Goal: Task Accomplishment & Management: Use online tool/utility

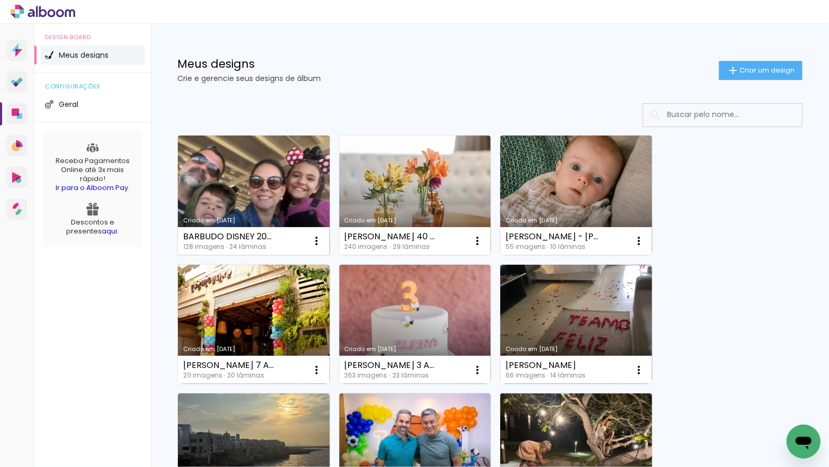
click at [270, 187] on link "Criado em [DATE]" at bounding box center [254, 195] width 152 height 120
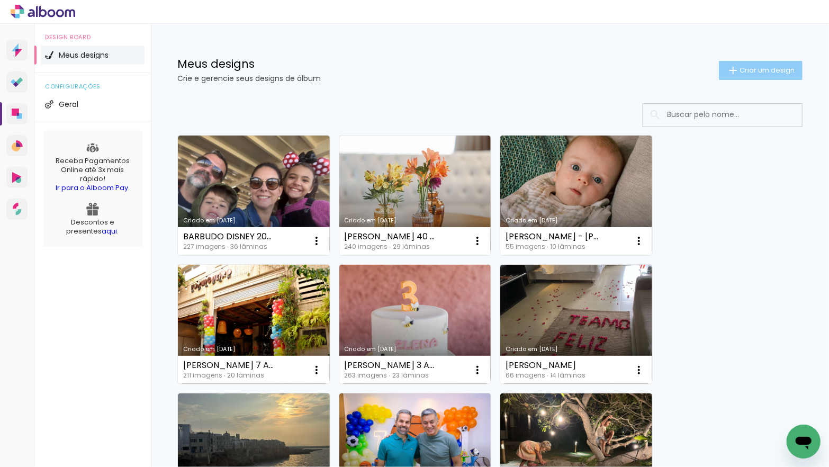
click at [739, 67] on span "Criar um design" at bounding box center [766, 70] width 55 height 7
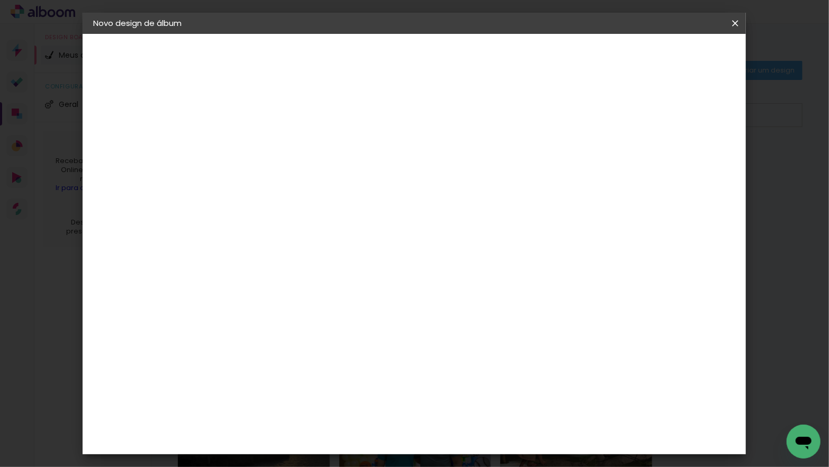
click at [266, 148] on input at bounding box center [266, 142] width 0 height 16
type input "[PERSON_NAME] 6 ANOS"
type paper-input "[PERSON_NAME] 6 ANOS"
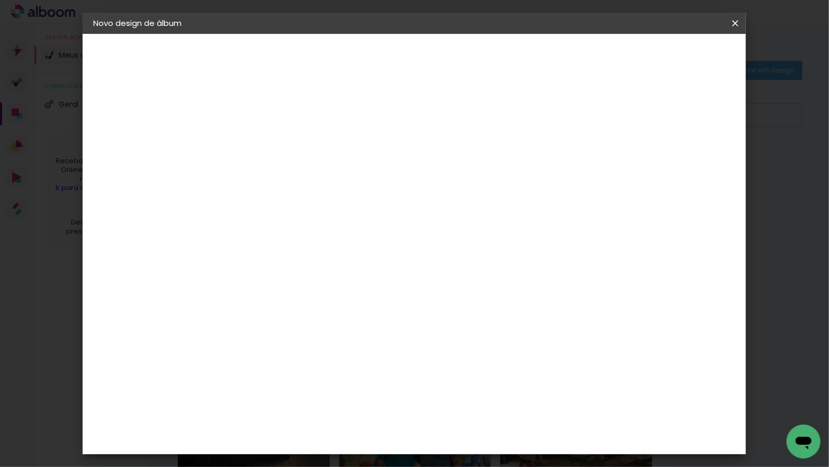
click at [0, 0] on slot "Avançar" at bounding box center [0, 0] width 0 height 0
click at [272, 427] on div "Go image" at bounding box center [272, 435] width 26 height 17
click at [0, 0] on slot "Avançar" at bounding box center [0, 0] width 0 height 0
click at [308, 179] on input "text" at bounding box center [286, 184] width 41 height 16
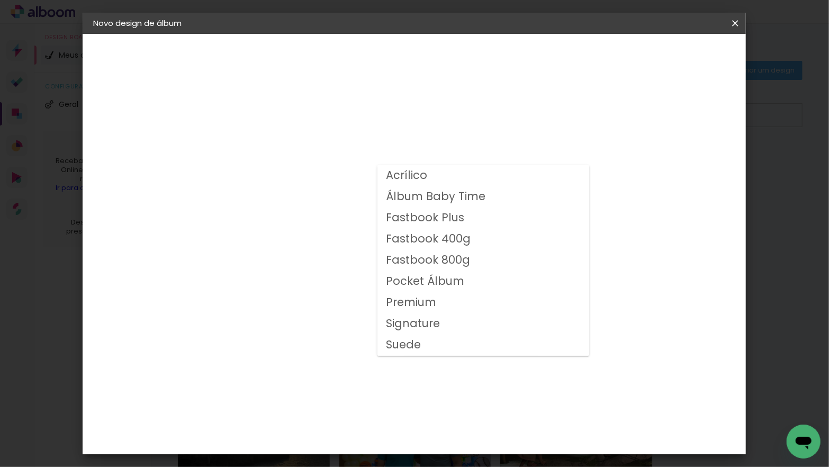
click at [0, 0] on slot "Fastbook 400g" at bounding box center [0, 0] width 0 height 0
type input "Fastbook 400g"
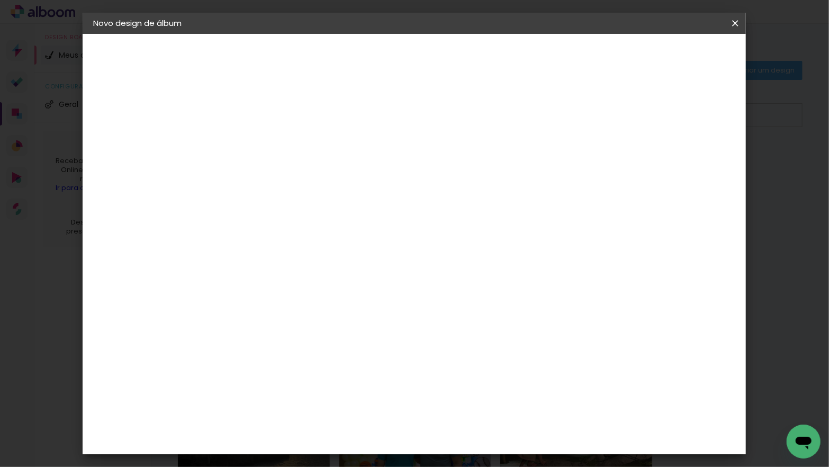
scroll to position [174, 0]
click at [338, 348] on span "25 × 25" at bounding box center [312, 362] width 49 height 28
click at [0, 0] on slot "Avançar" at bounding box center [0, 0] width 0 height 0
type input "1"
type paper-input "1"
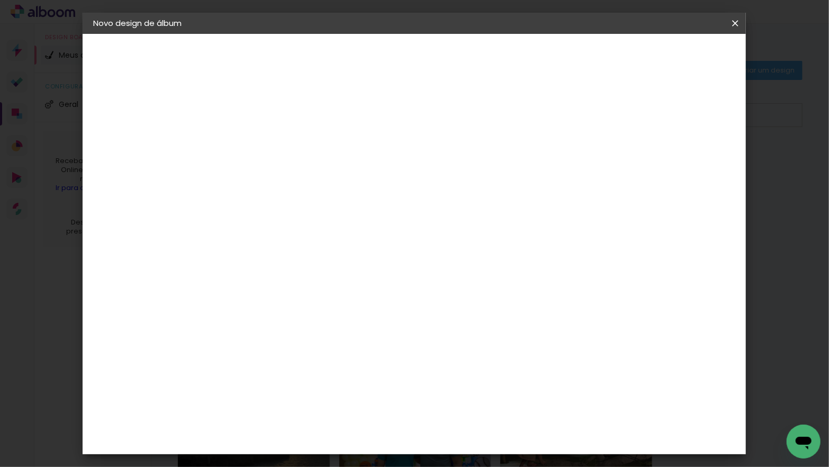
click at [268, 114] on input "1" at bounding box center [258, 113] width 37 height 13
type input "2"
type paper-input "2"
click at [272, 111] on input "2" at bounding box center [258, 113] width 37 height 13
type input "3"
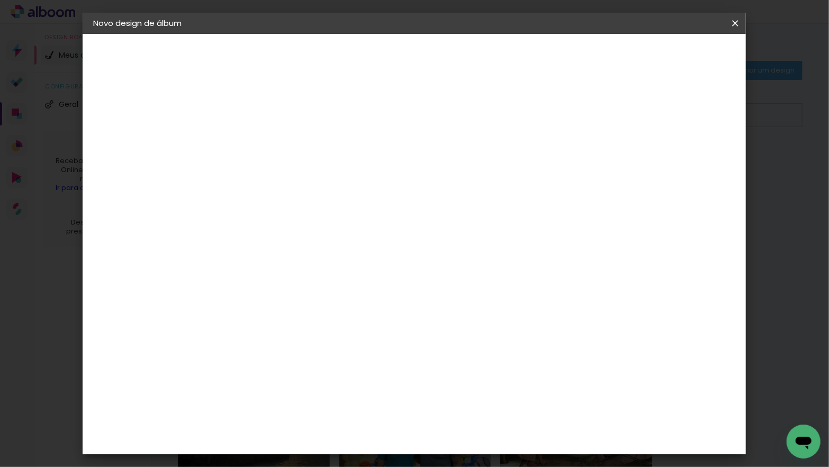
type paper-input "3"
click at [272, 111] on input "3" at bounding box center [258, 113] width 37 height 13
click at [668, 55] on paper-button "Iniciar design" at bounding box center [652, 56] width 69 height 18
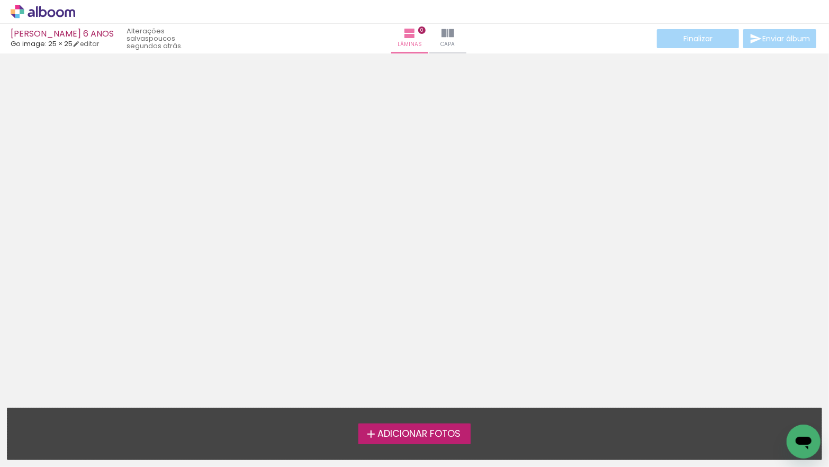
click at [424, 436] on span "Adicionar Fotos" at bounding box center [418, 434] width 83 height 10
click at [0, 0] on input "file" at bounding box center [0, 0] width 0 height 0
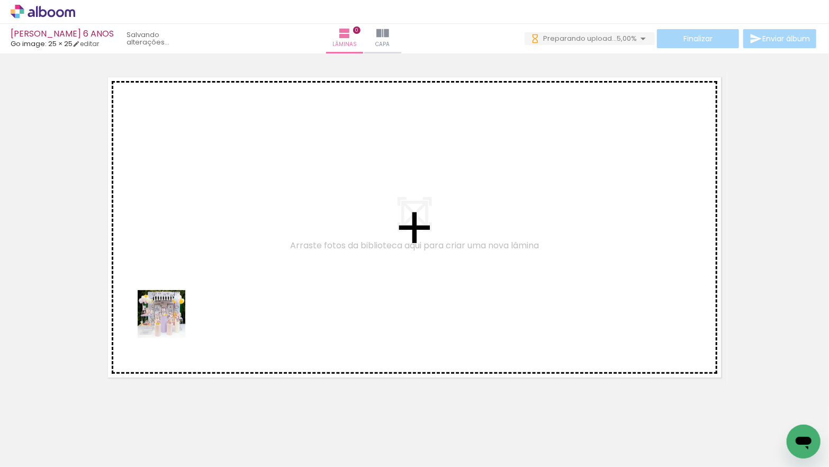
click at [169, 322] on quentale-workspace at bounding box center [414, 233] width 829 height 467
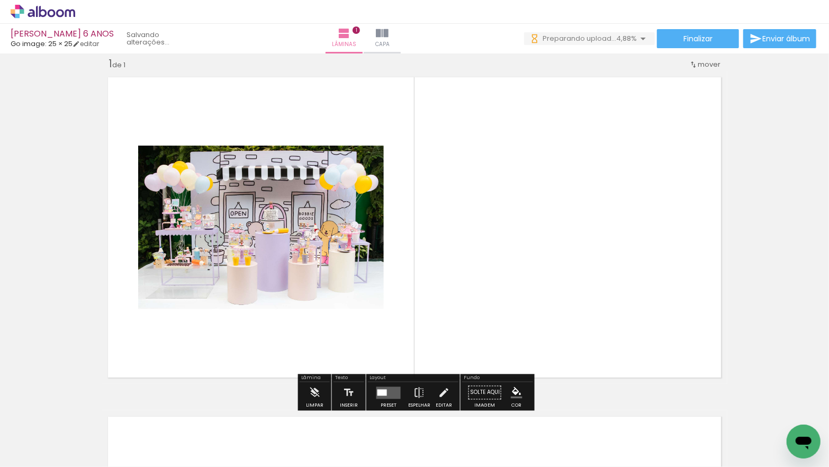
click at [54, 433] on iron-icon at bounding box center [54, 435] width 8 height 8
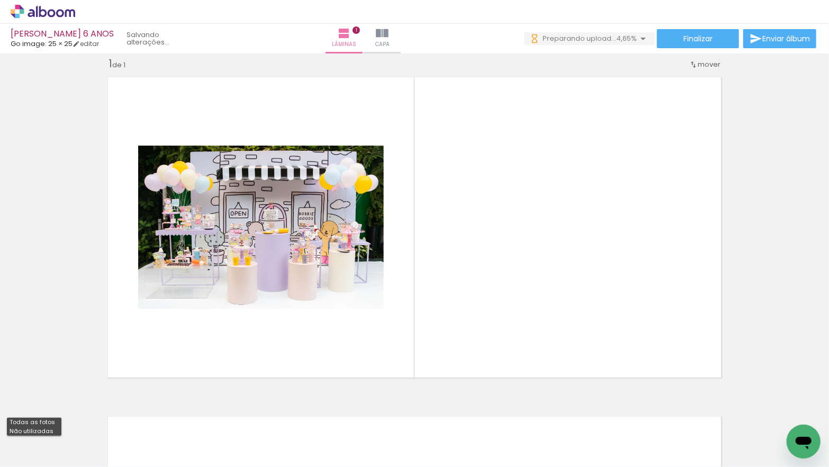
click at [0, 0] on slot "Não utilizadas" at bounding box center [0, 0] width 0 height 0
type input "Não utilizadas"
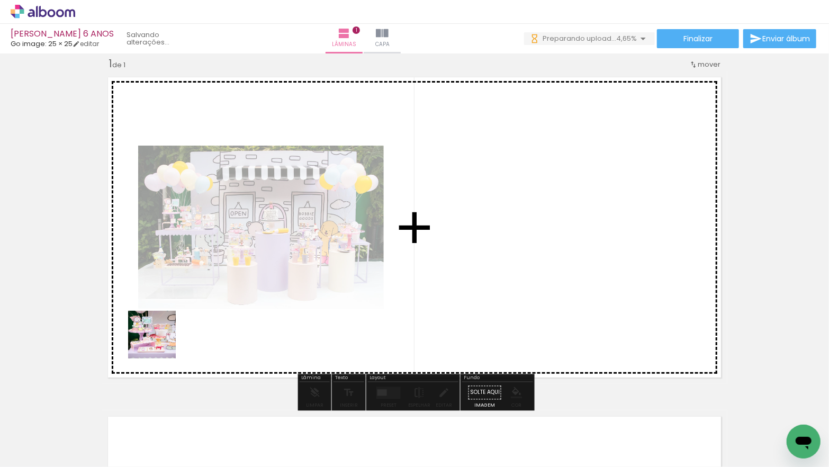
drag, startPoint x: 152, startPoint y: 365, endPoint x: 161, endPoint y: 338, distance: 28.5
click at [161, 338] on quentale-workspace at bounding box center [414, 233] width 829 height 467
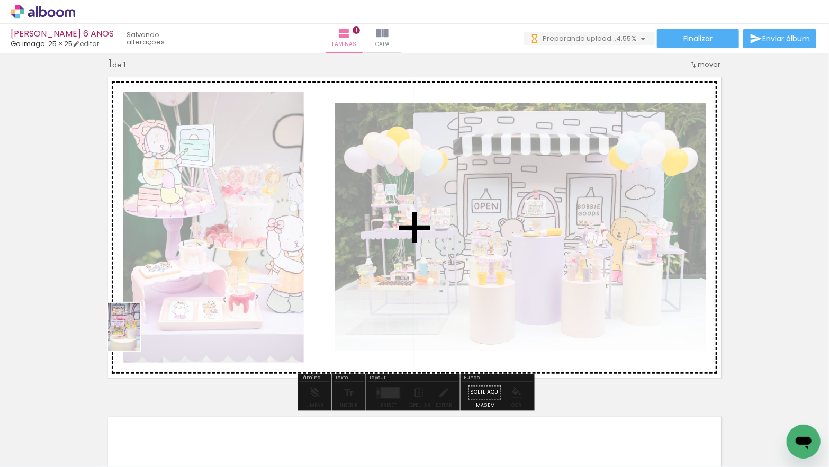
drag, startPoint x: 121, startPoint y: 395, endPoint x: 129, endPoint y: 369, distance: 27.1
click at [140, 335] on quentale-workspace at bounding box center [414, 233] width 829 height 467
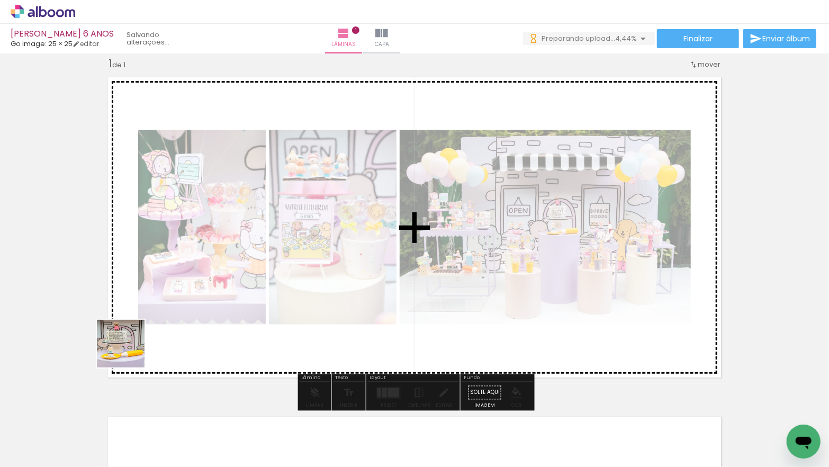
drag, startPoint x: 112, startPoint y: 432, endPoint x: 129, endPoint y: 350, distance: 83.4
click at [129, 350] on quentale-workspace at bounding box center [414, 233] width 829 height 467
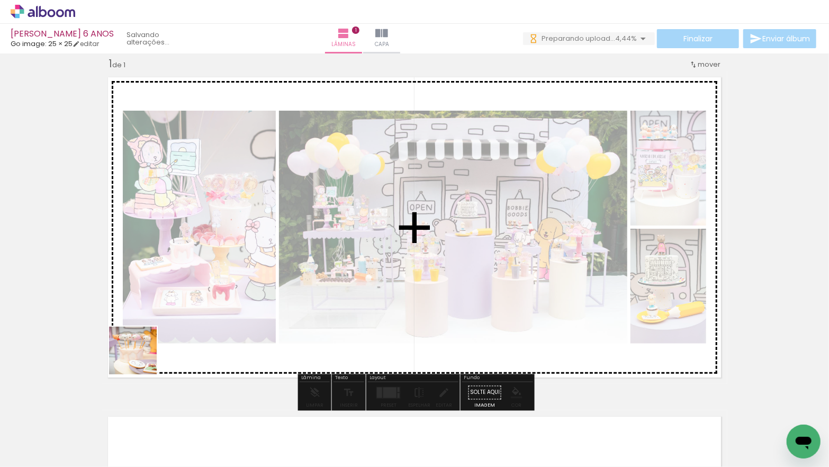
drag, startPoint x: 120, startPoint y: 414, endPoint x: 149, endPoint y: 337, distance: 82.6
click at [148, 339] on quentale-workspace at bounding box center [414, 233] width 829 height 467
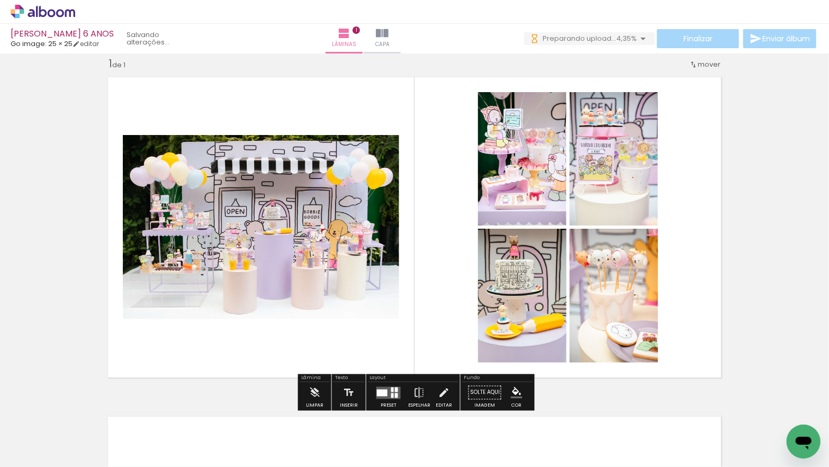
drag, startPoint x: 387, startPoint y: 391, endPoint x: 530, endPoint y: 301, distance: 168.9
click at [387, 391] on quentale-layouter at bounding box center [388, 392] width 24 height 12
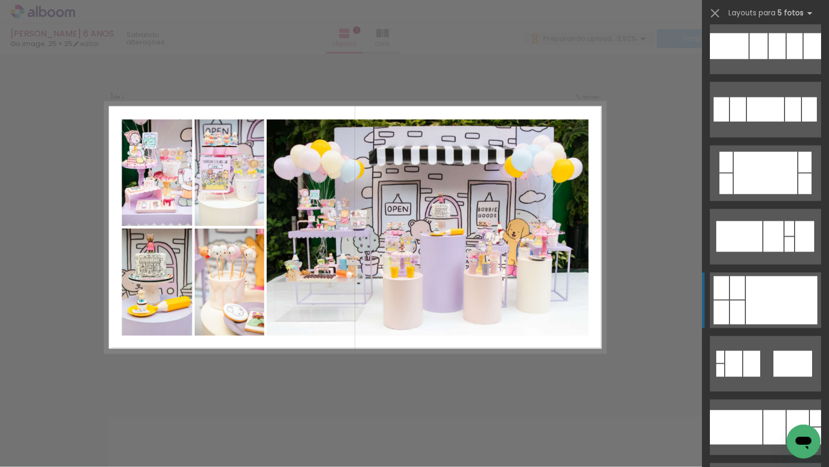
click at [751, 291] on div at bounding box center [781, 300] width 71 height 48
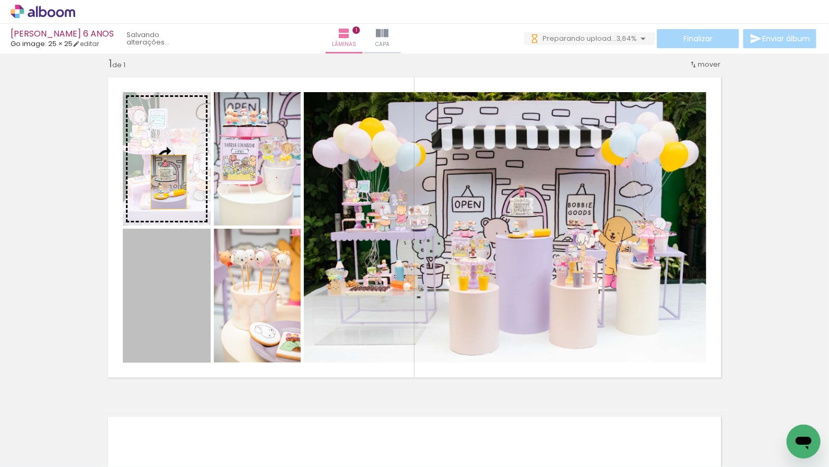
drag, startPoint x: 175, startPoint y: 287, endPoint x: 169, endPoint y: 182, distance: 105.5
click at [0, 0] on slot at bounding box center [0, 0] width 0 height 0
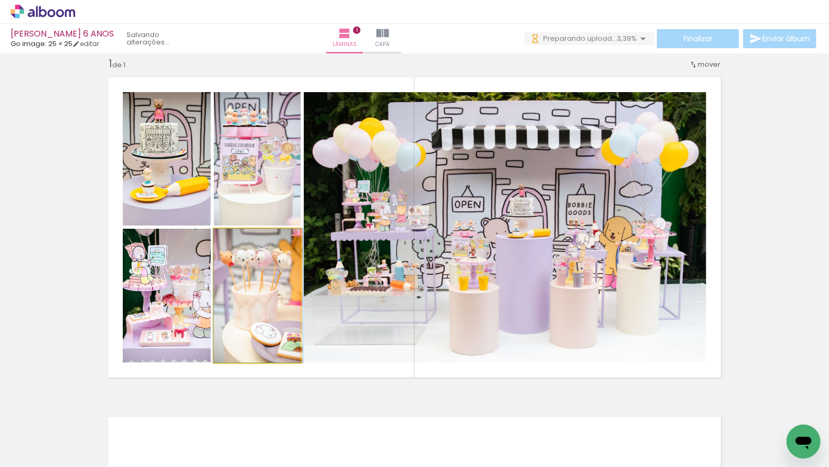
drag, startPoint x: 251, startPoint y: 283, endPoint x: 267, endPoint y: 278, distance: 16.1
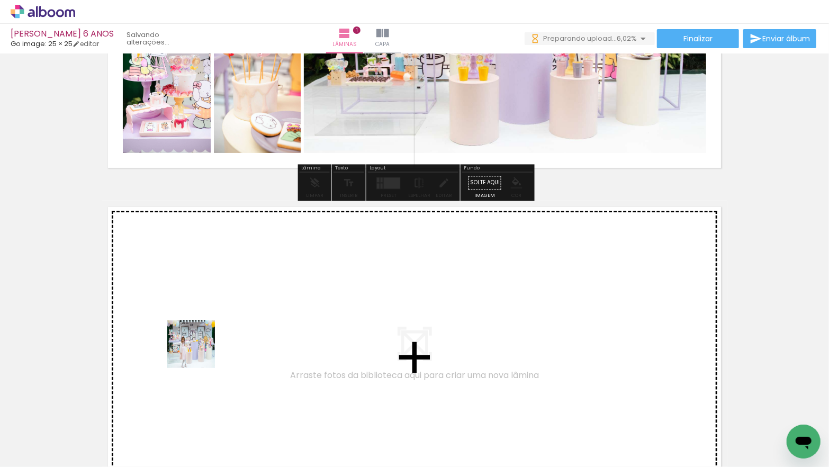
click at [198, 352] on quentale-workspace at bounding box center [414, 233] width 829 height 467
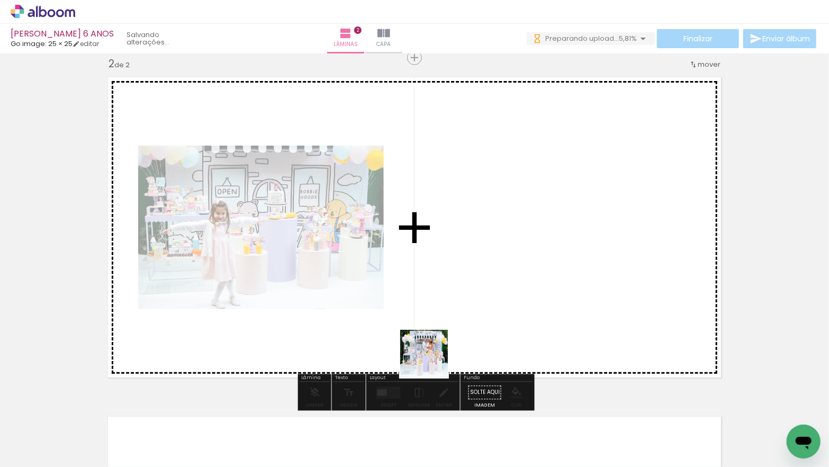
drag, startPoint x: 406, startPoint y: 418, endPoint x: 436, endPoint y: 365, distance: 60.9
click at [436, 354] on quentale-workspace at bounding box center [414, 233] width 829 height 467
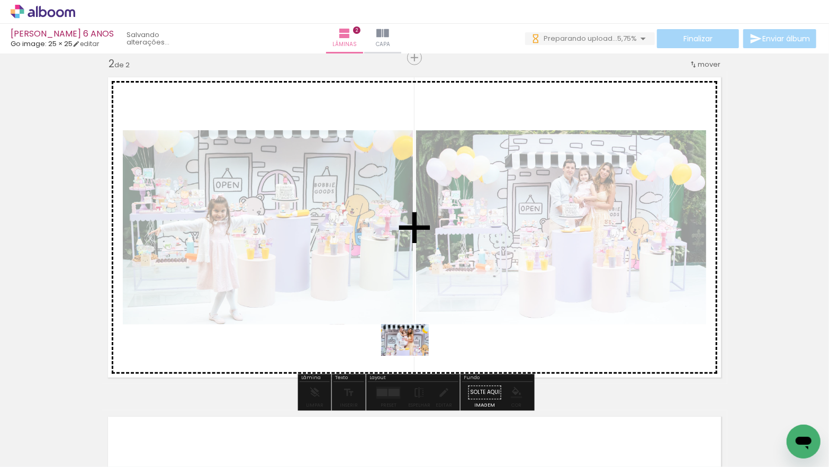
drag, startPoint x: 409, startPoint y: 425, endPoint x: 413, endPoint y: 335, distance: 90.1
click at [413, 335] on quentale-workspace at bounding box center [414, 233] width 829 height 467
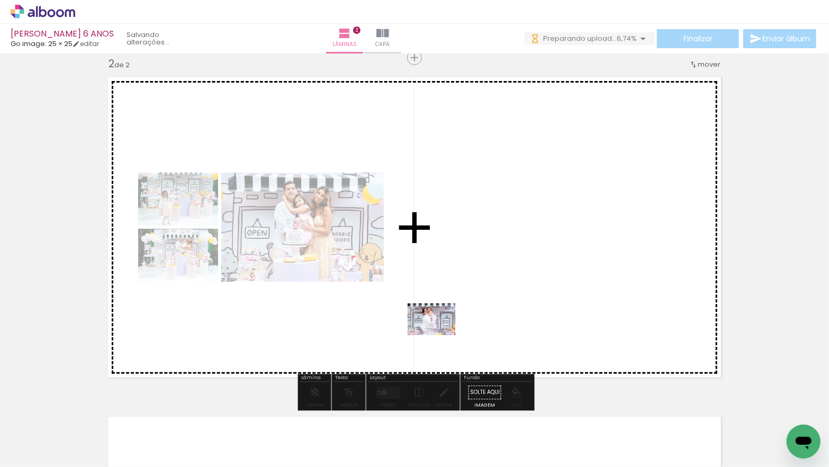
drag, startPoint x: 434, startPoint y: 346, endPoint x: 439, endPoint y: 335, distance: 11.6
click at [439, 335] on quentale-workspace at bounding box center [414, 233] width 829 height 467
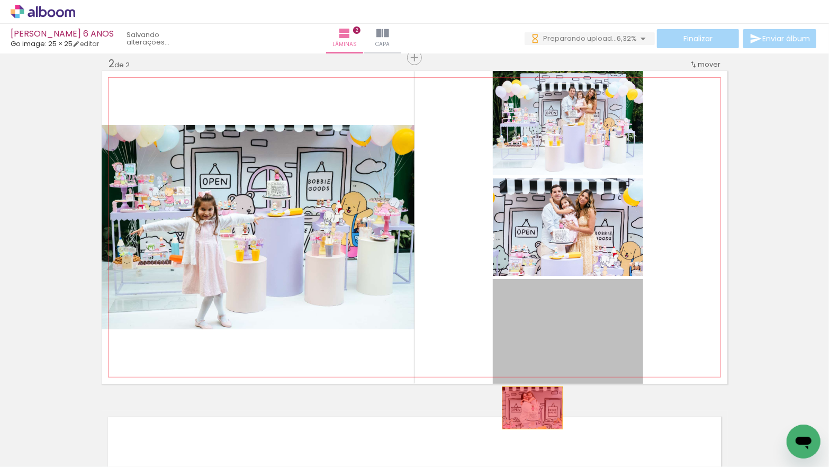
drag, startPoint x: 529, startPoint y: 330, endPoint x: 558, endPoint y: 271, distance: 65.3
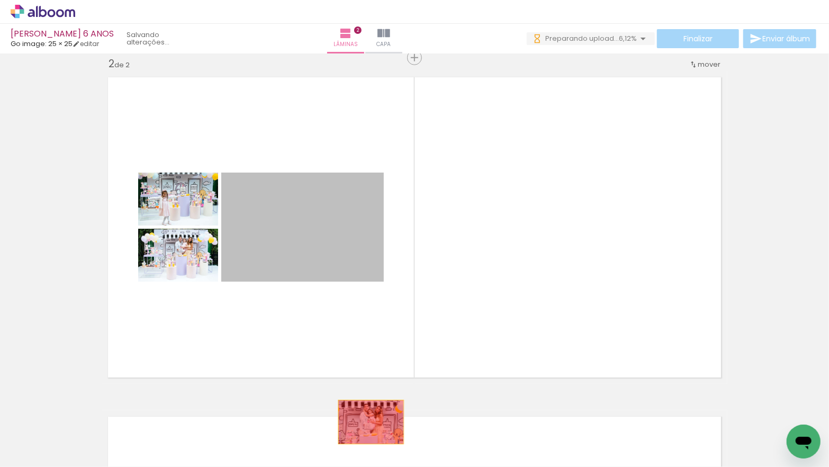
drag, startPoint x: 337, startPoint y: 241, endPoint x: 339, endPoint y: 345, distance: 103.2
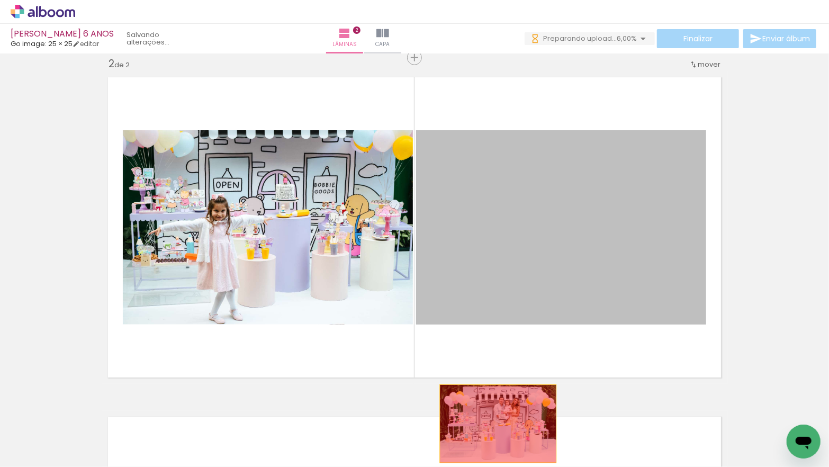
drag, startPoint x: 494, startPoint y: 255, endPoint x: 494, endPoint y: 421, distance: 165.7
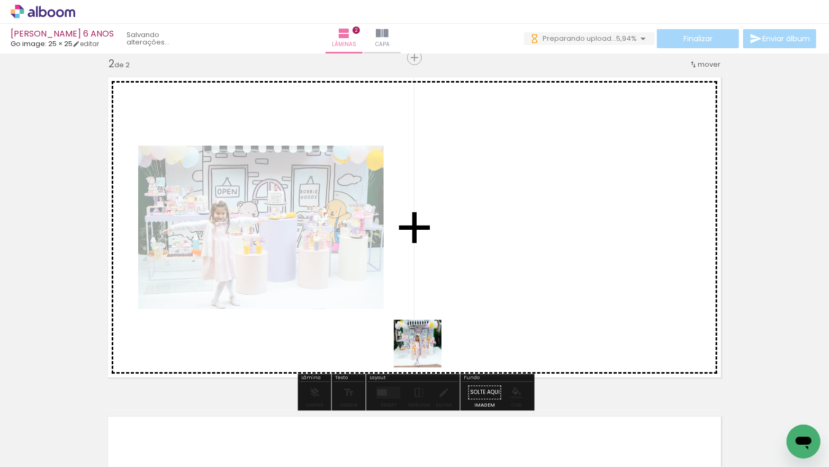
drag, startPoint x: 426, startPoint y: 351, endPoint x: 420, endPoint y: 315, distance: 36.9
click at [420, 315] on quentale-workspace at bounding box center [414, 233] width 829 height 467
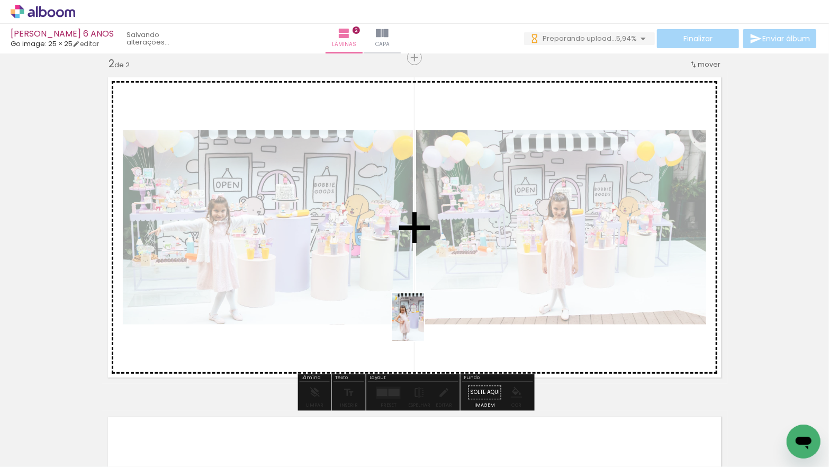
drag, startPoint x: 424, startPoint y: 435, endPoint x: 423, endPoint y: 324, distance: 111.2
click at [423, 324] on quentale-workspace at bounding box center [414, 233] width 829 height 467
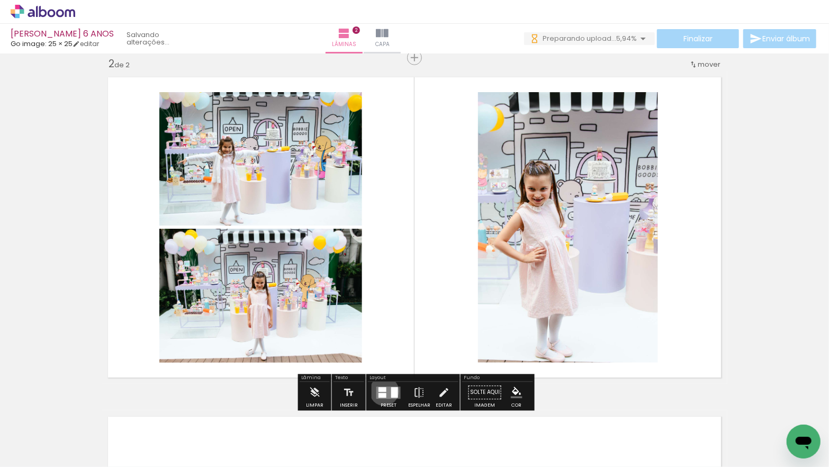
click at [382, 391] on div at bounding box center [382, 389] width 8 height 5
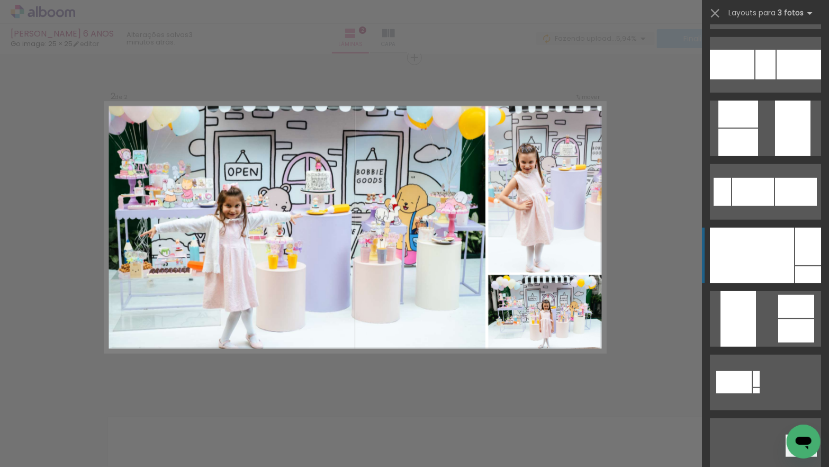
click at [755, 246] on div at bounding box center [752, 256] width 84 height 56
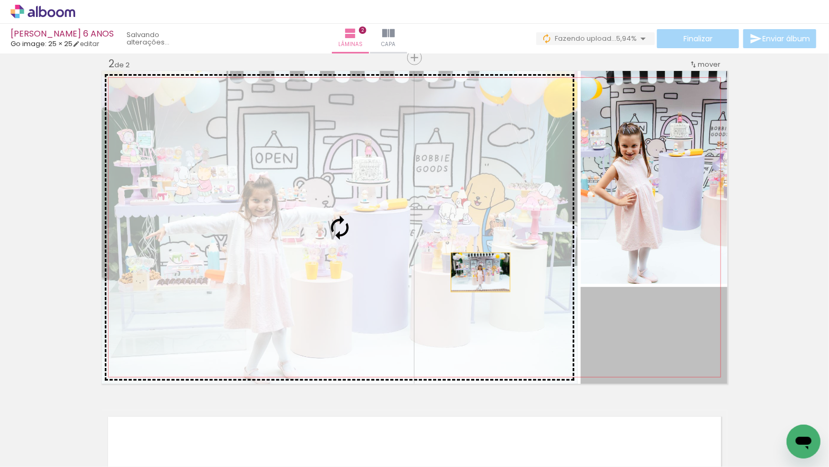
drag, startPoint x: 638, startPoint y: 332, endPoint x: 481, endPoint y: 272, distance: 168.7
click at [0, 0] on slot at bounding box center [0, 0] width 0 height 0
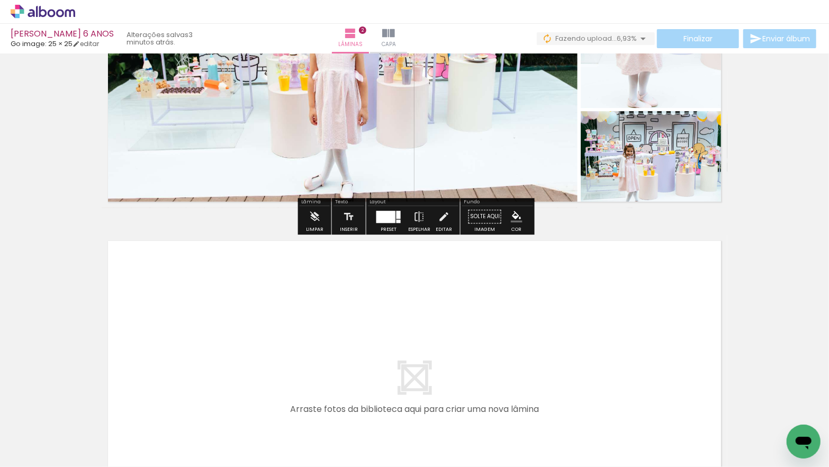
scroll to position [529, 0]
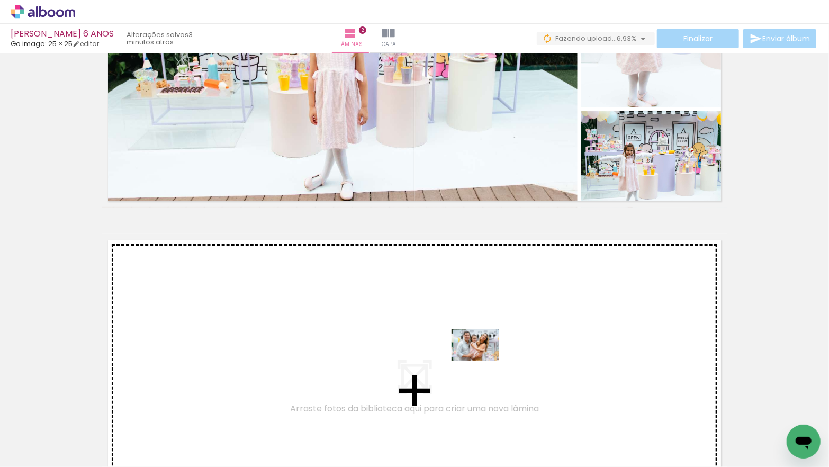
drag, startPoint x: 533, startPoint y: 436, endPoint x: 483, endPoint y: 361, distance: 89.7
click at [483, 361] on quentale-workspace at bounding box center [414, 233] width 829 height 467
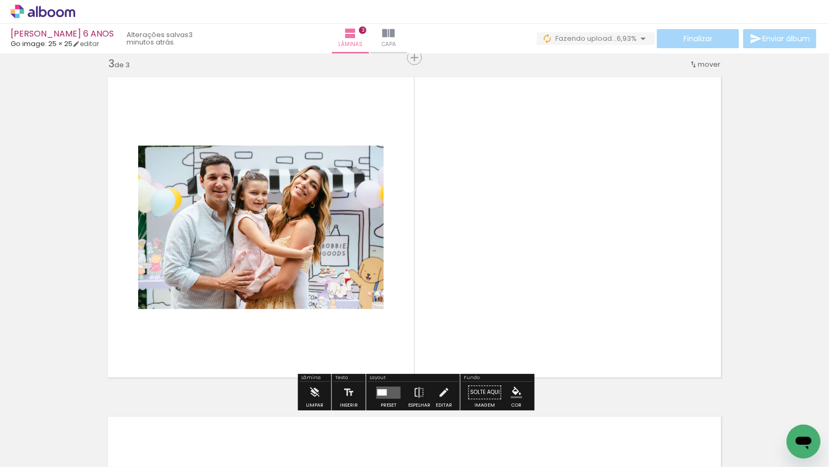
scroll to position [0, 116]
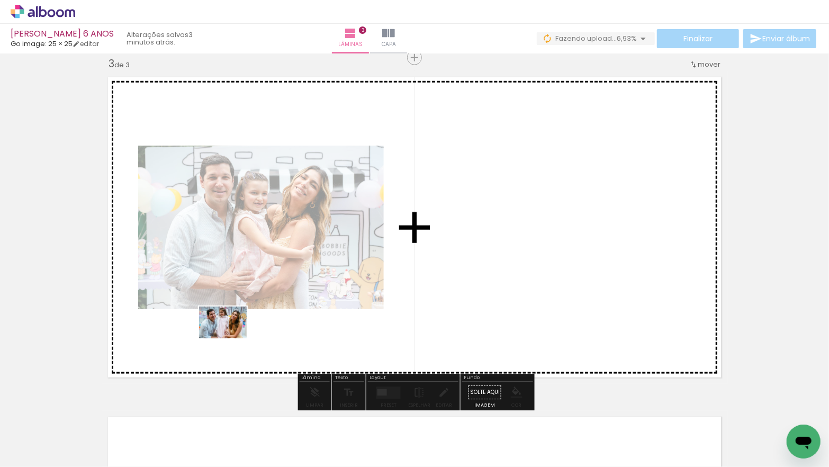
drag, startPoint x: 240, startPoint y: 429, endPoint x: 230, endPoint y: 342, distance: 87.8
click at [231, 338] on quentale-workspace at bounding box center [414, 233] width 829 height 467
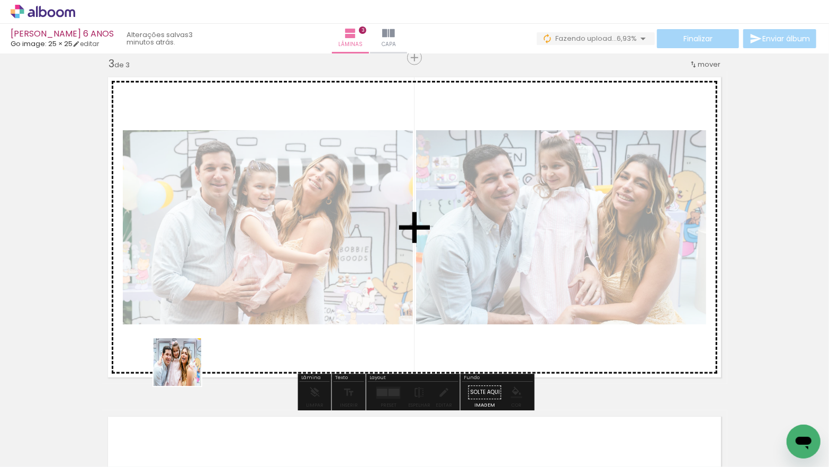
drag, startPoint x: 185, startPoint y: 428, endPoint x: 187, endPoint y: 323, distance: 104.8
click at [187, 323] on quentale-workspace at bounding box center [414, 233] width 829 height 467
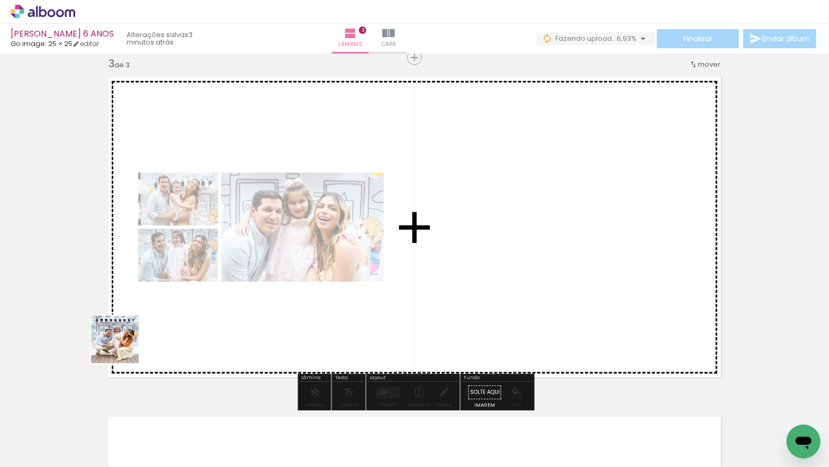
drag, startPoint x: 115, startPoint y: 429, endPoint x: 132, endPoint y: 317, distance: 113.6
click at [132, 315] on quentale-workspace at bounding box center [414, 233] width 829 height 467
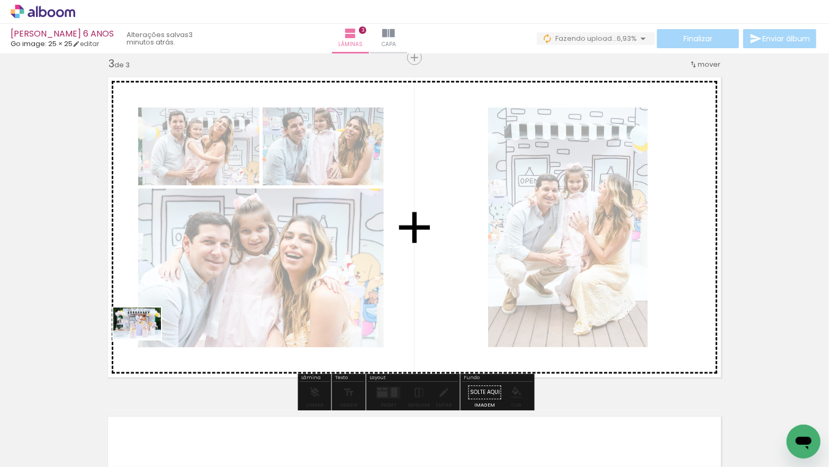
drag, startPoint x: 118, startPoint y: 430, endPoint x: 145, endPoint y: 339, distance: 95.1
click at [145, 339] on quentale-workspace at bounding box center [414, 233] width 829 height 467
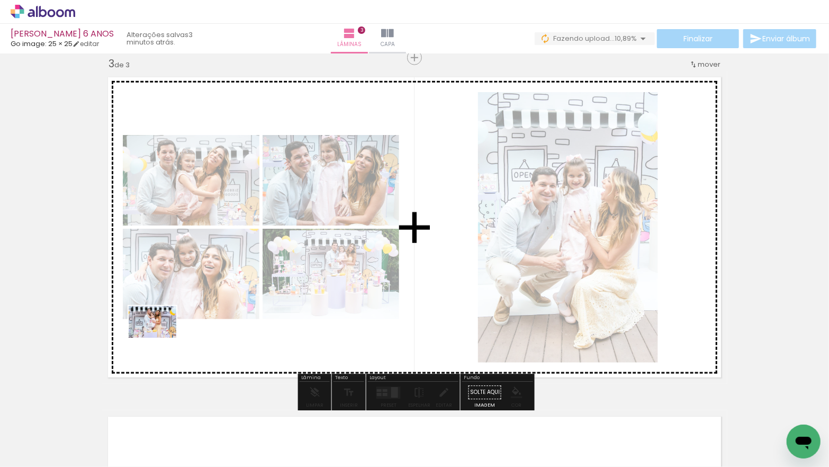
drag, startPoint x: 118, startPoint y: 435, endPoint x: 161, endPoint y: 336, distance: 108.1
click at [161, 336] on quentale-workspace at bounding box center [414, 233] width 829 height 467
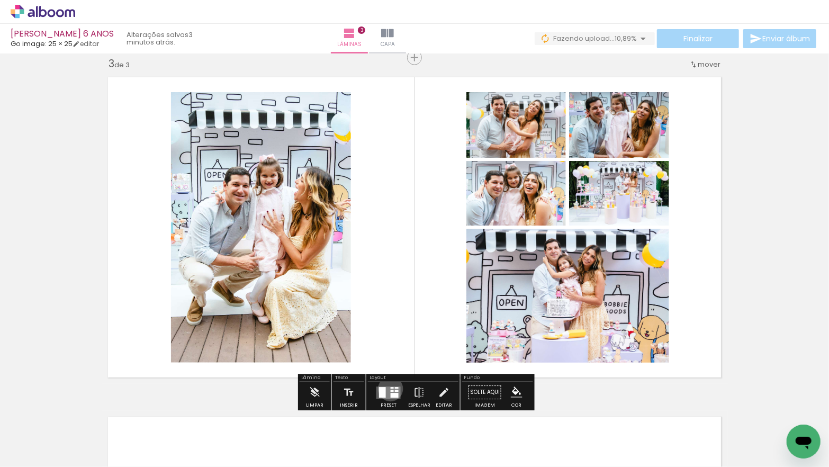
click at [388, 388] on quentale-layouter at bounding box center [388, 392] width 24 height 12
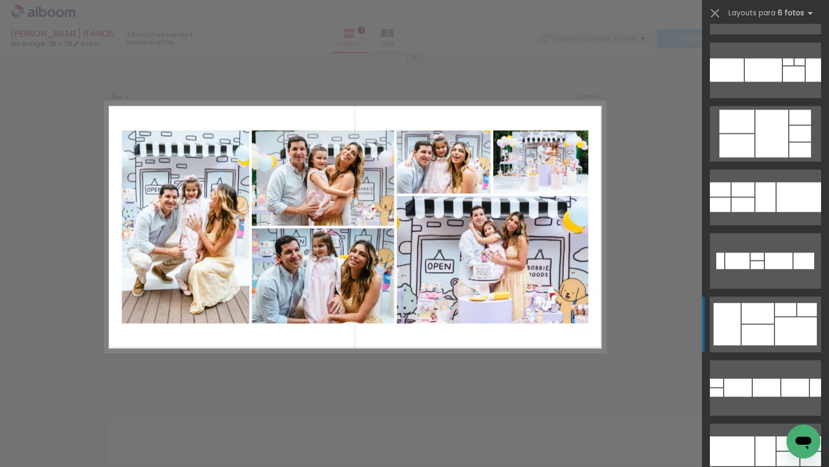
scroll to position [1322, 0]
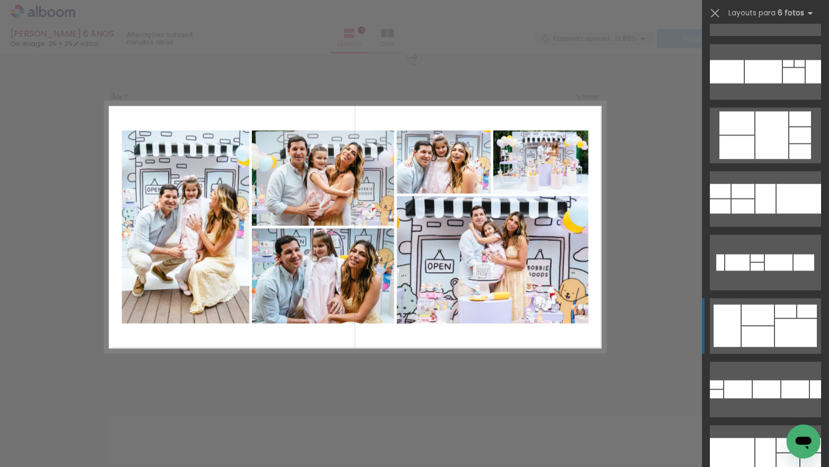
click at [745, 83] on div at bounding box center [763, 71] width 37 height 23
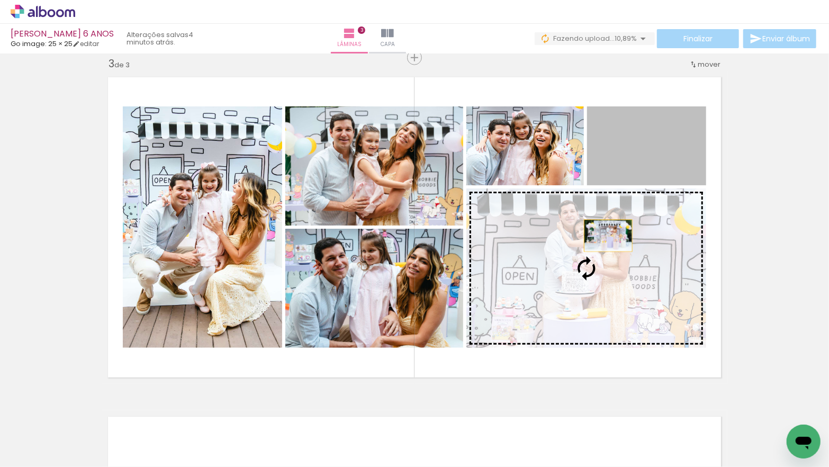
drag, startPoint x: 620, startPoint y: 150, endPoint x: 608, endPoint y: 236, distance: 86.0
click at [0, 0] on slot at bounding box center [0, 0] width 0 height 0
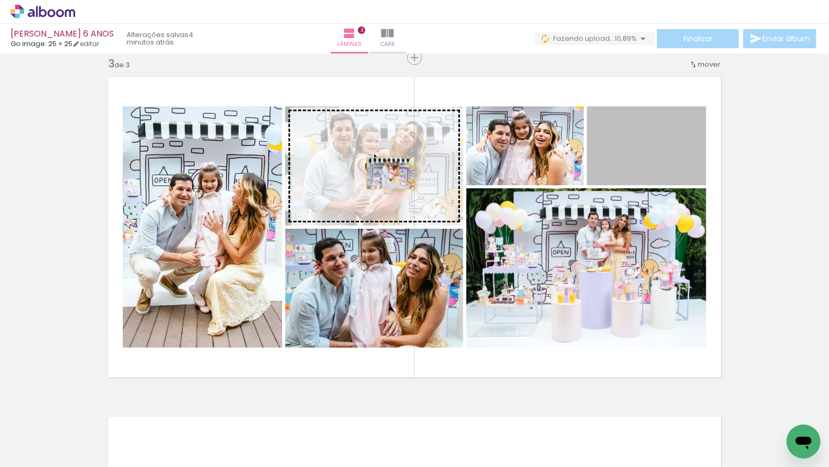
drag, startPoint x: 647, startPoint y: 157, endPoint x: 391, endPoint y: 173, distance: 256.7
click at [0, 0] on slot at bounding box center [0, 0] width 0 height 0
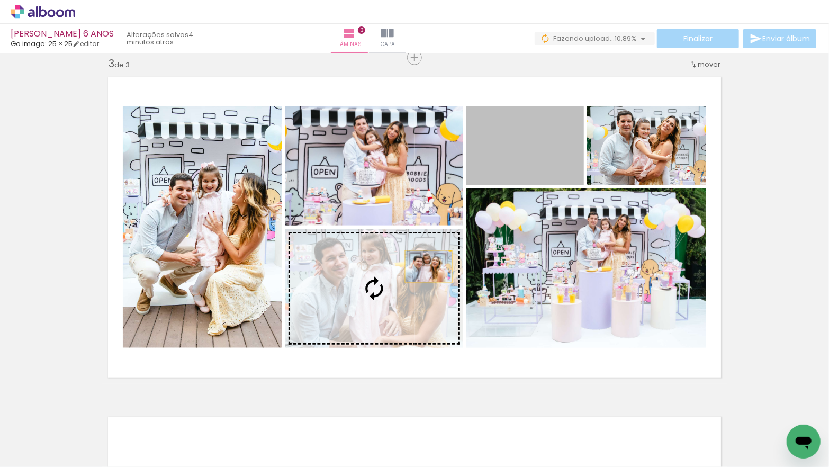
drag, startPoint x: 535, startPoint y: 154, endPoint x: 428, endPoint y: 267, distance: 155.7
click at [0, 0] on slot at bounding box center [0, 0] width 0 height 0
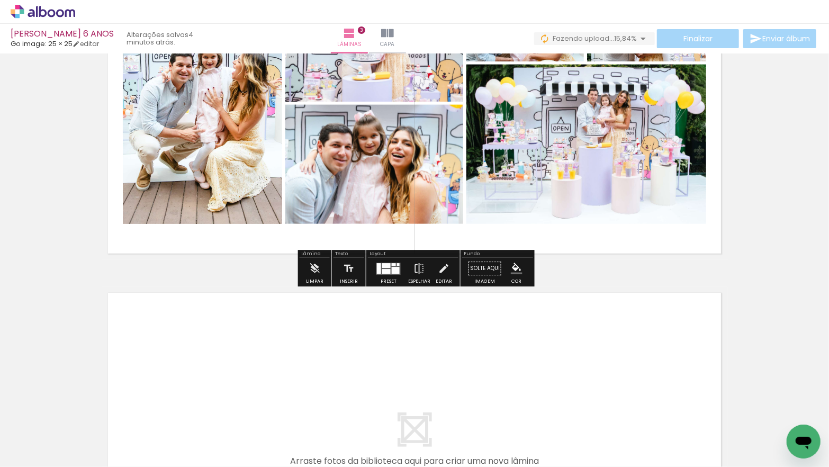
scroll to position [816, 0]
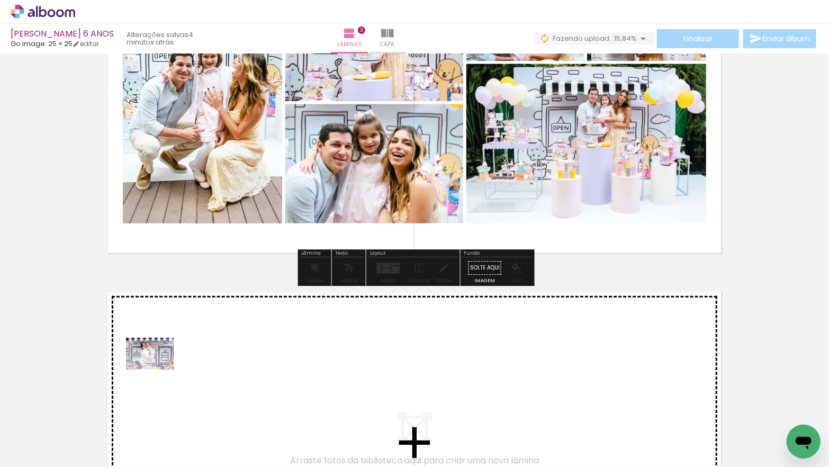
drag, startPoint x: 113, startPoint y: 426, endPoint x: 157, endPoint y: 369, distance: 71.6
click at [157, 369] on quentale-workspace at bounding box center [414, 233] width 829 height 467
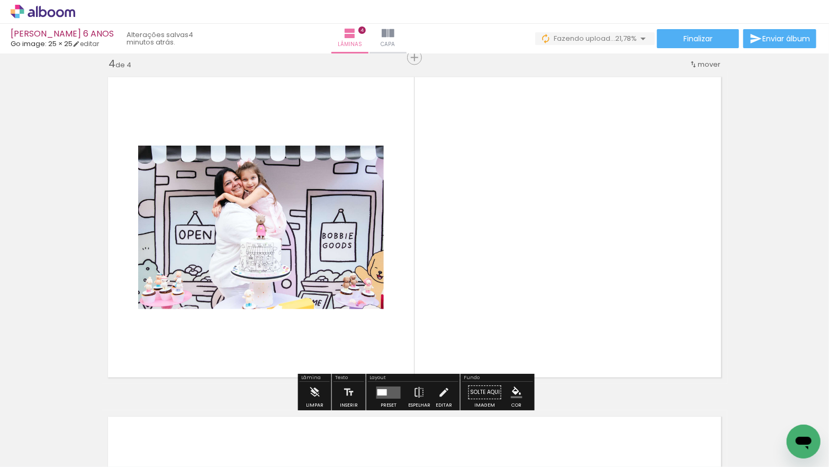
scroll to position [1032, 0]
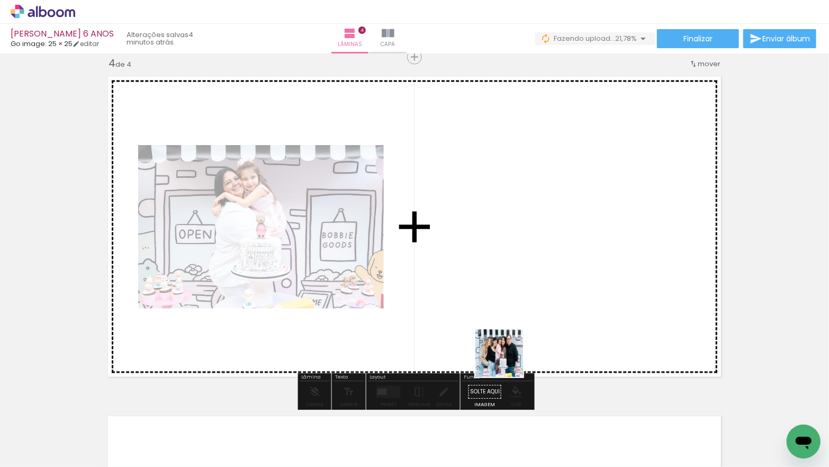
drag, startPoint x: 512, startPoint y: 378, endPoint x: 560, endPoint y: 421, distance: 64.1
click at [503, 349] on quentale-workspace at bounding box center [414, 233] width 829 height 467
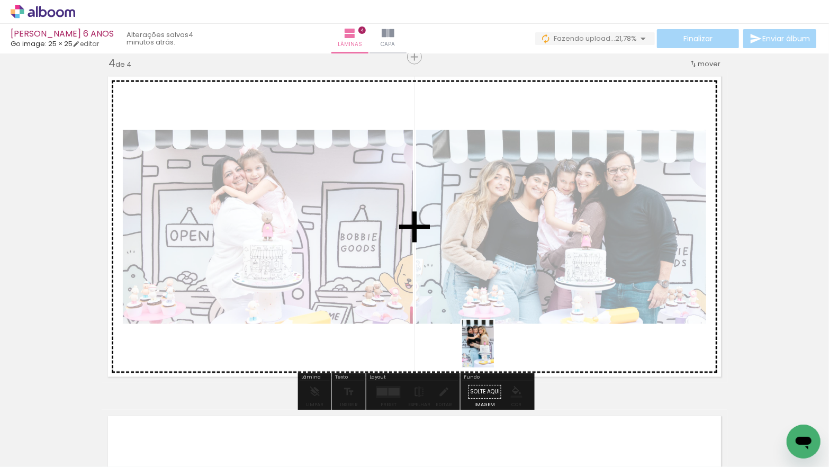
drag, startPoint x: 532, startPoint y: 439, endPoint x: 493, endPoint y: 351, distance: 96.2
click at [493, 351] on quentale-workspace at bounding box center [414, 233] width 829 height 467
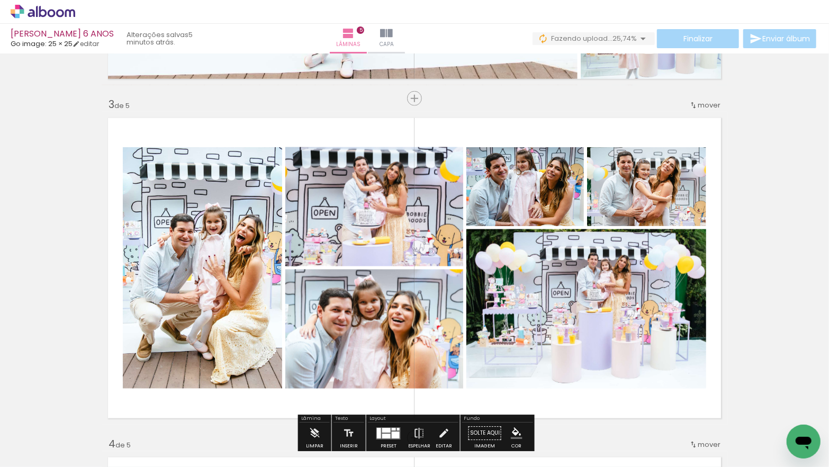
scroll to position [666, 0]
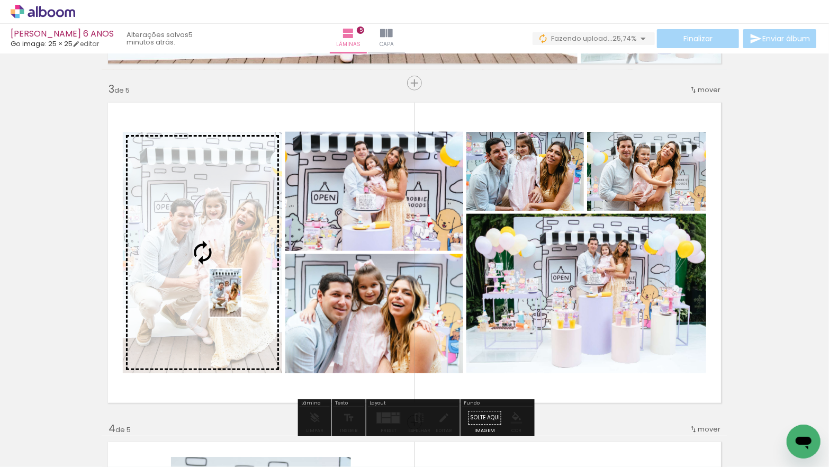
drag, startPoint x: 181, startPoint y: 357, endPoint x: 241, endPoint y: 301, distance: 82.4
click at [241, 301] on quentale-workspace at bounding box center [414, 233] width 829 height 467
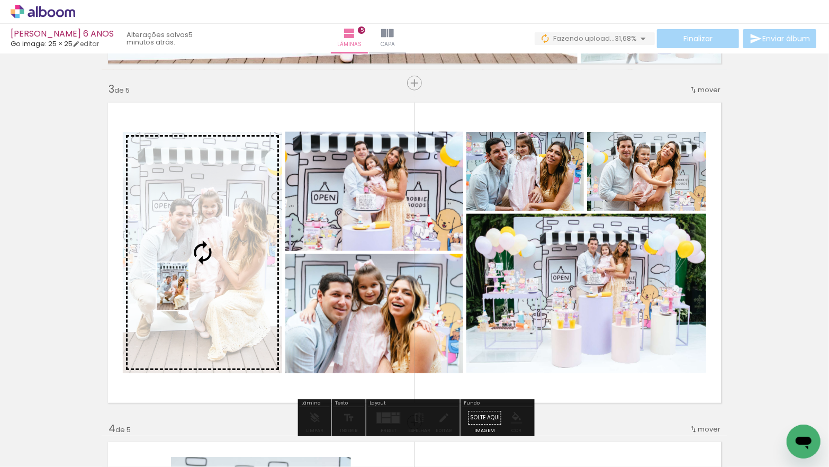
drag, startPoint x: 121, startPoint y: 410, endPoint x: 188, endPoint y: 294, distance: 134.7
click at [188, 294] on quentale-workspace at bounding box center [414, 233] width 829 height 467
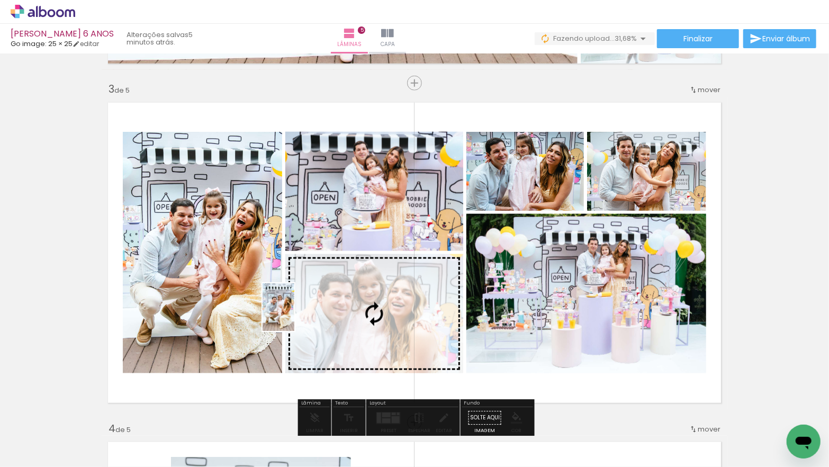
drag, startPoint x: 136, startPoint y: 414, endPoint x: 294, endPoint y: 315, distance: 186.9
click at [294, 315] on quentale-workspace at bounding box center [414, 233] width 829 height 467
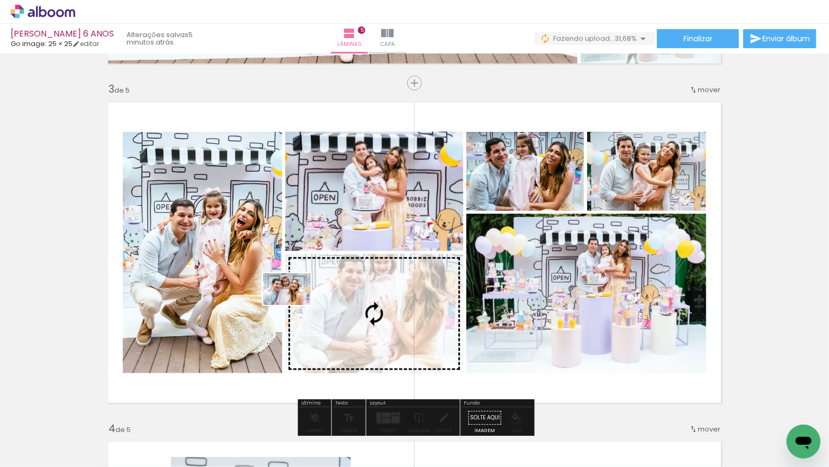
drag, startPoint x: 198, startPoint y: 367, endPoint x: 325, endPoint y: 313, distance: 138.0
click at [325, 313] on quentale-workspace at bounding box center [414, 233] width 829 height 467
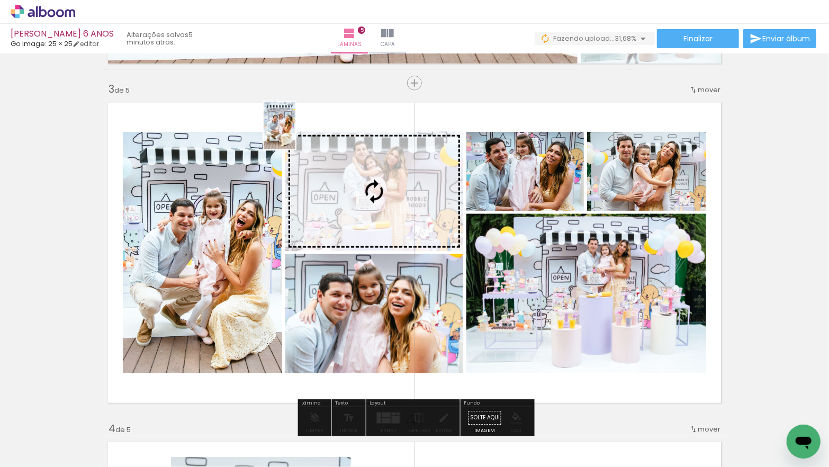
drag, startPoint x: 123, startPoint y: 410, endPoint x: 295, endPoint y: 133, distance: 325.7
click at [295, 133] on quentale-workspace at bounding box center [414, 233] width 829 height 467
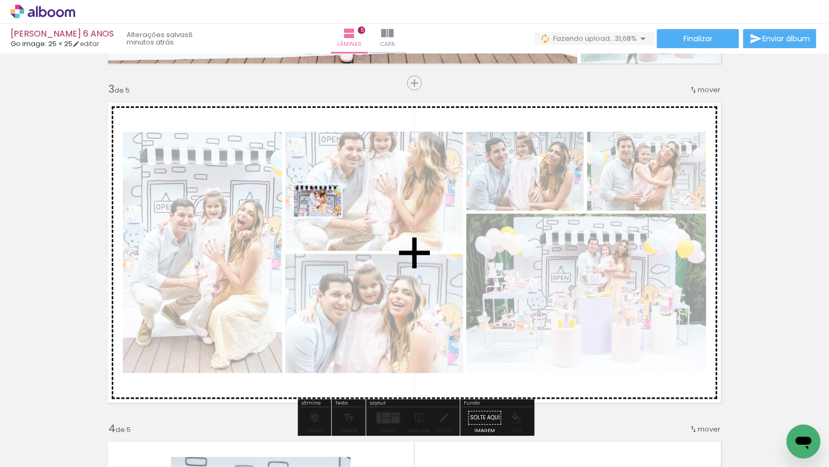
drag, startPoint x: 112, startPoint y: 428, endPoint x: 330, endPoint y: 215, distance: 304.7
click at [326, 216] on quentale-workspace at bounding box center [414, 233] width 829 height 467
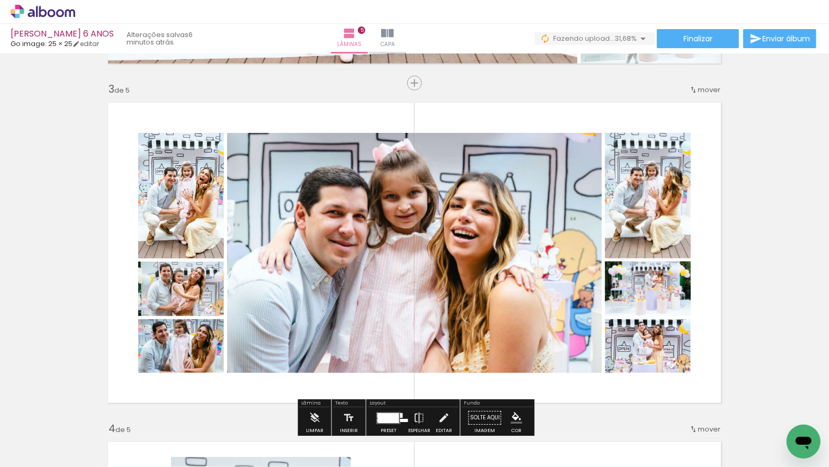
click at [737, 207] on div "Inserir lâmina 1 de 5 Inserir lâmina 2 de 5 Inserir lâmina 3 de 5 Inserir lâmin…" at bounding box center [414, 409] width 829 height 2036
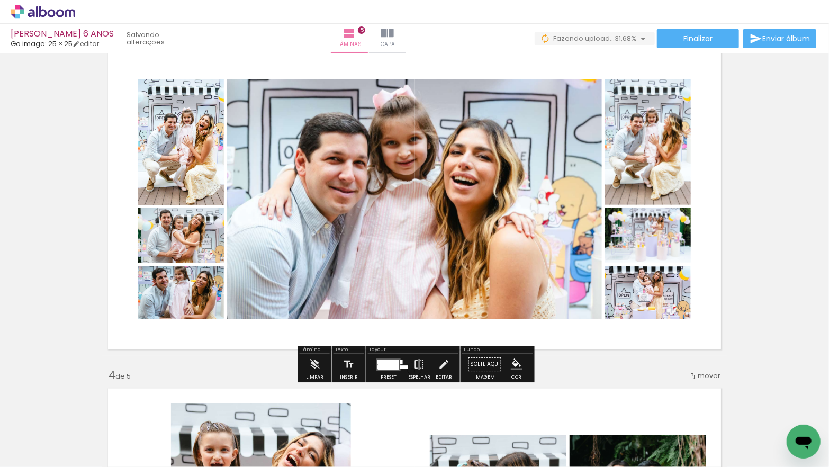
scroll to position [742, 0]
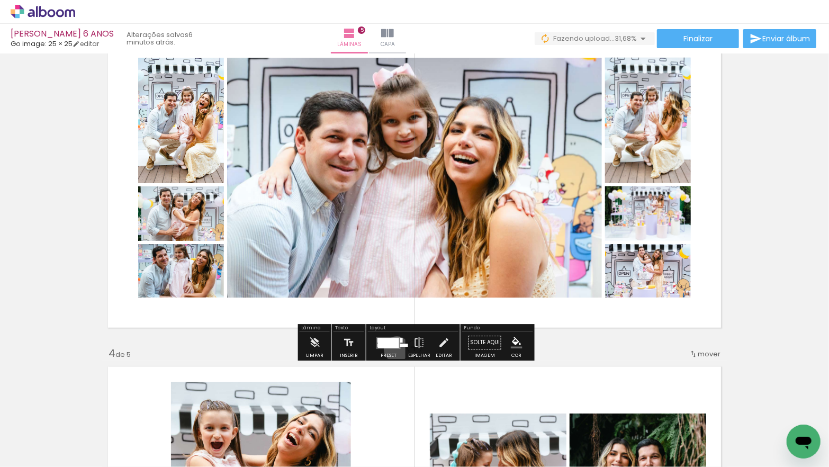
click at [394, 349] on div at bounding box center [388, 342] width 29 height 21
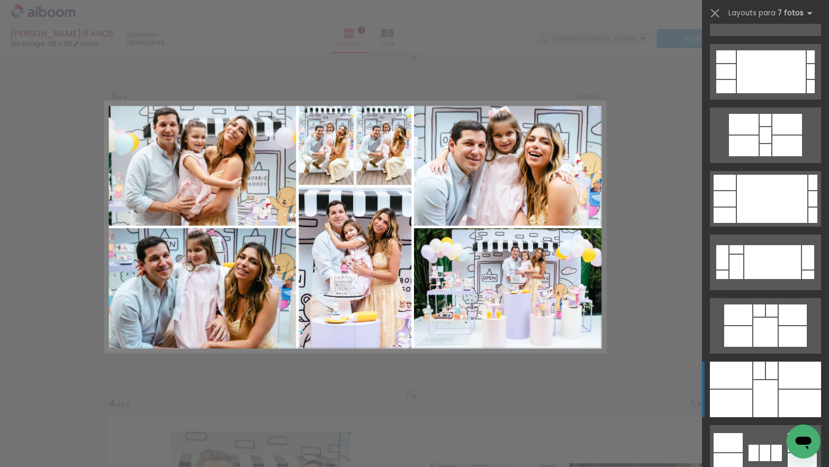
scroll to position [2257, 0]
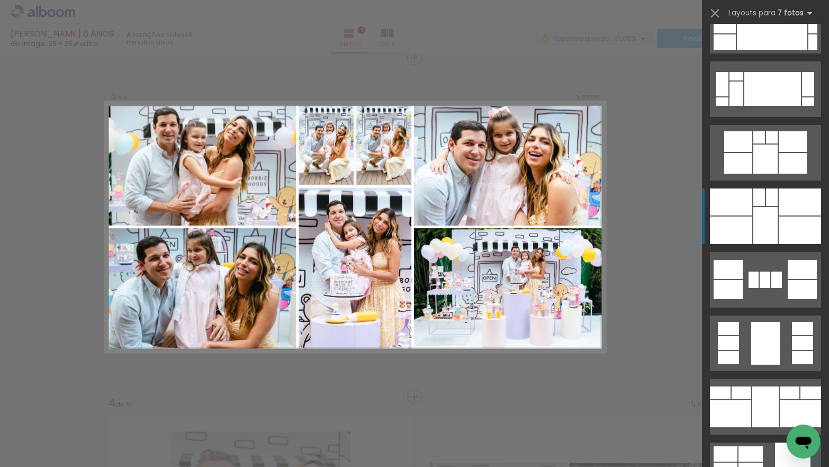
click at [751, 216] on div at bounding box center [731, 230] width 42 height 28
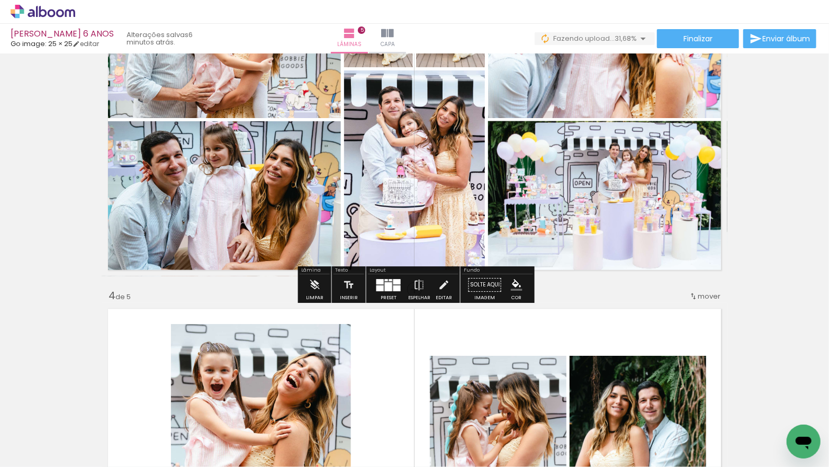
scroll to position [821, 0]
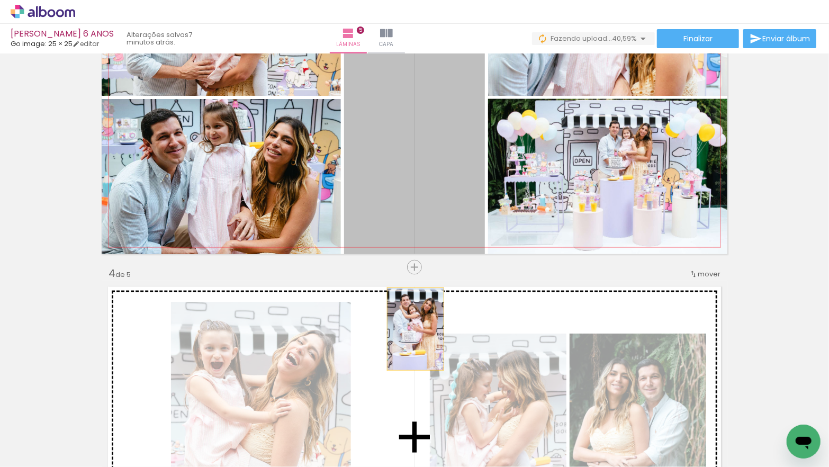
drag, startPoint x: 429, startPoint y: 161, endPoint x: 426, endPoint y: 184, distance: 23.5
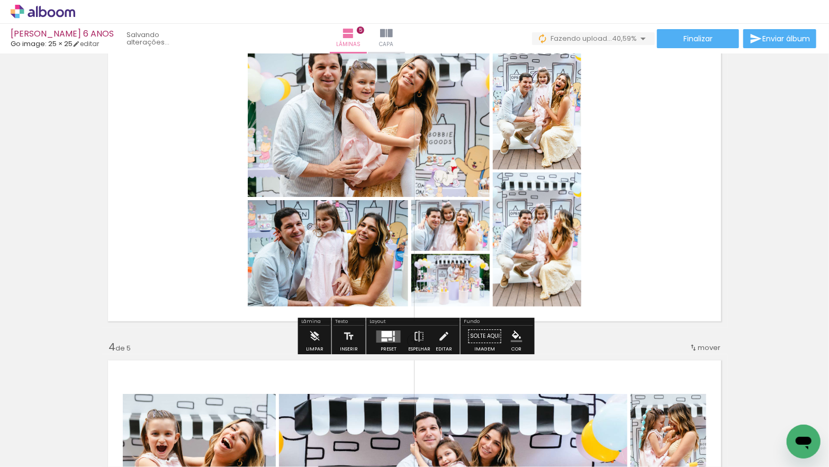
scroll to position [746, 0]
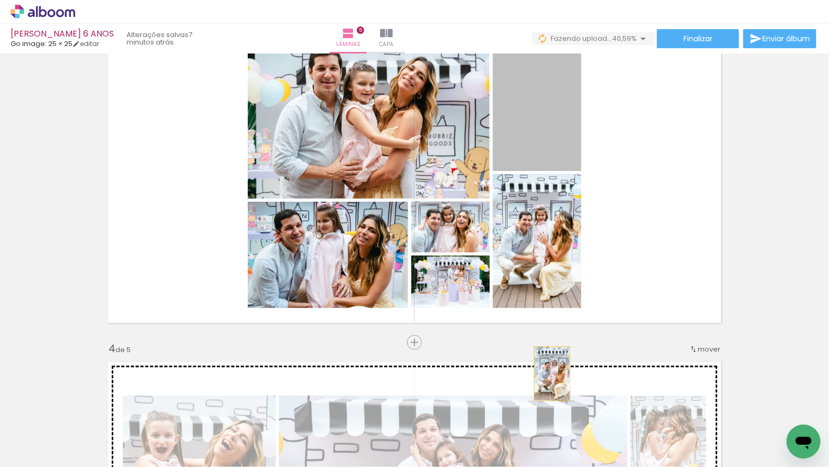
drag, startPoint x: 520, startPoint y: 139, endPoint x: 552, endPoint y: 373, distance: 236.6
click at [552, 373] on div "Inserir lâmina 1 de 5 Inserir lâmina 2 de 5 Inserir lâmina 3 de 5 Inserir lâmin…" at bounding box center [414, 329] width 829 height 2036
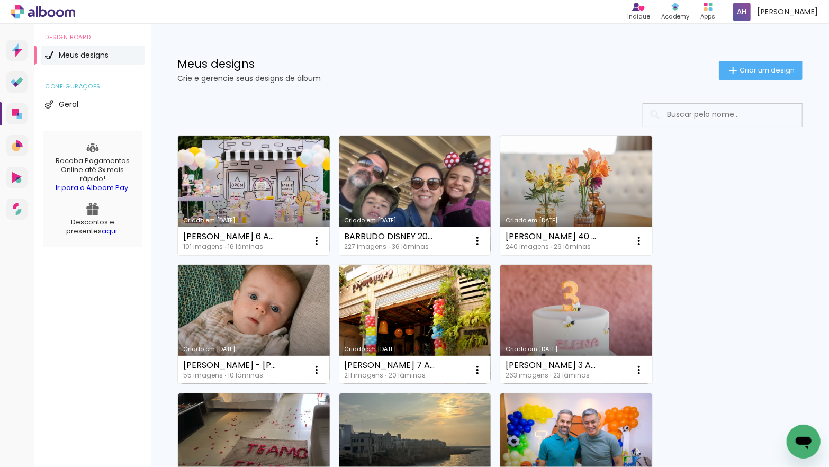
click at [251, 163] on link "Criado em [DATE]" at bounding box center [254, 195] width 152 height 120
click at [735, 65] on iron-icon at bounding box center [733, 70] width 13 height 13
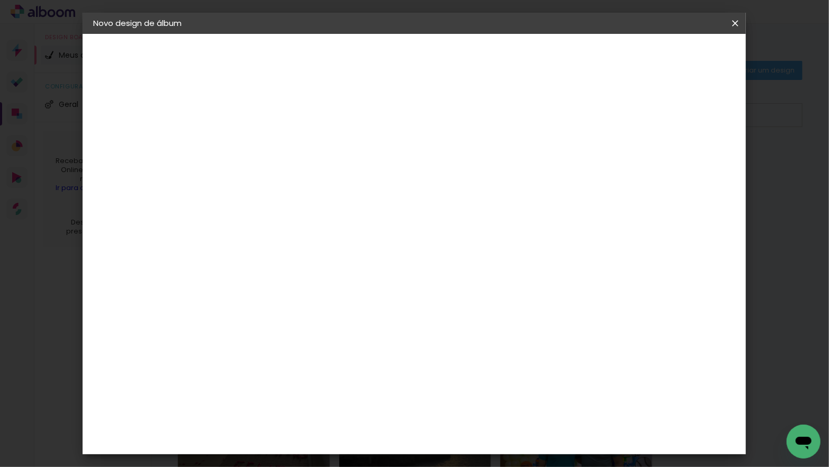
click at [266, 143] on input at bounding box center [266, 142] width 0 height 16
type input "[PERSON_NAME] 4 ANOS"
type paper-input "[PERSON_NAME] 4 ANOS"
click at [0, 0] on slot "Avançar" at bounding box center [0, 0] width 0 height 0
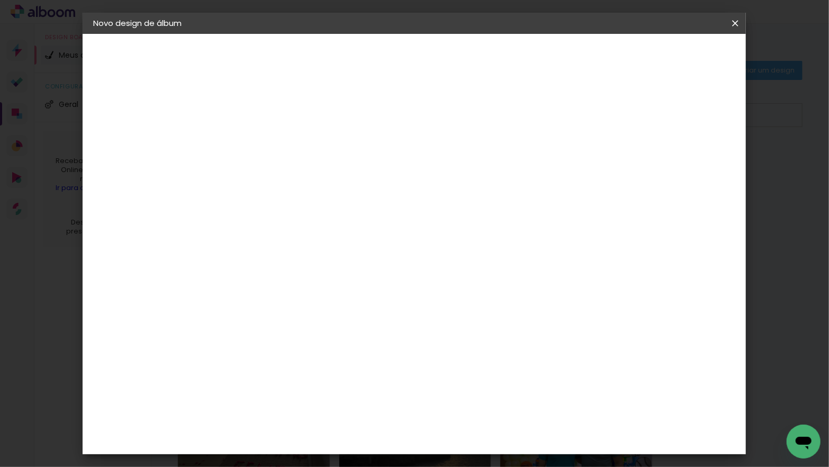
scroll to position [932, 0]
click at [285, 422] on div "Go image" at bounding box center [272, 430] width 26 height 17
click at [0, 0] on slot "Avançar" at bounding box center [0, 0] width 0 height 0
click at [308, 176] on input "text" at bounding box center [286, 184] width 41 height 16
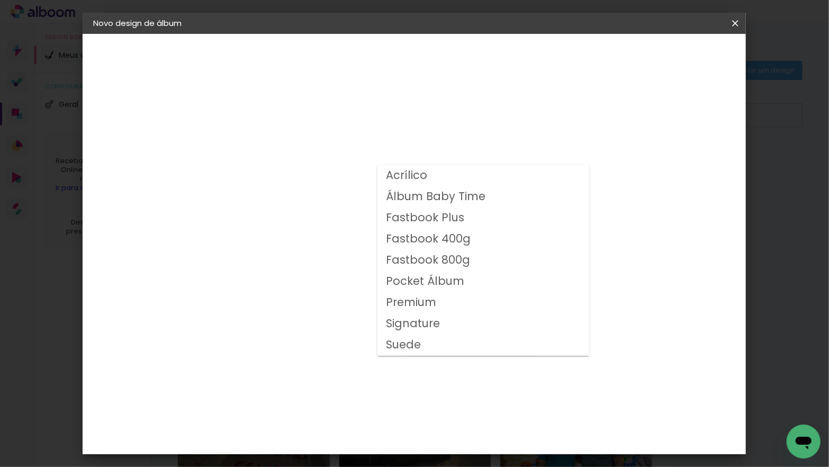
click at [0, 0] on slot "Fastbook 400g" at bounding box center [0, 0] width 0 height 0
type input "Fastbook 400g"
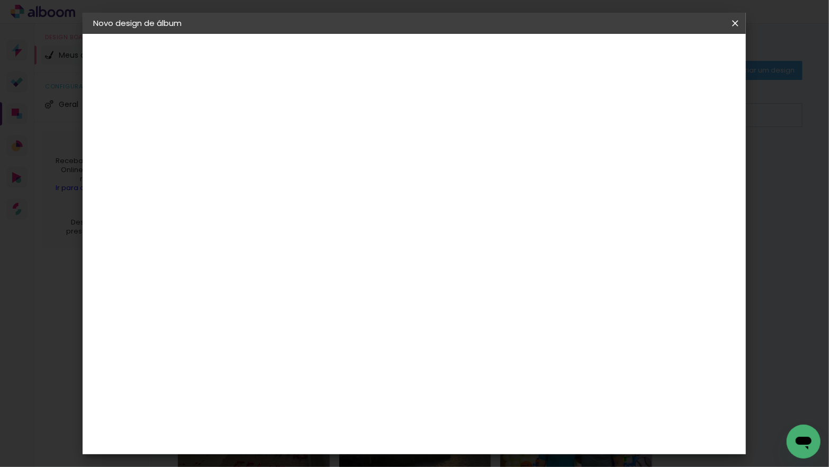
scroll to position [212, 0]
click at [338, 310] on span "25 × 25" at bounding box center [312, 324] width 49 height 28
click at [439, 61] on paper-button "Avançar" at bounding box center [413, 56] width 52 height 18
drag, startPoint x: 273, startPoint y: 111, endPoint x: 341, endPoint y: 105, distance: 68.6
type input "3"
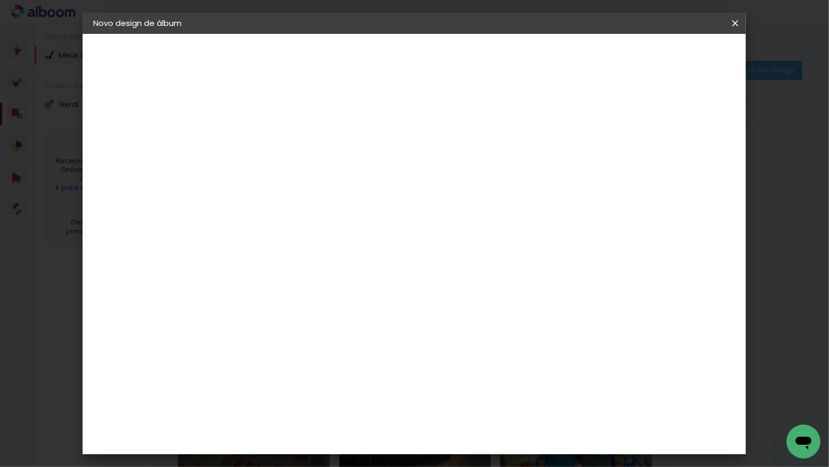
type paper-input "3"
click at [273, 111] on input "3" at bounding box center [258, 113] width 37 height 13
click at [676, 57] on span "Iniciar design" at bounding box center [653, 55] width 48 height 7
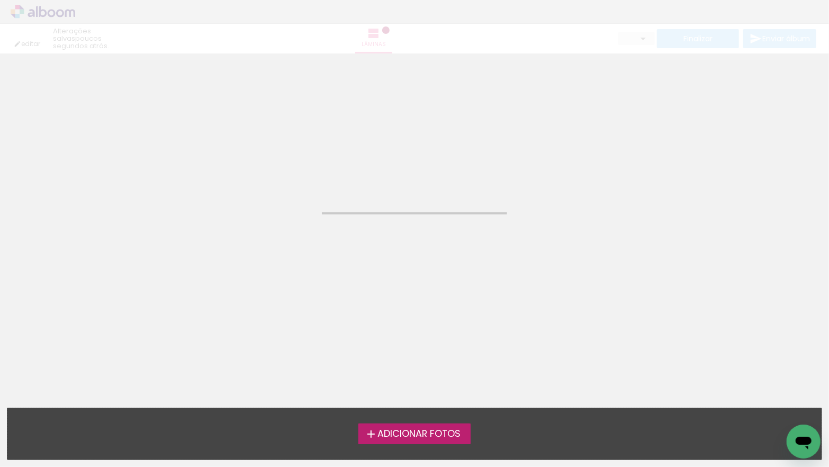
click at [384, 433] on span "Adicionar Fotos" at bounding box center [418, 434] width 83 height 10
click at [0, 0] on input "file" at bounding box center [0, 0] width 0 height 0
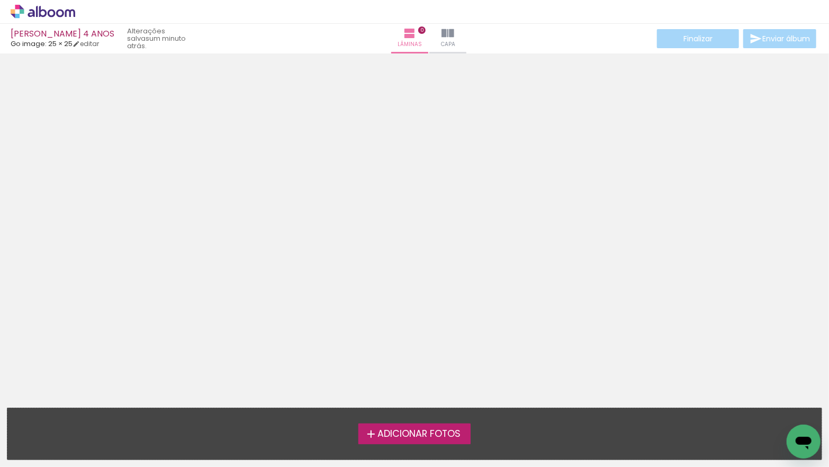
click at [420, 432] on span "Adicionar Fotos" at bounding box center [418, 434] width 83 height 10
click at [0, 0] on input "file" at bounding box center [0, 0] width 0 height 0
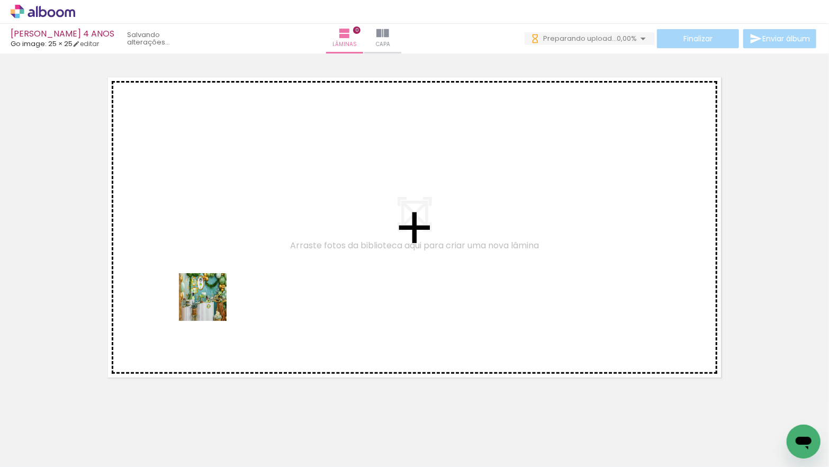
click at [211, 305] on quentale-workspace at bounding box center [414, 233] width 829 height 467
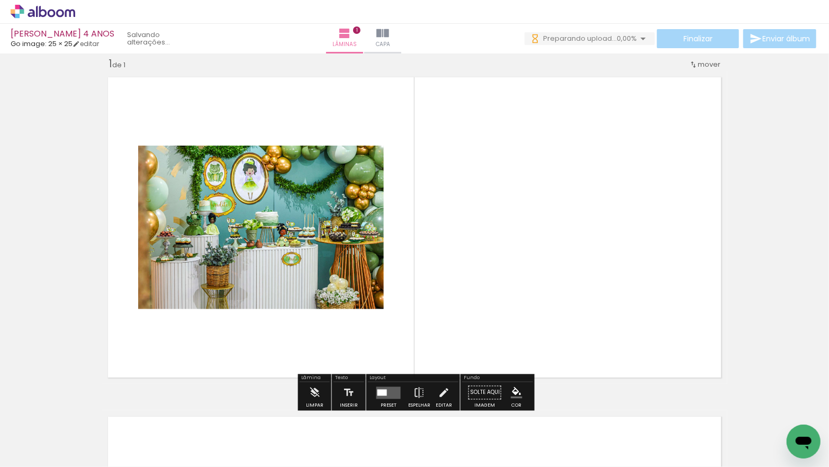
click at [49, 434] on input "Todas as fotos" at bounding box center [30, 434] width 40 height 9
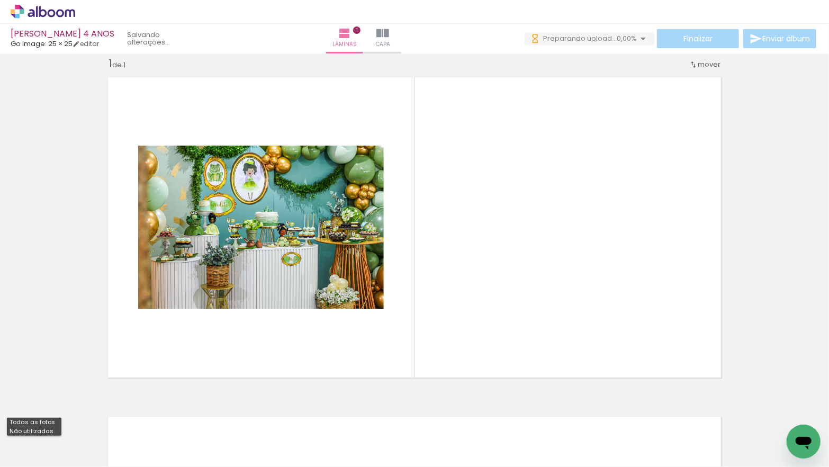
click at [0, 0] on slot "Não utilizadas" at bounding box center [0, 0] width 0 height 0
type input "Não utilizadas"
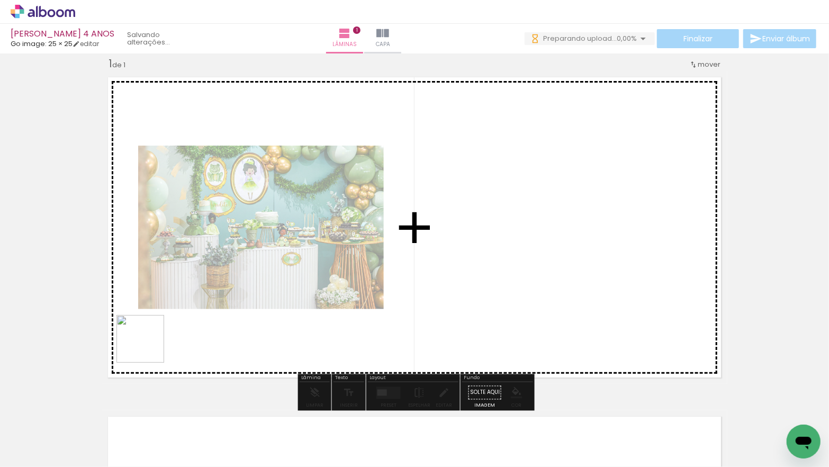
drag, startPoint x: 114, startPoint y: 437, endPoint x: 149, endPoint y: 341, distance: 101.5
click at [149, 341] on quentale-workspace at bounding box center [414, 233] width 829 height 467
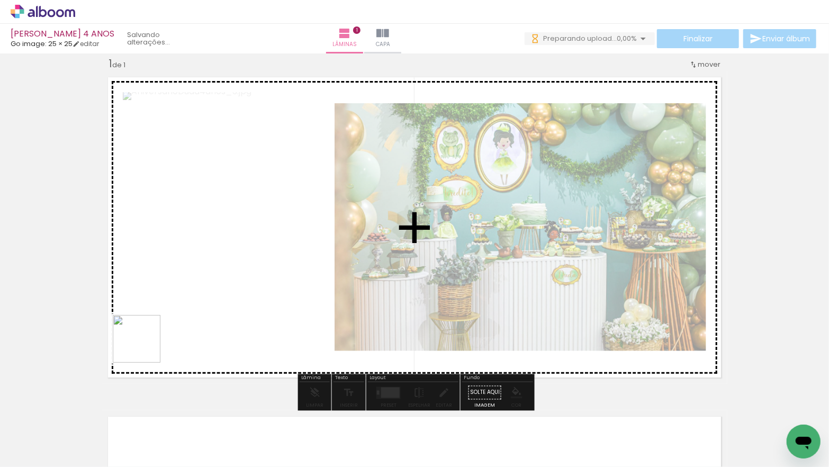
drag, startPoint x: 141, startPoint y: 358, endPoint x: 130, endPoint y: 409, distance: 51.9
click at [150, 327] on quentale-workspace at bounding box center [414, 233] width 829 height 467
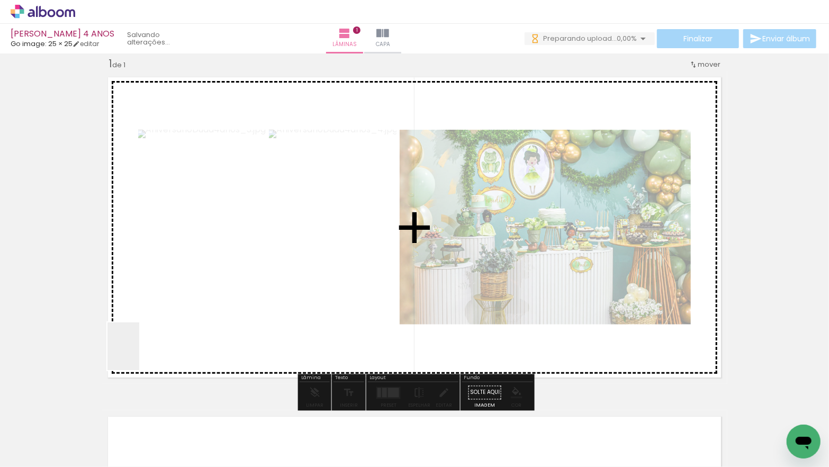
click at [140, 353] on quentale-workspace at bounding box center [414, 233] width 829 height 467
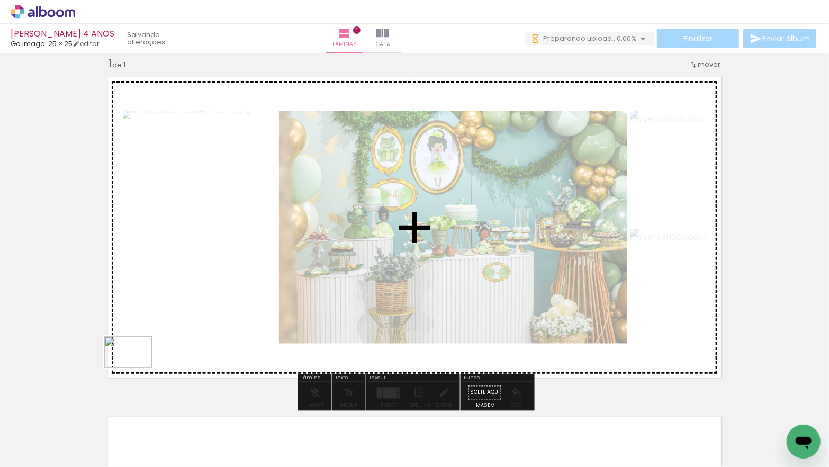
drag, startPoint x: 105, startPoint y: 437, endPoint x: 126, endPoint y: 424, distance: 24.9
click at [135, 368] on quentale-workspace at bounding box center [414, 233] width 829 height 467
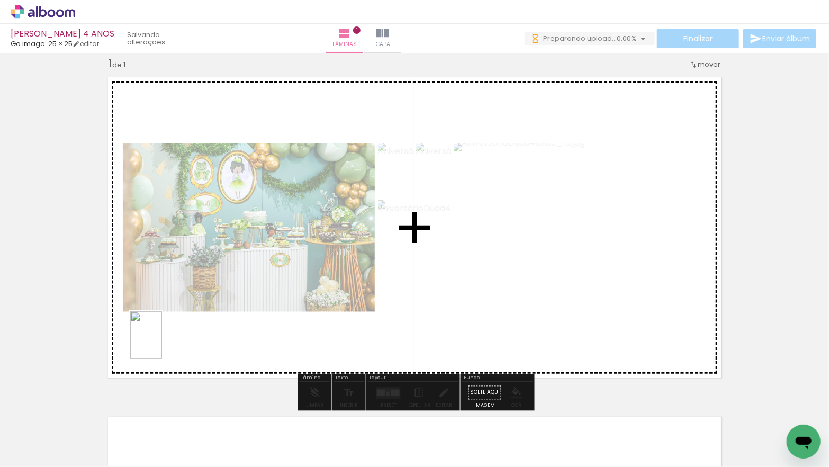
drag, startPoint x: 126, startPoint y: 413, endPoint x: 162, endPoint y: 343, distance: 78.6
click at [162, 343] on quentale-workspace at bounding box center [414, 233] width 829 height 467
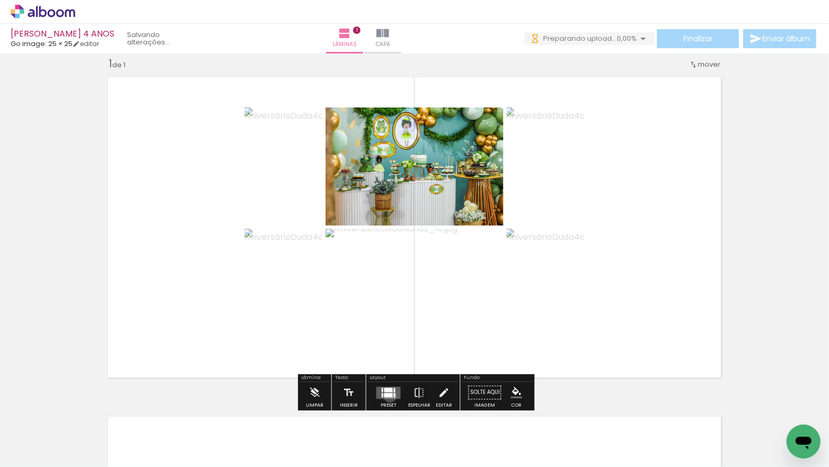
click at [387, 395] on div at bounding box center [388, 395] width 8 height 4
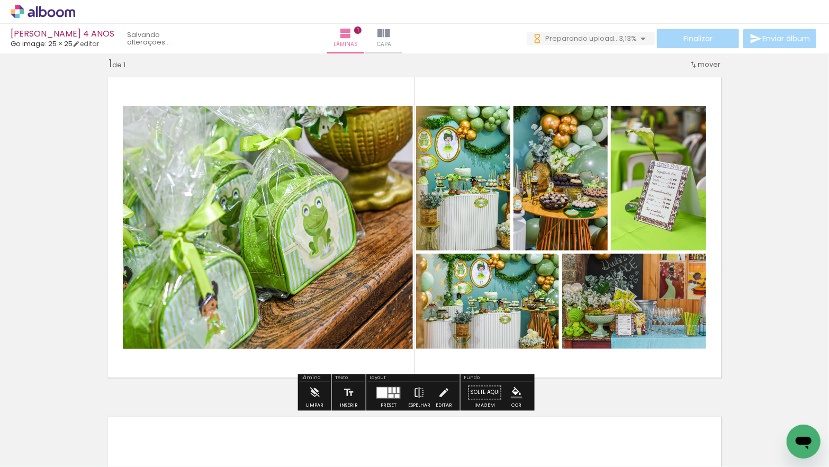
click at [420, 392] on iron-icon at bounding box center [419, 392] width 12 height 21
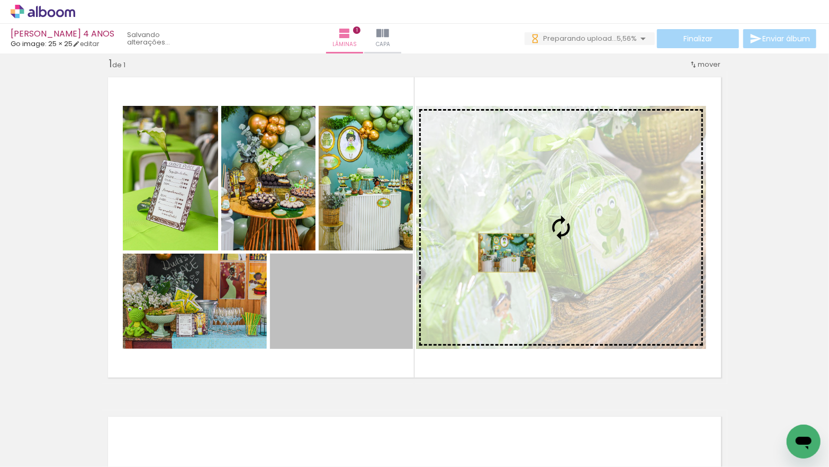
drag, startPoint x: 324, startPoint y: 304, endPoint x: 510, endPoint y: 252, distance: 192.4
click at [0, 0] on slot at bounding box center [0, 0] width 0 height 0
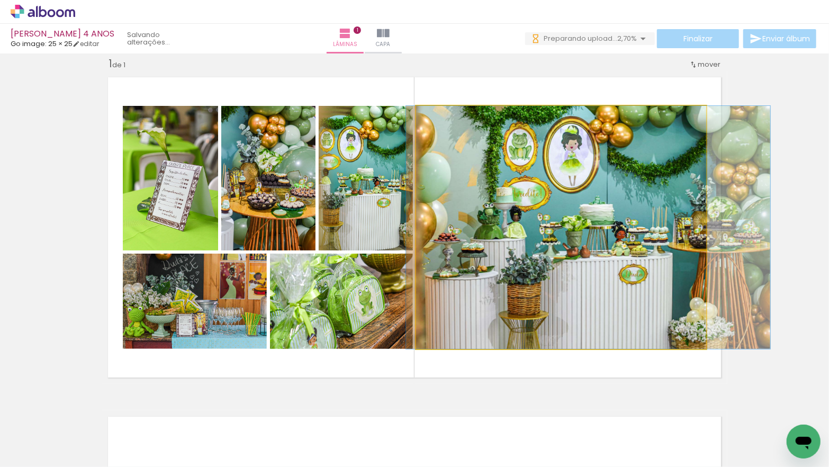
drag, startPoint x: 527, startPoint y: 249, endPoint x: 553, endPoint y: 247, distance: 26.5
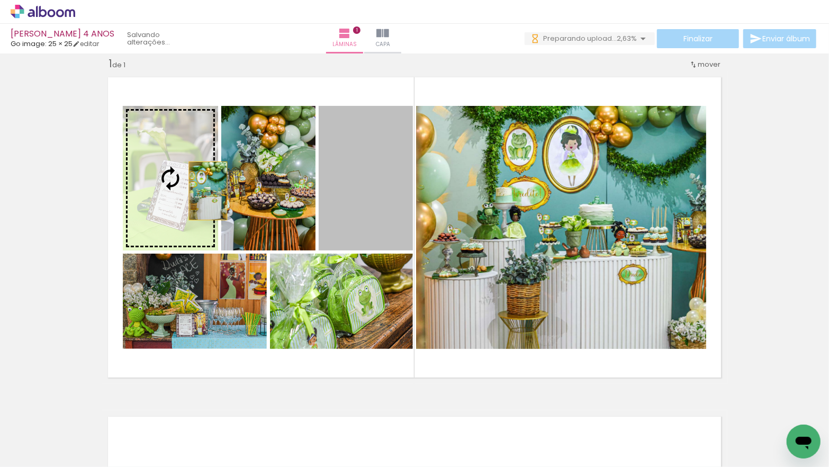
drag, startPoint x: 368, startPoint y: 198, endPoint x: 184, endPoint y: 186, distance: 185.1
click at [0, 0] on slot at bounding box center [0, 0] width 0 height 0
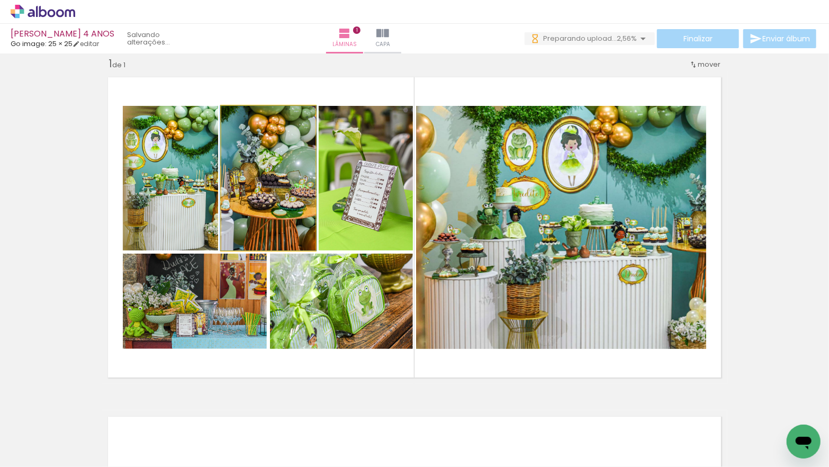
drag, startPoint x: 273, startPoint y: 189, endPoint x: 251, endPoint y: 220, distance: 37.9
click at [273, 189] on quentale-photo at bounding box center [268, 178] width 94 height 144
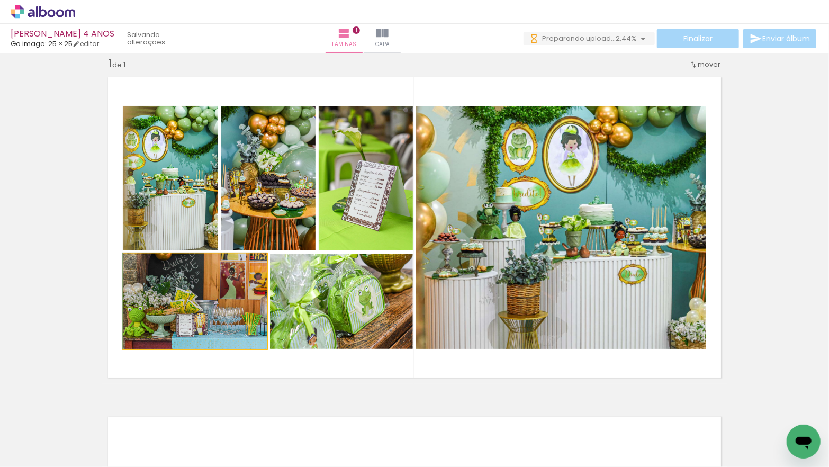
drag, startPoint x: 216, startPoint y: 284, endPoint x: 259, endPoint y: 288, distance: 43.6
click at [218, 285] on quentale-photo at bounding box center [195, 301] width 144 height 95
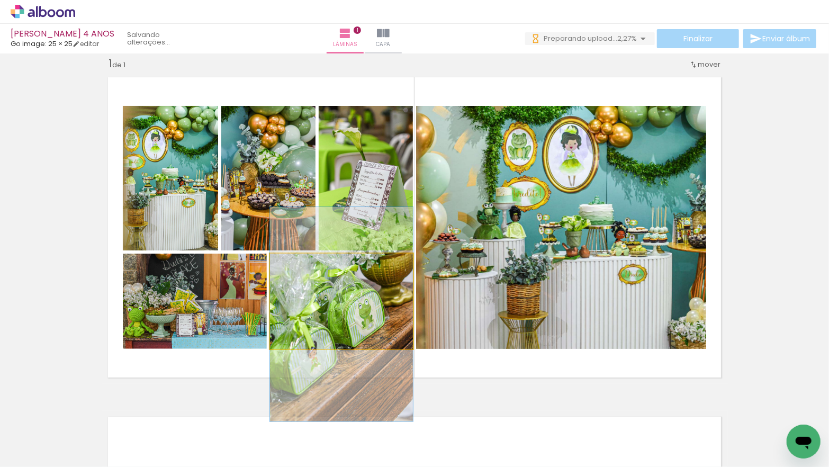
drag, startPoint x: 352, startPoint y: 303, endPoint x: 361, endPoint y: 317, distance: 16.3
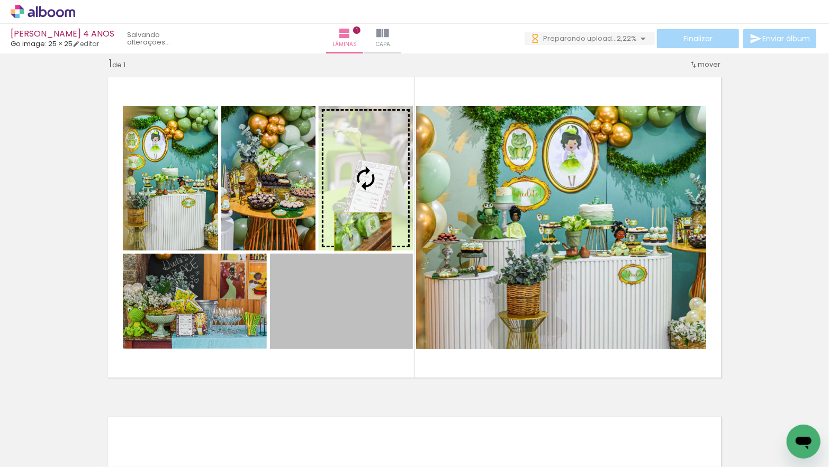
drag, startPoint x: 358, startPoint y: 296, endPoint x: 363, endPoint y: 218, distance: 78.5
click at [0, 0] on slot at bounding box center [0, 0] width 0 height 0
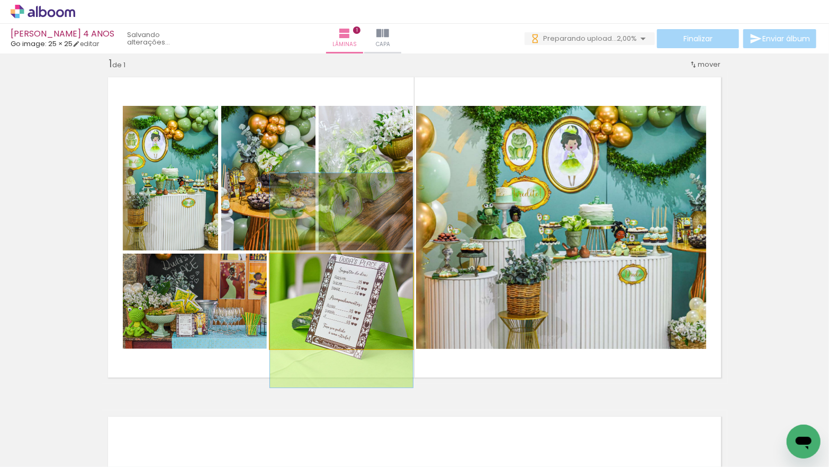
drag, startPoint x: 382, startPoint y: 303, endPoint x: 386, endPoint y: 282, distance: 21.1
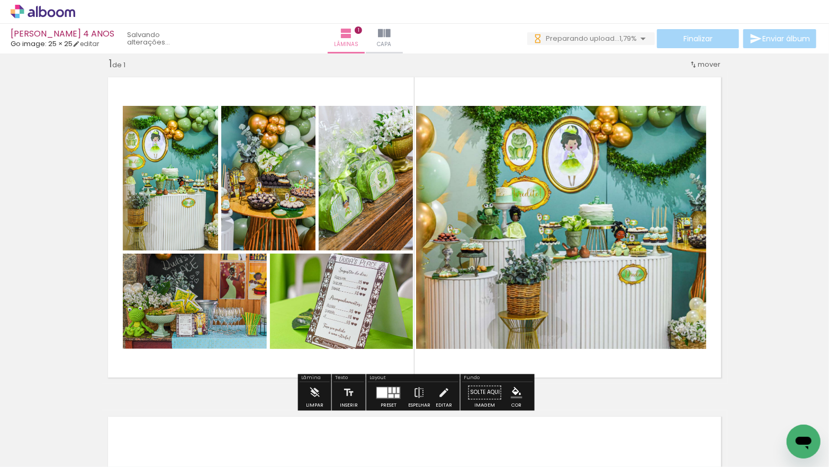
click at [566, 267] on quentale-photo at bounding box center [561, 227] width 290 height 243
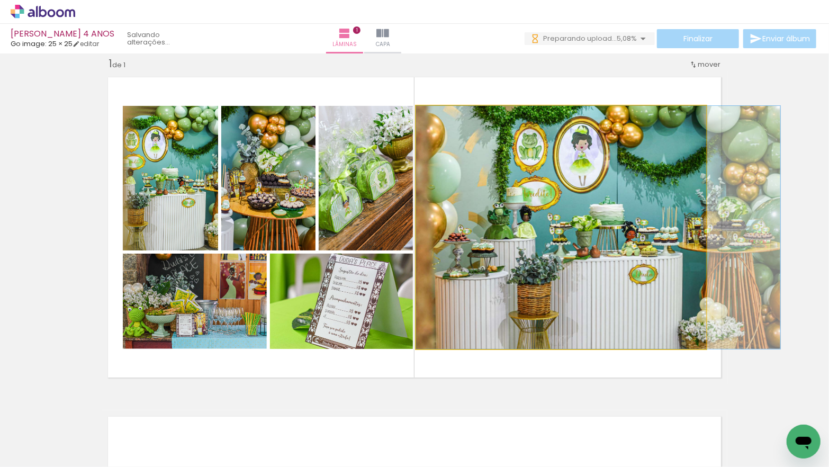
drag, startPoint x: 565, startPoint y: 268, endPoint x: 626, endPoint y: 267, distance: 61.4
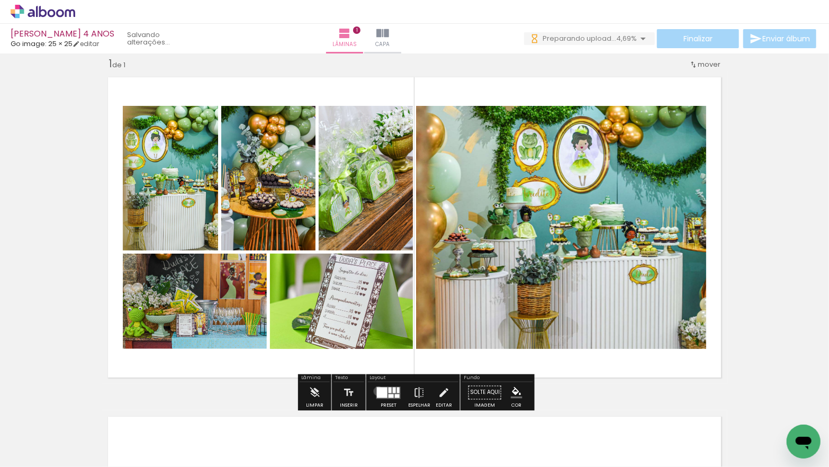
click at [377, 391] on div at bounding box center [382, 392] width 11 height 11
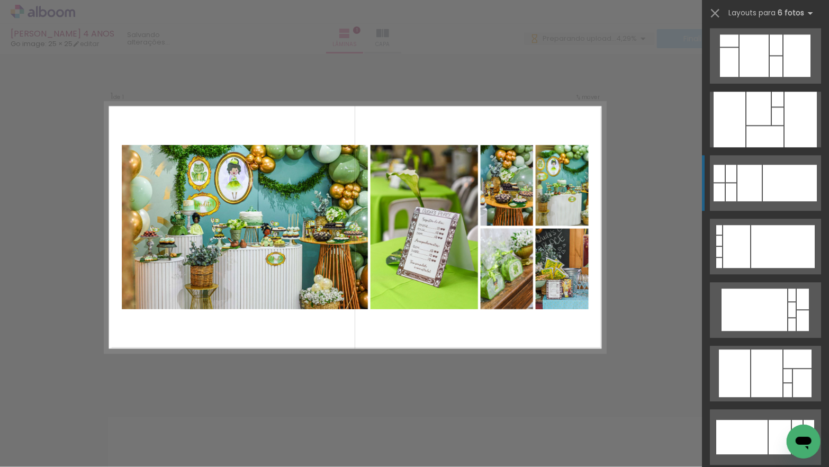
click at [773, 183] on div at bounding box center [790, 183] width 54 height 37
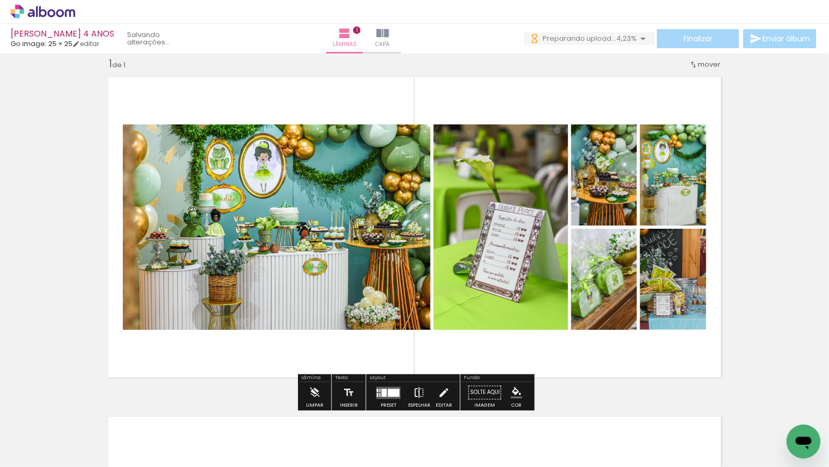
click at [415, 391] on iron-icon at bounding box center [419, 392] width 12 height 21
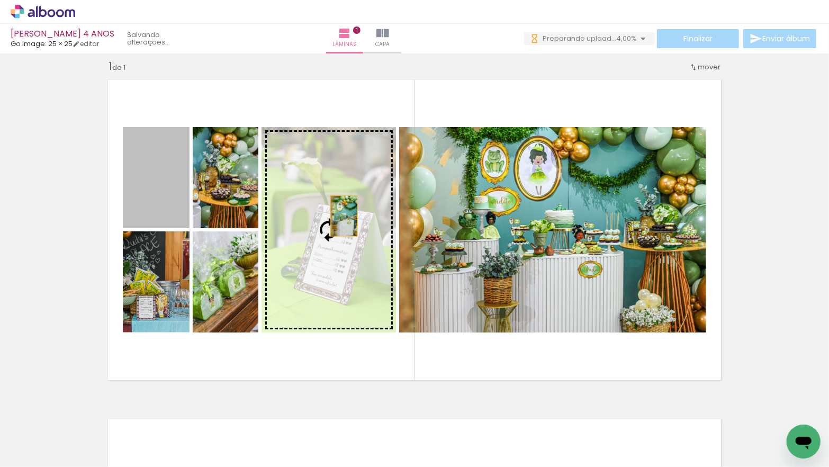
drag, startPoint x: 160, startPoint y: 196, endPoint x: 344, endPoint y: 215, distance: 184.6
click at [0, 0] on slot at bounding box center [0, 0] width 0 height 0
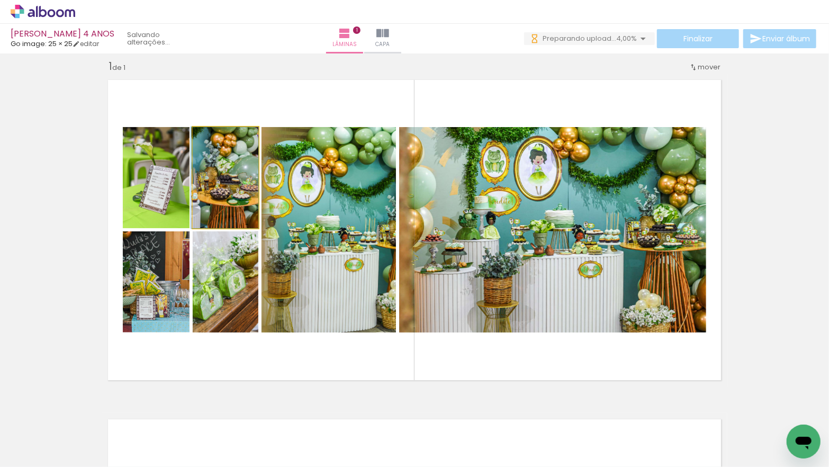
drag, startPoint x: 217, startPoint y: 190, endPoint x: 152, endPoint y: 183, distance: 65.5
click at [0, 0] on slot at bounding box center [0, 0] width 0 height 0
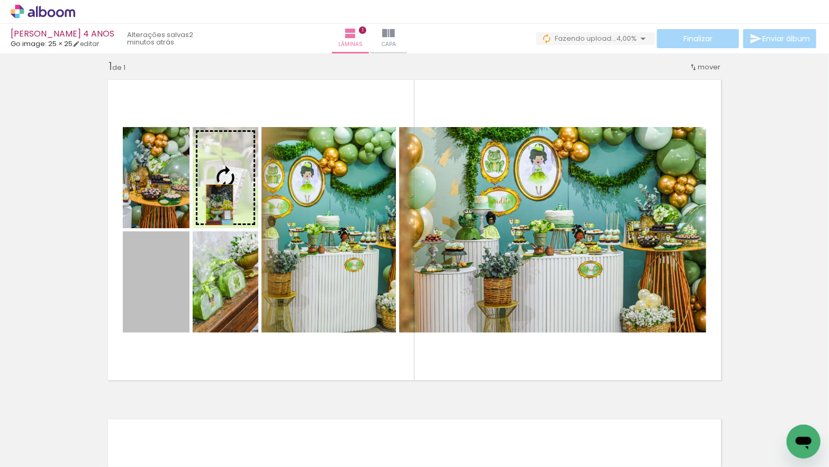
drag, startPoint x: 163, startPoint y: 279, endPoint x: 222, endPoint y: 200, distance: 99.2
click at [0, 0] on slot at bounding box center [0, 0] width 0 height 0
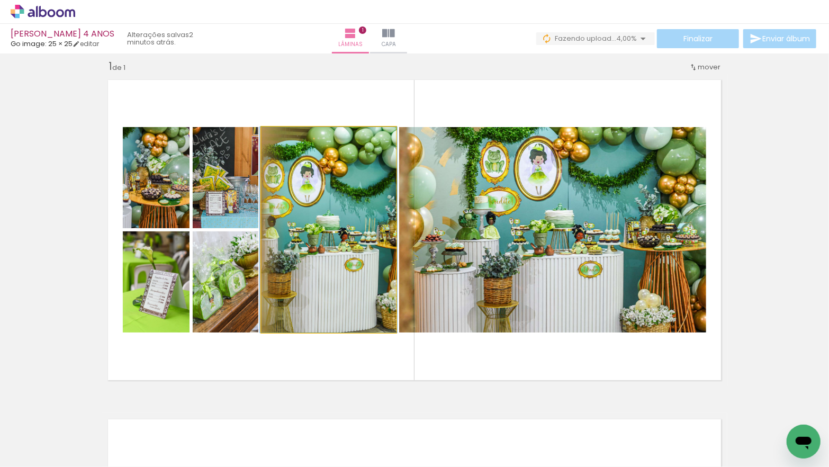
click at [338, 251] on quentale-photo at bounding box center [328, 229] width 134 height 205
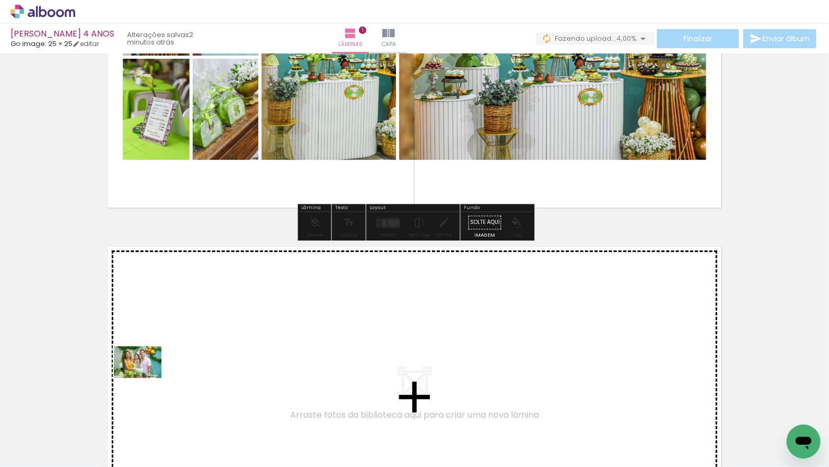
drag, startPoint x: 114, startPoint y: 430, endPoint x: 146, endPoint y: 378, distance: 60.5
click at [146, 378] on quentale-workspace at bounding box center [414, 233] width 829 height 467
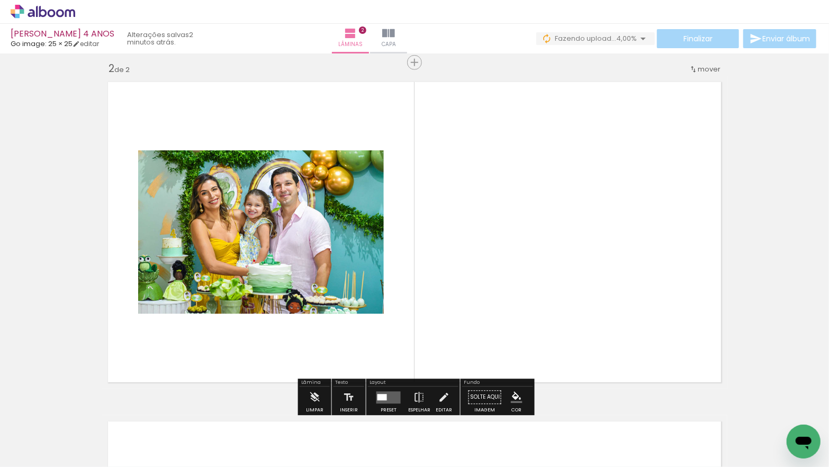
scroll to position [353, 0]
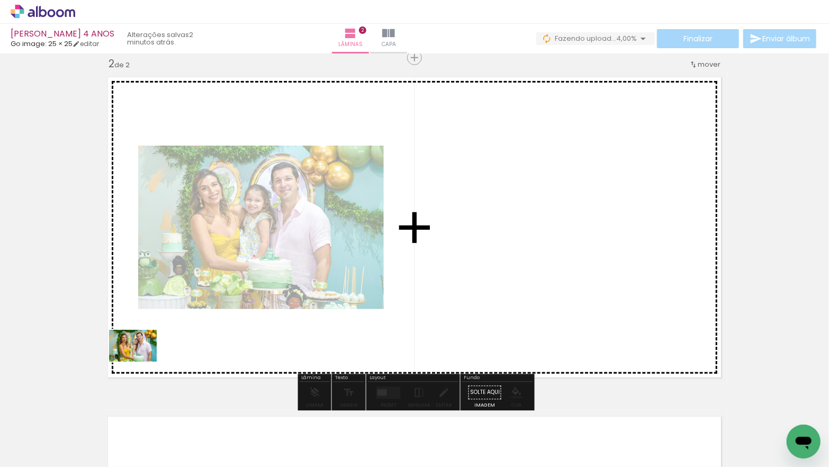
drag, startPoint x: 123, startPoint y: 413, endPoint x: 141, endPoint y: 361, distance: 54.9
click at [141, 361] on quentale-workspace at bounding box center [414, 233] width 829 height 467
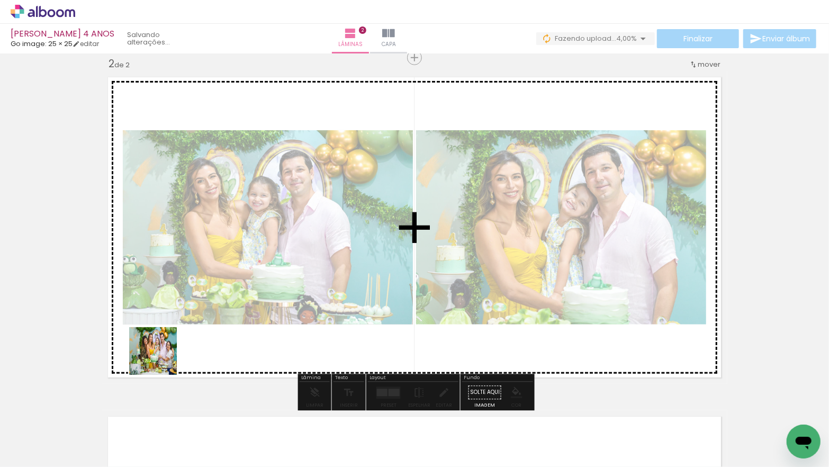
drag, startPoint x: 155, startPoint y: 366, endPoint x: 160, endPoint y: 359, distance: 8.7
click at [161, 359] on quentale-workspace at bounding box center [414, 233] width 829 height 467
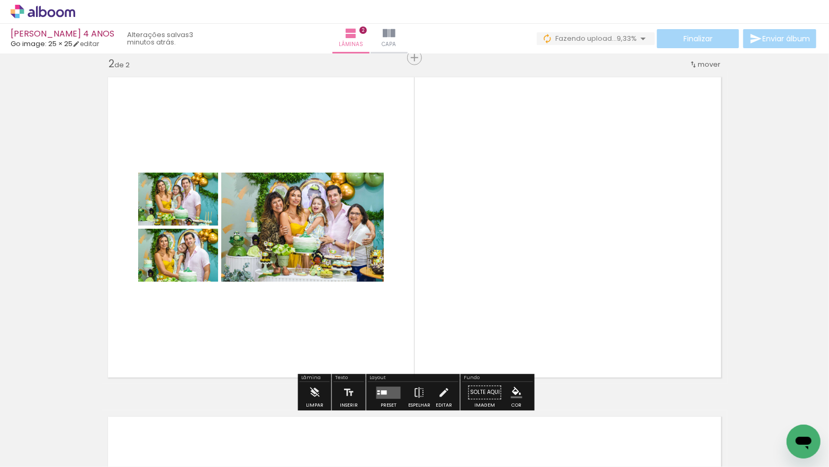
click at [387, 392] on quentale-layouter at bounding box center [388, 392] width 24 height 12
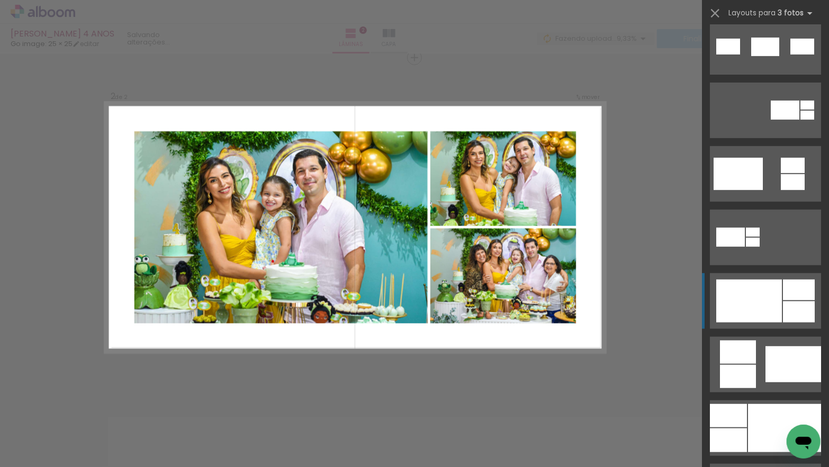
scroll to position [348, 0]
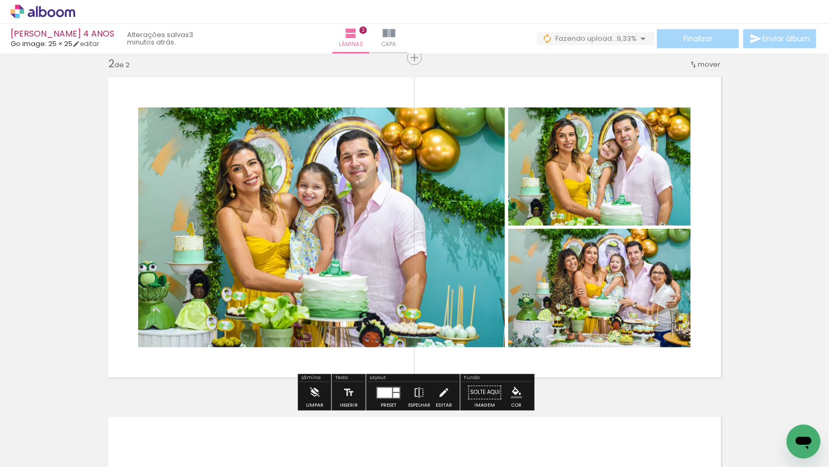
drag, startPoint x: 387, startPoint y: 391, endPoint x: 414, endPoint y: 380, distance: 28.5
click at [387, 391] on div at bounding box center [384, 392] width 15 height 10
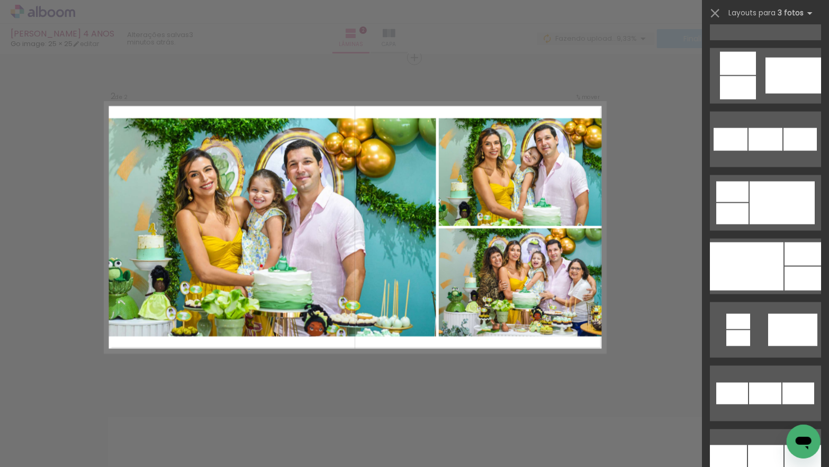
scroll to position [1003, 0]
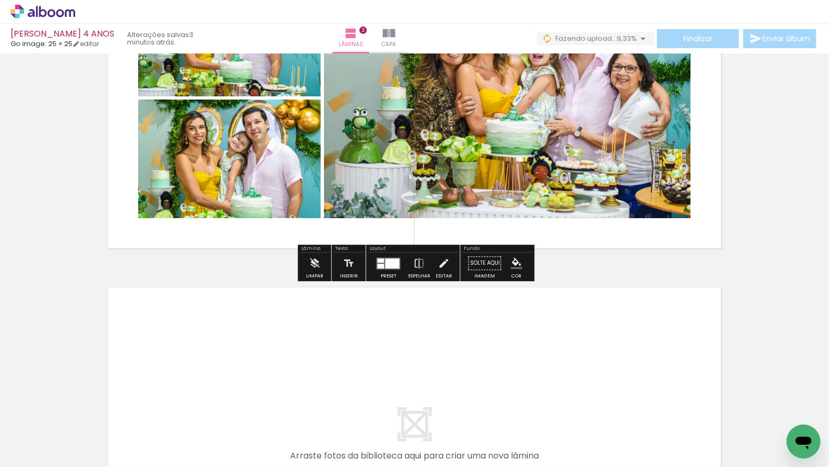
scroll to position [487, 0]
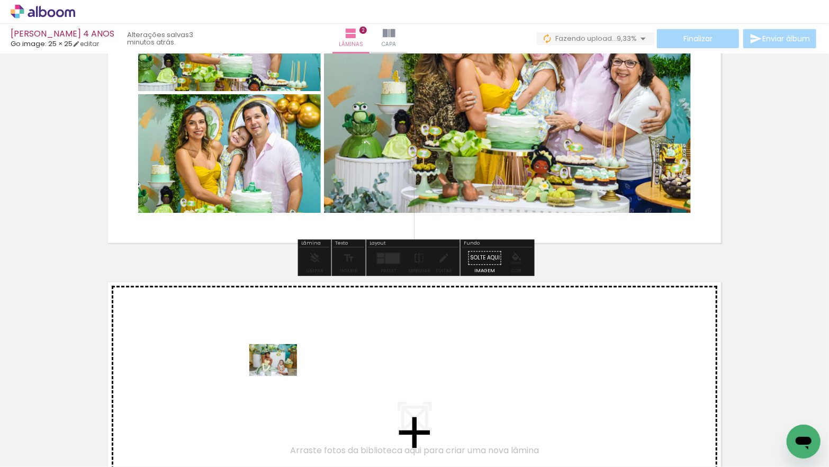
drag, startPoint x: 282, startPoint y: 427, endPoint x: 281, endPoint y: 376, distance: 50.8
click at [281, 376] on quentale-workspace at bounding box center [414, 233] width 829 height 467
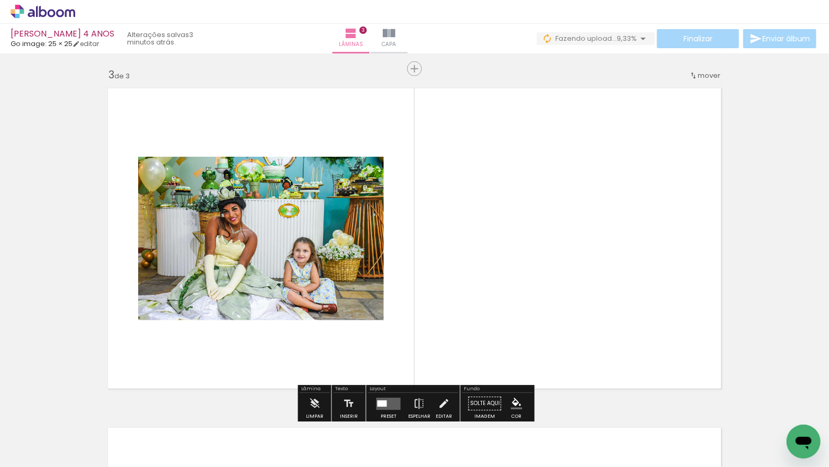
scroll to position [692, 0]
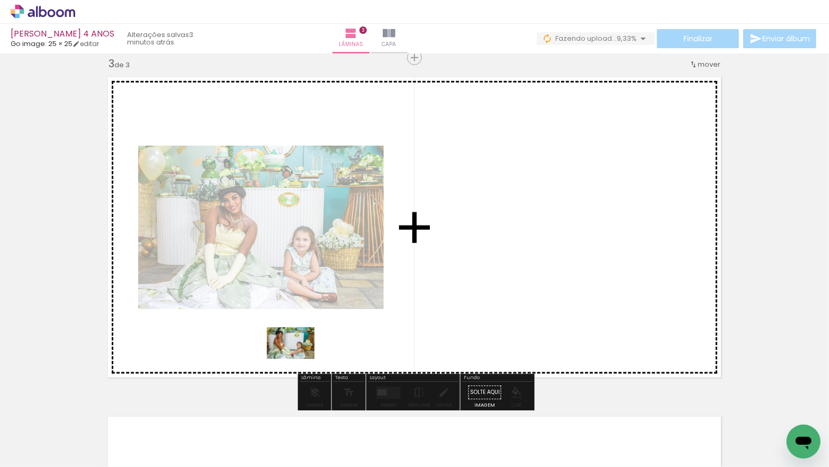
drag, startPoint x: 300, startPoint y: 424, endPoint x: 299, endPoint y: 357, distance: 67.2
click at [299, 357] on quentale-workspace at bounding box center [414, 233] width 829 height 467
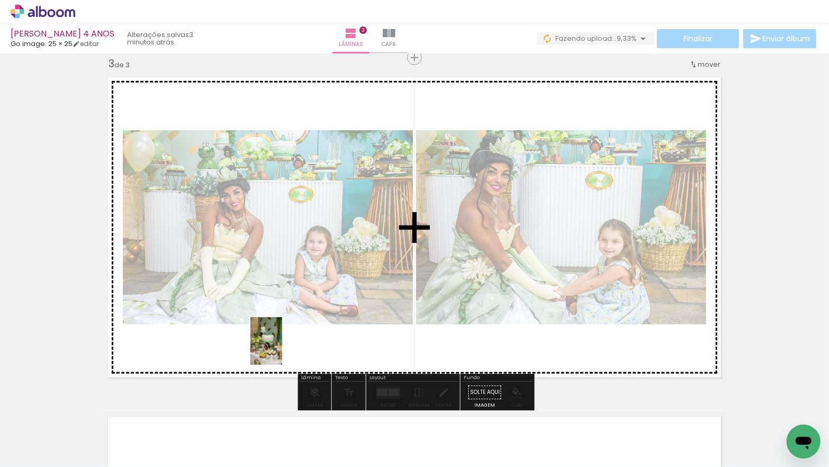
drag, startPoint x: 291, startPoint y: 422, endPoint x: 282, endPoint y: 346, distance: 76.2
click at [282, 346] on quentale-workspace at bounding box center [414, 233] width 829 height 467
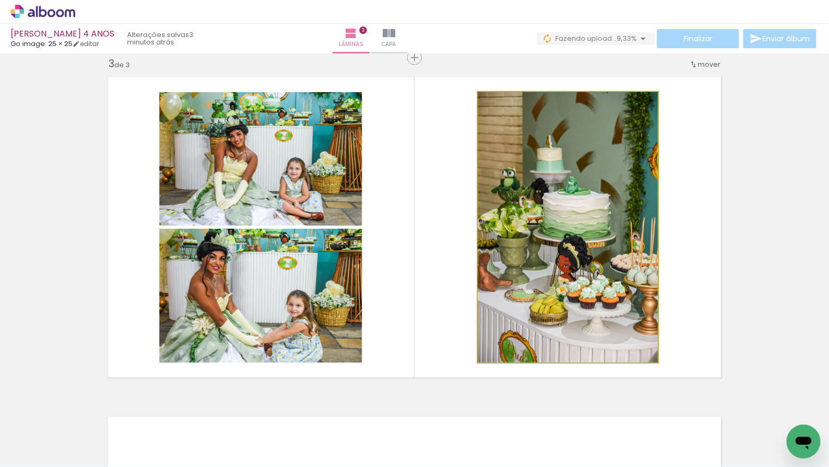
click at [582, 302] on quentale-photo at bounding box center [568, 227] width 180 height 270
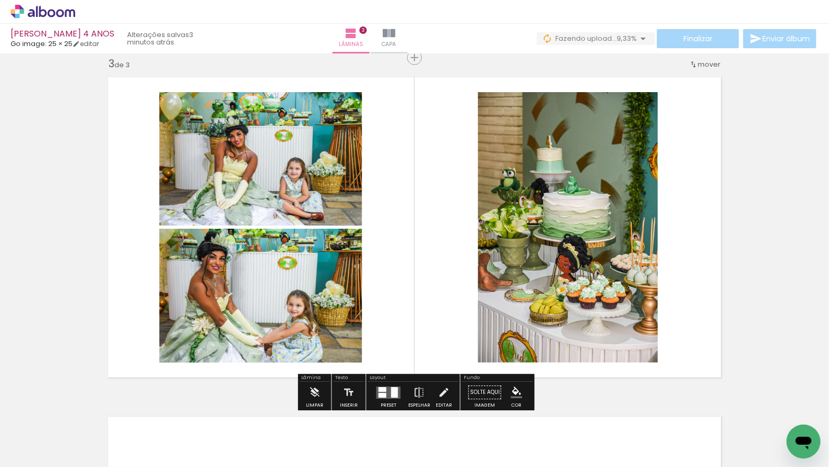
click at [396, 388] on quentale-layouter at bounding box center [388, 392] width 24 height 12
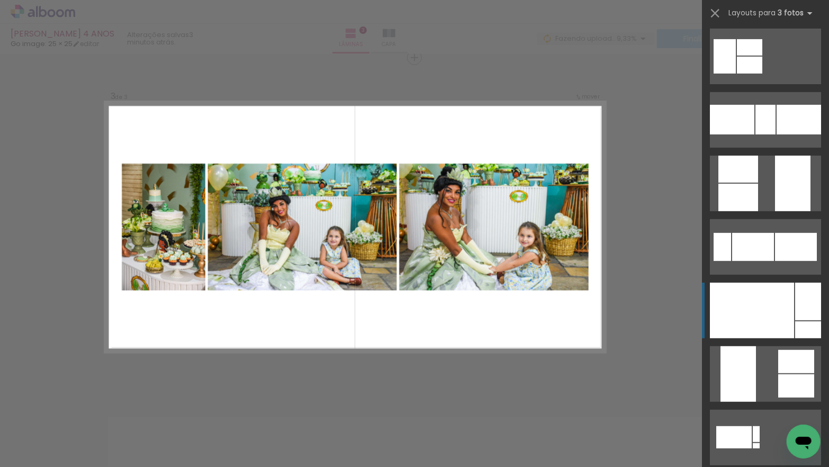
scroll to position [259, 0]
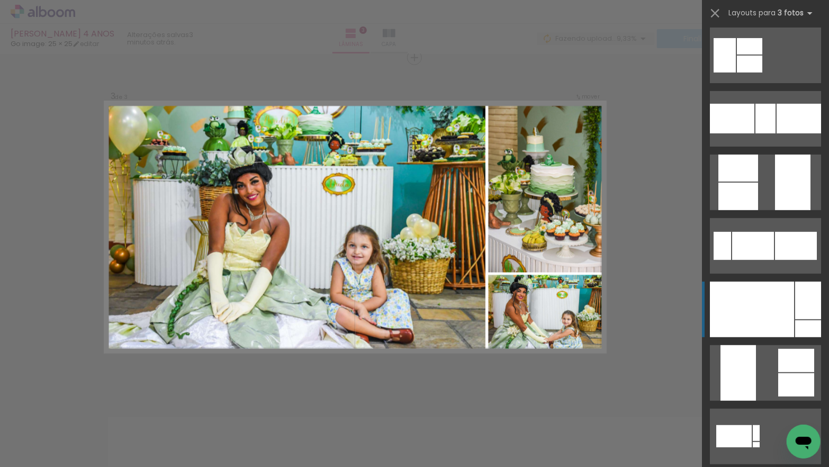
click at [745, 293] on div at bounding box center [752, 310] width 84 height 56
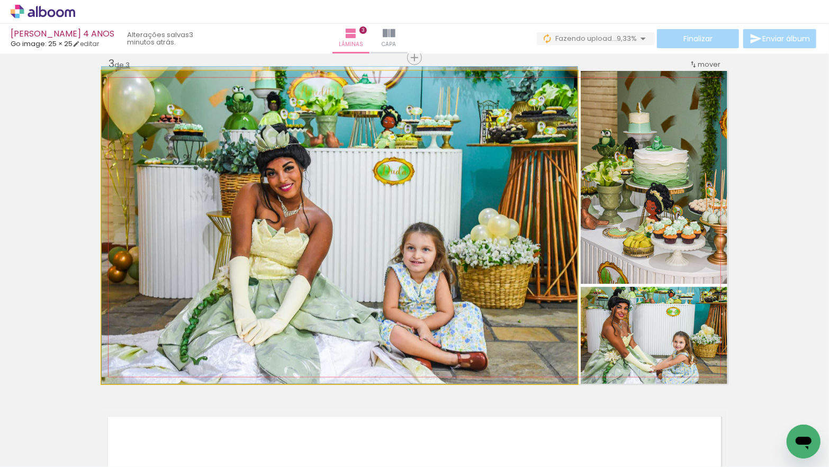
drag, startPoint x: 394, startPoint y: 275, endPoint x: 394, endPoint y: 260, distance: 15.3
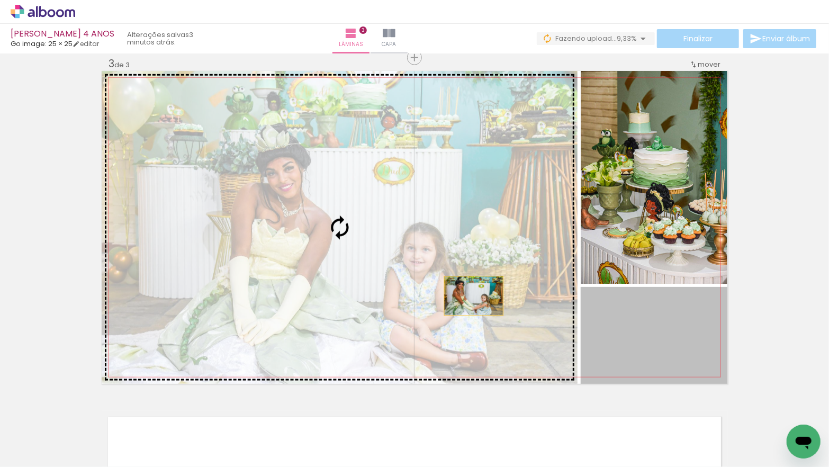
drag, startPoint x: 610, startPoint y: 338, endPoint x: 473, endPoint y: 296, distance: 142.8
click at [0, 0] on slot at bounding box center [0, 0] width 0 height 0
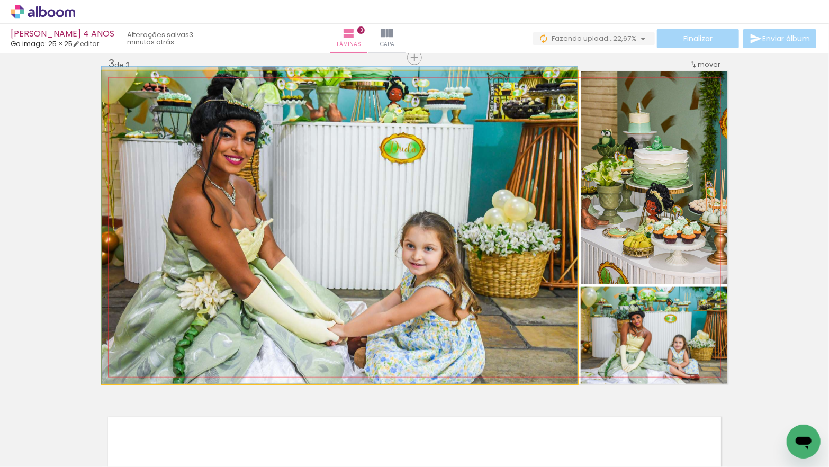
drag, startPoint x: 360, startPoint y: 295, endPoint x: 360, endPoint y: 281, distance: 14.3
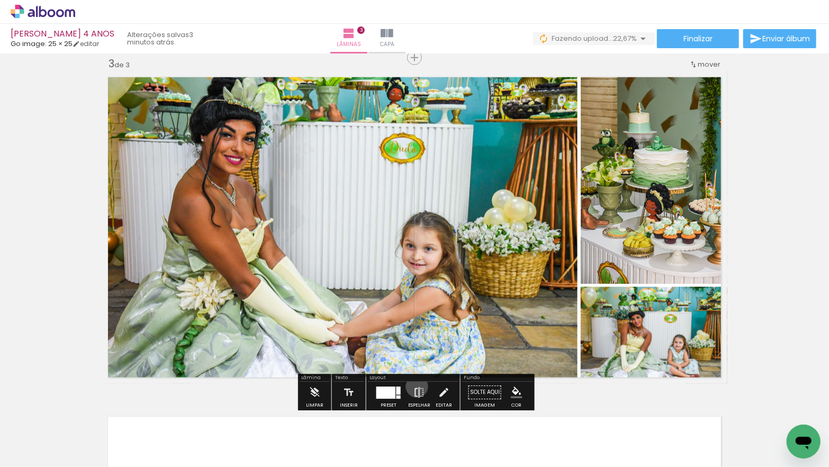
click at [414, 386] on iron-icon at bounding box center [419, 392] width 12 height 21
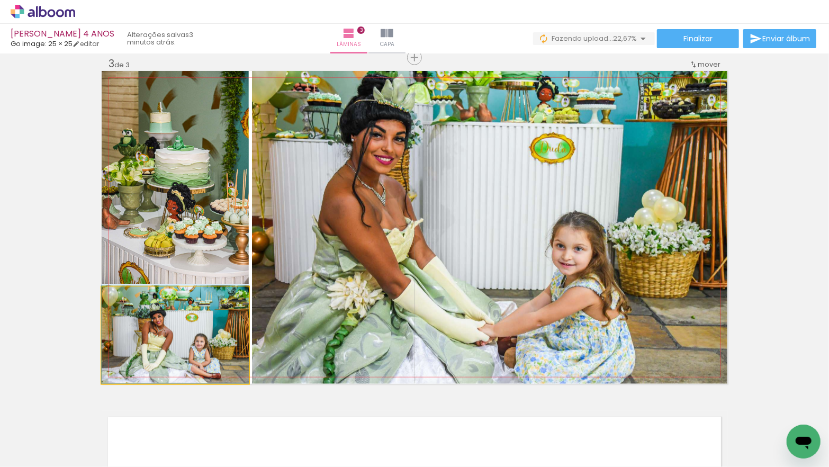
drag, startPoint x: 199, startPoint y: 349, endPoint x: 200, endPoint y: 335, distance: 14.9
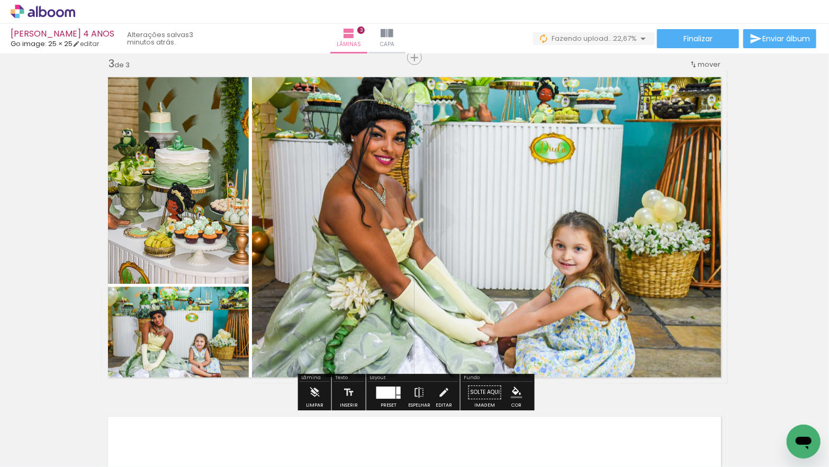
click at [197, 335] on quentale-photo at bounding box center [175, 335] width 147 height 97
drag, startPoint x: 197, startPoint y: 335, endPoint x: 188, endPoint y: 341, distance: 10.7
click at [197, 335] on quentale-photo at bounding box center [175, 335] width 147 height 97
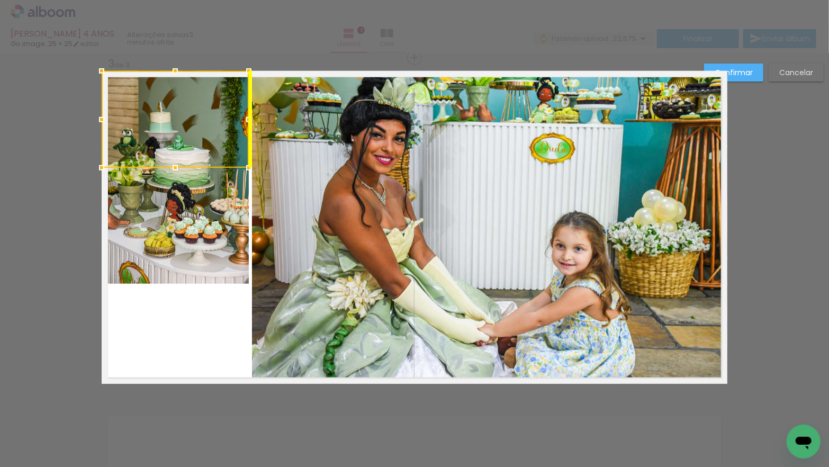
drag, startPoint x: 189, startPoint y: 242, endPoint x: 180, endPoint y: 188, distance: 54.7
click at [184, 126] on div at bounding box center [175, 119] width 147 height 97
click at [176, 242] on quentale-photo at bounding box center [175, 177] width 147 height 213
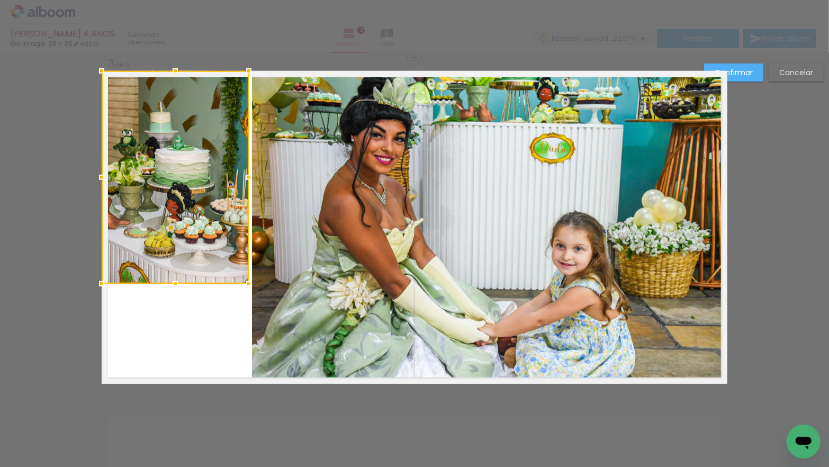
click at [176, 242] on div at bounding box center [175, 177] width 147 height 213
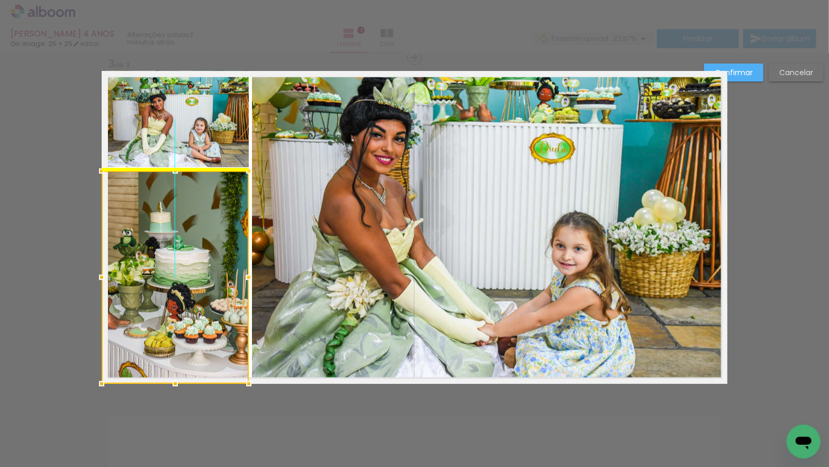
drag, startPoint x: 177, startPoint y: 246, endPoint x: 174, endPoint y: 342, distance: 96.4
click at [174, 342] on div at bounding box center [175, 277] width 147 height 213
click at [0, 0] on slot "Confirmar" at bounding box center [0, 0] width 0 height 0
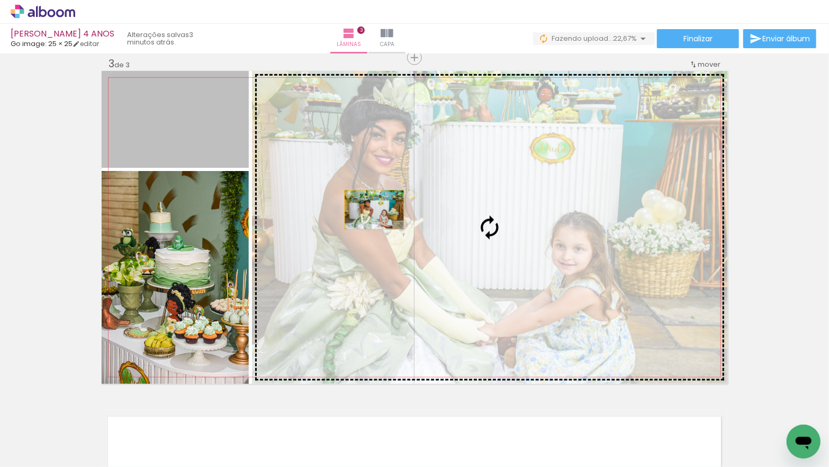
drag, startPoint x: 186, startPoint y: 138, endPoint x: 395, endPoint y: 218, distance: 223.8
click at [0, 0] on slot at bounding box center [0, 0] width 0 height 0
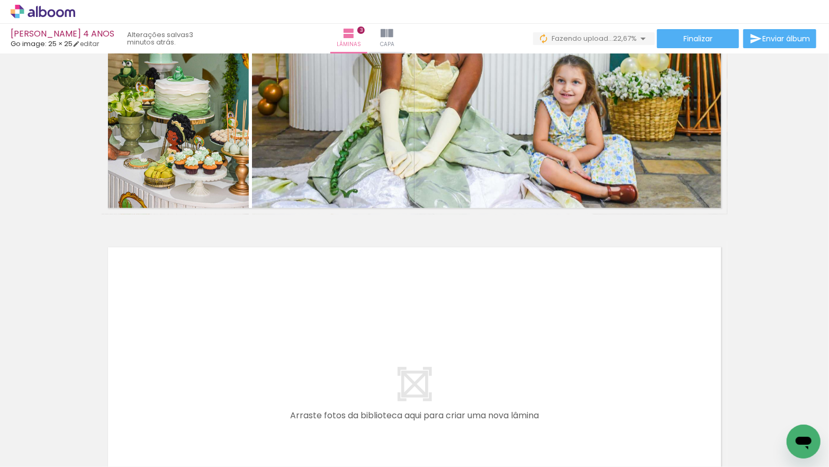
scroll to position [0, 222]
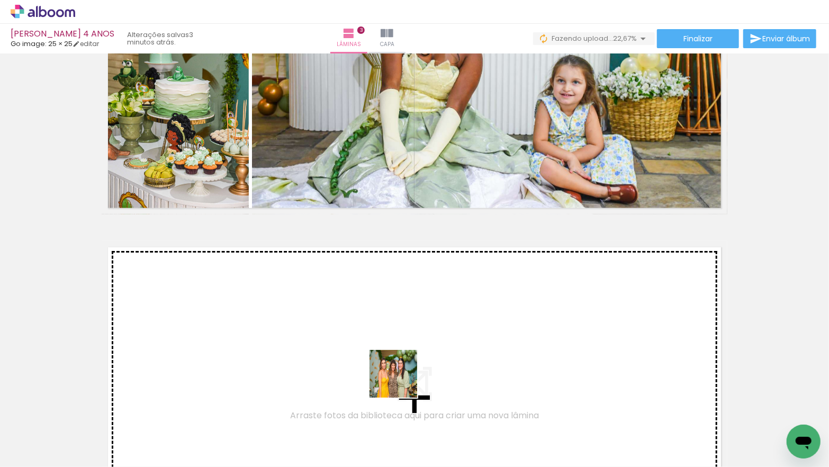
drag, startPoint x: 430, startPoint y: 437, endPoint x: 401, endPoint y: 381, distance: 63.2
click at [401, 381] on quentale-workspace at bounding box center [414, 233] width 829 height 467
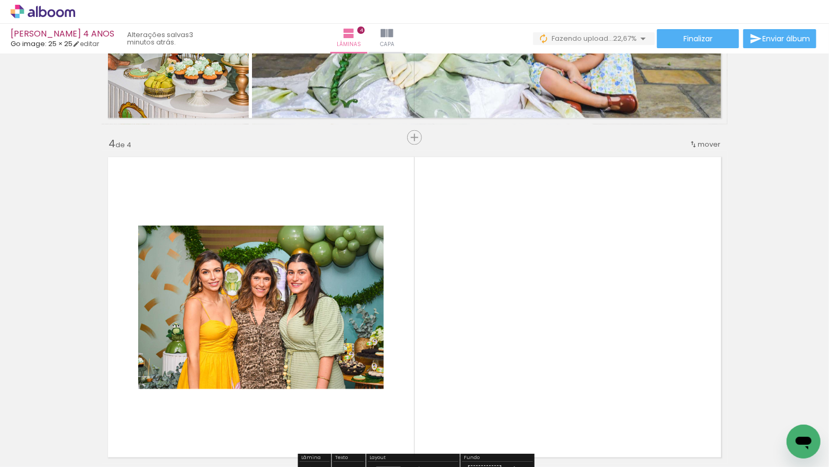
scroll to position [1031, 0]
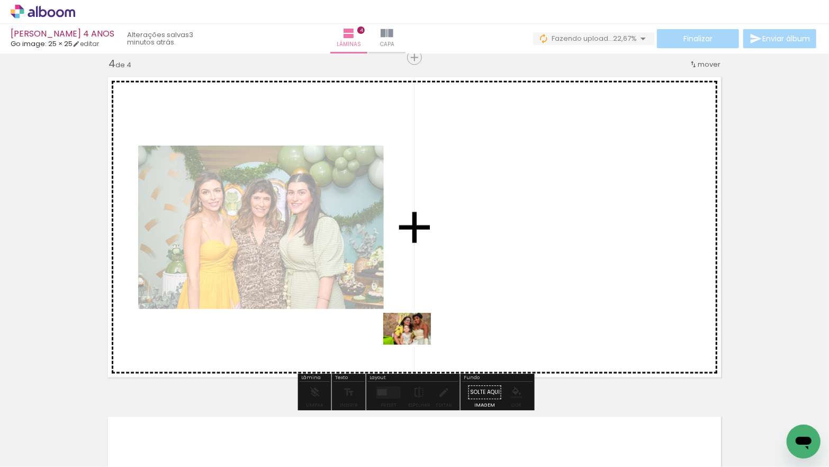
drag, startPoint x: 375, startPoint y: 411, endPoint x: 422, endPoint y: 342, distance: 82.7
click at [415, 342] on quentale-workspace at bounding box center [414, 233] width 829 height 467
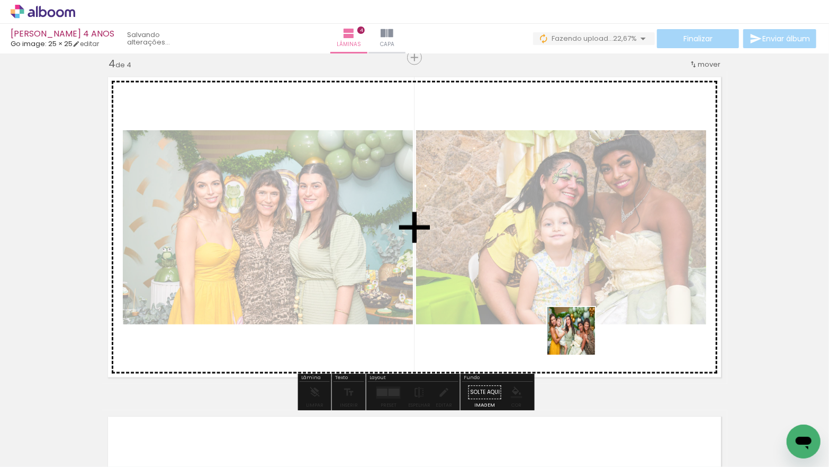
drag, startPoint x: 594, startPoint y: 430, endPoint x: 579, endPoint y: 339, distance: 92.3
click at [579, 339] on quentale-workspace at bounding box center [414, 233] width 829 height 467
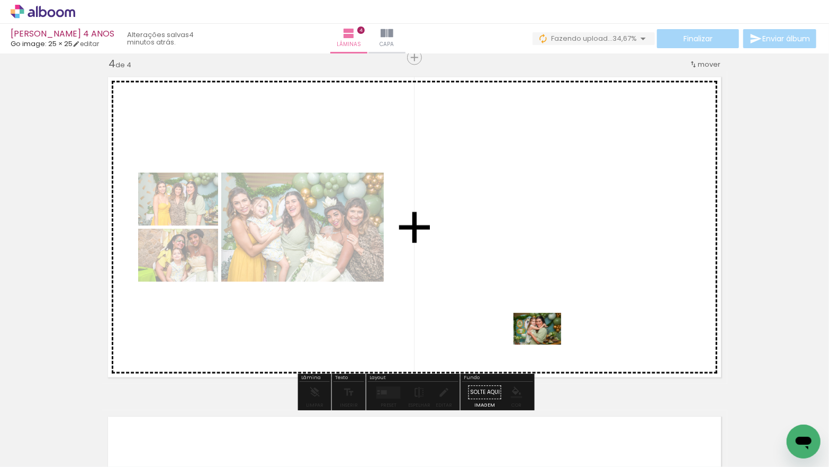
drag, startPoint x: 544, startPoint y: 384, endPoint x: 545, endPoint y: 345, distance: 39.7
click at [545, 345] on quentale-workspace at bounding box center [414, 233] width 829 height 467
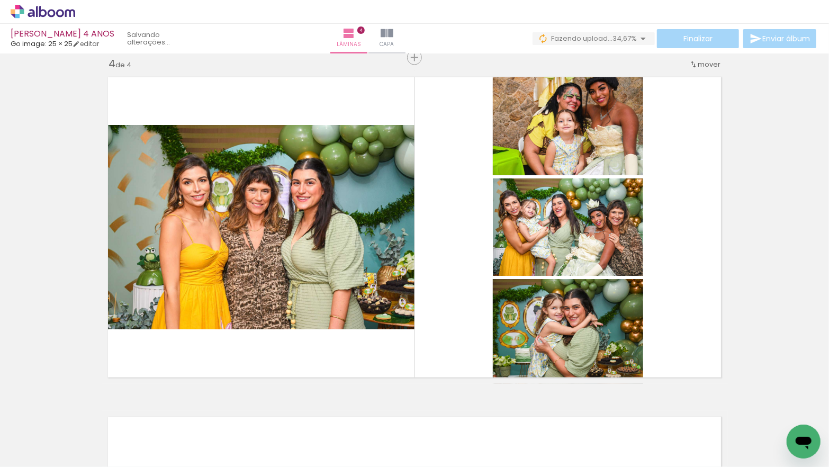
scroll to position [0, 0]
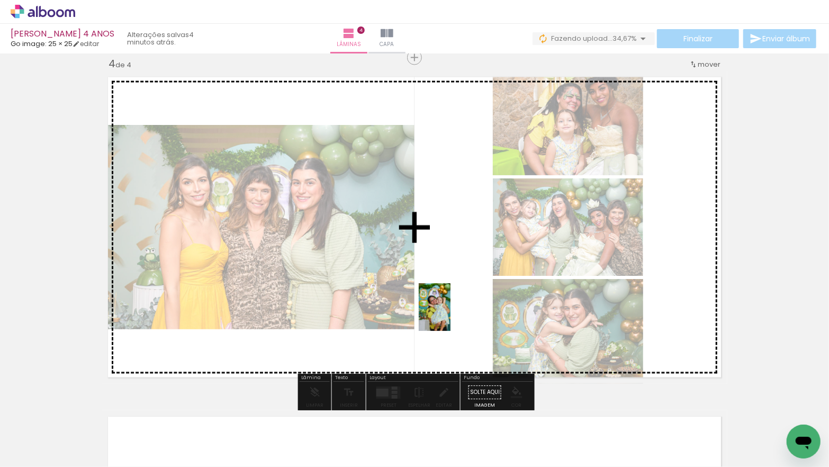
drag, startPoint x: 256, startPoint y: 384, endPoint x: 450, endPoint y: 315, distance: 206.3
click at [450, 315] on quentale-workspace at bounding box center [414, 233] width 829 height 467
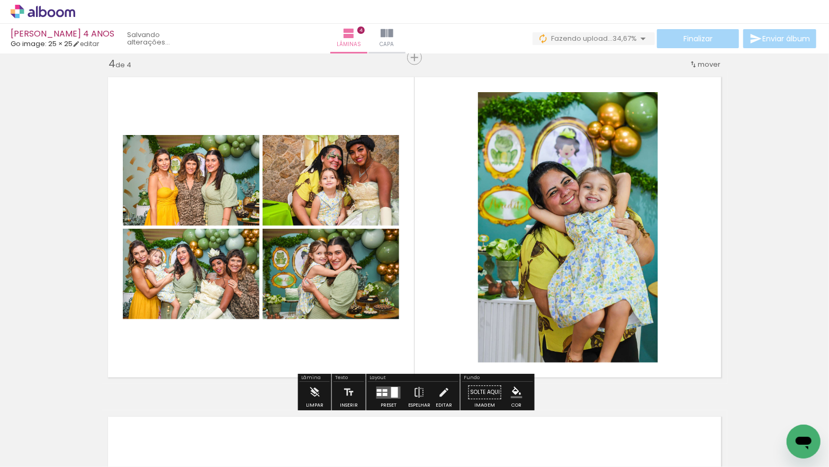
click at [391, 393] on div at bounding box center [394, 392] width 7 height 11
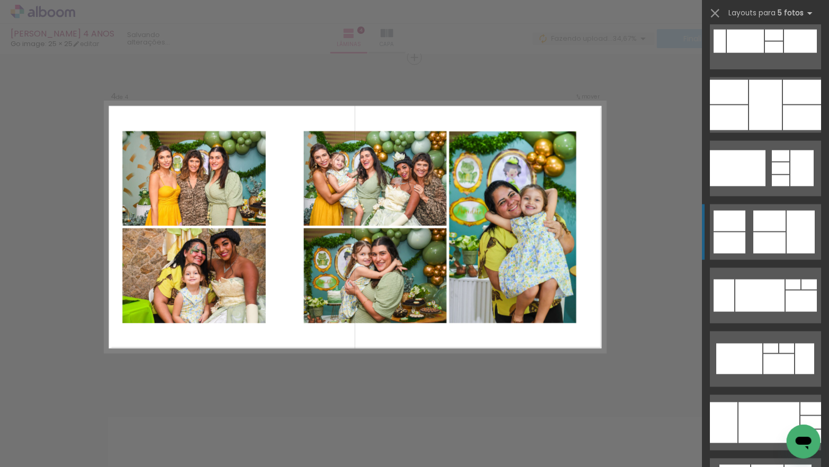
scroll to position [854, 0]
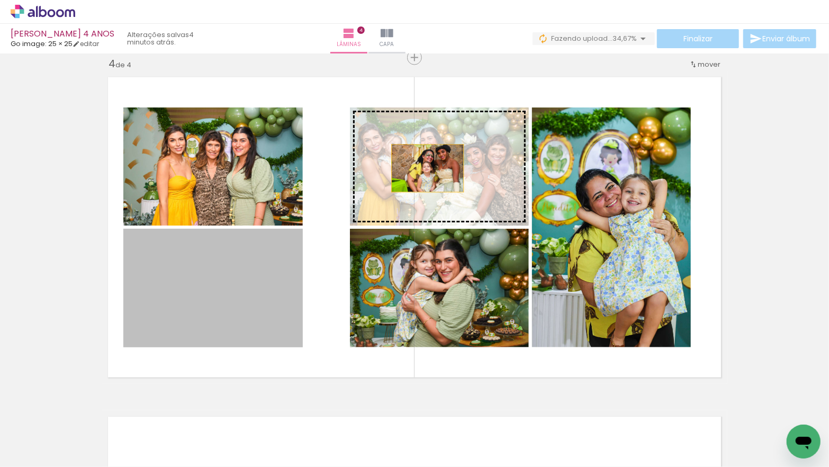
drag, startPoint x: 239, startPoint y: 266, endPoint x: 429, endPoint y: 169, distance: 213.5
click at [0, 0] on slot at bounding box center [0, 0] width 0 height 0
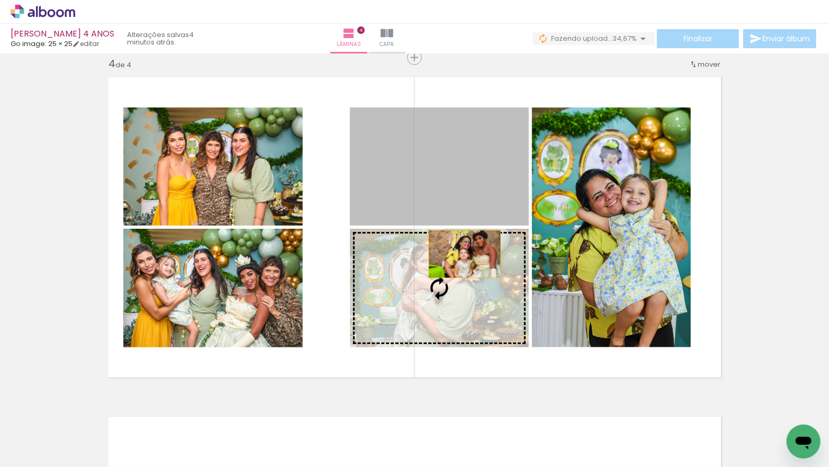
drag, startPoint x: 463, startPoint y: 187, endPoint x: 465, endPoint y: 254, distance: 66.7
click at [0, 0] on slot at bounding box center [0, 0] width 0 height 0
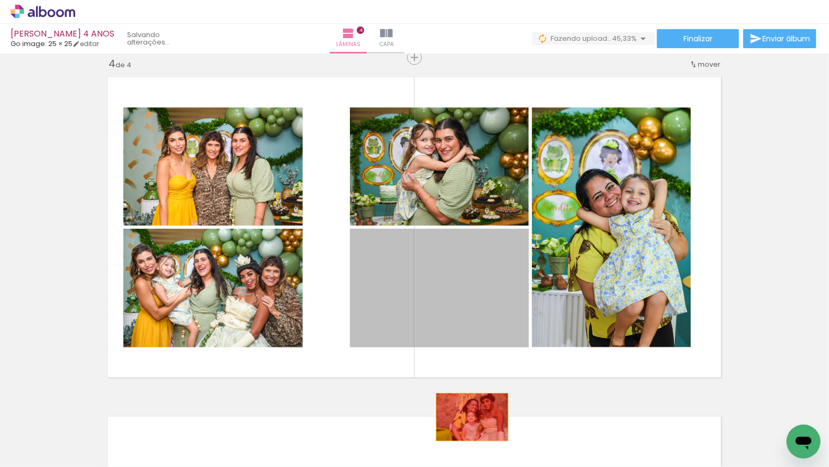
drag, startPoint x: 469, startPoint y: 388, endPoint x: 576, endPoint y: 299, distance: 139.0
click at [472, 417] on quentale-workspace at bounding box center [414, 233] width 829 height 467
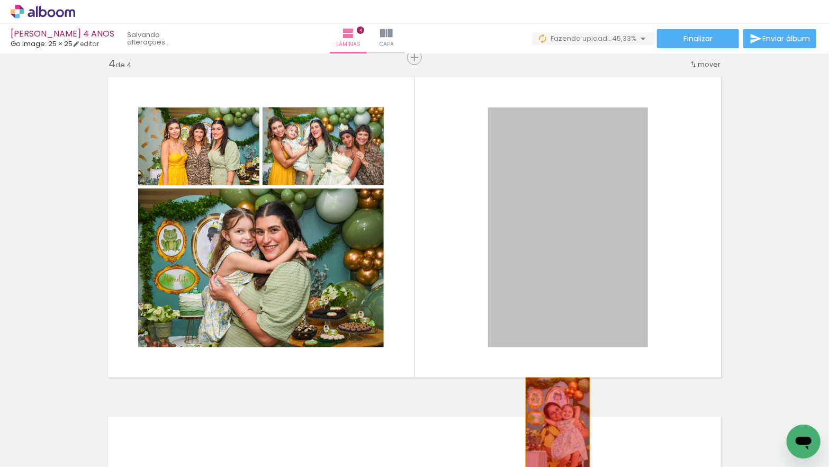
drag, startPoint x: 565, startPoint y: 259, endPoint x: 557, endPoint y: 423, distance: 163.8
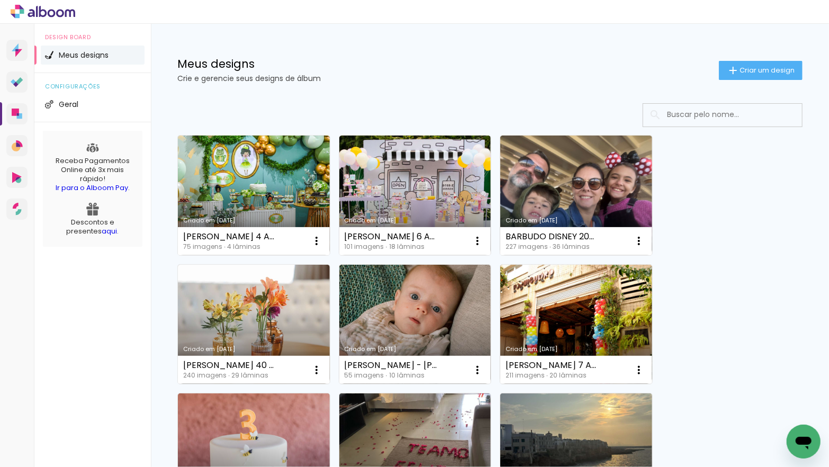
click at [242, 158] on link "Criado em [DATE]" at bounding box center [254, 195] width 152 height 120
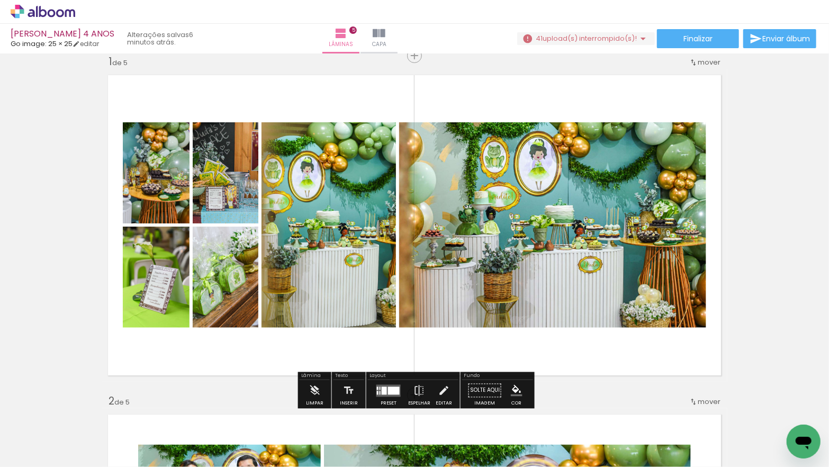
click at [50, 435] on input "Todas as fotos" at bounding box center [30, 434] width 40 height 9
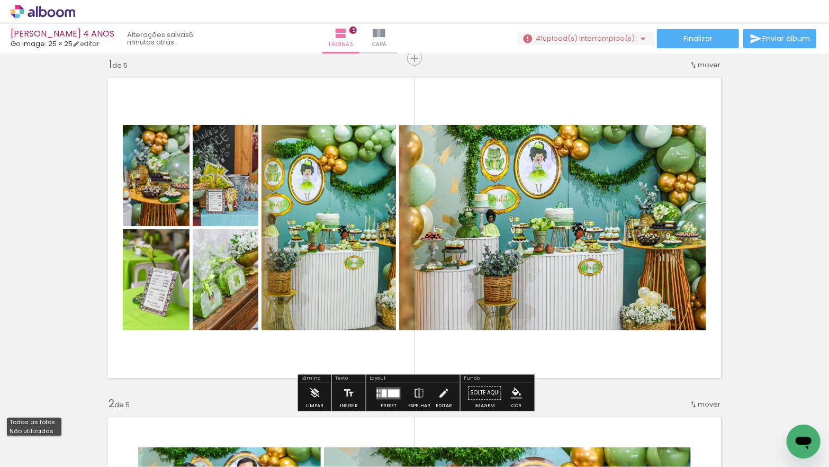
scroll to position [13, 0]
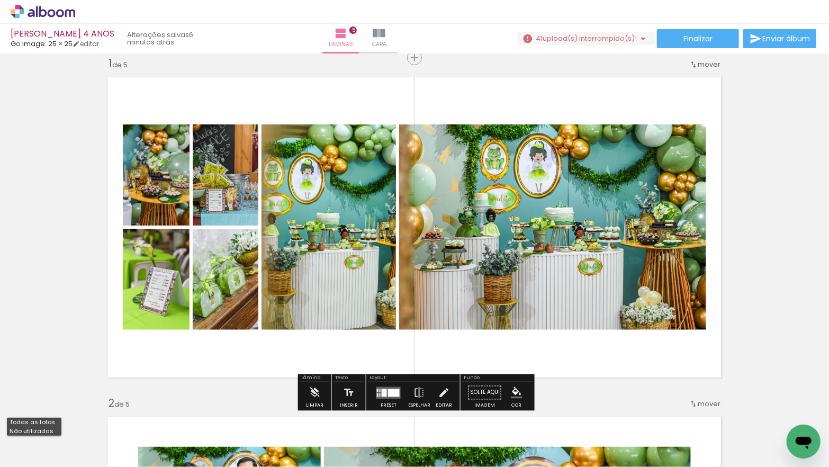
click at [52, 431] on paper-item "Não utilizadas" at bounding box center [34, 431] width 55 height 9
type input "Não utilizadas"
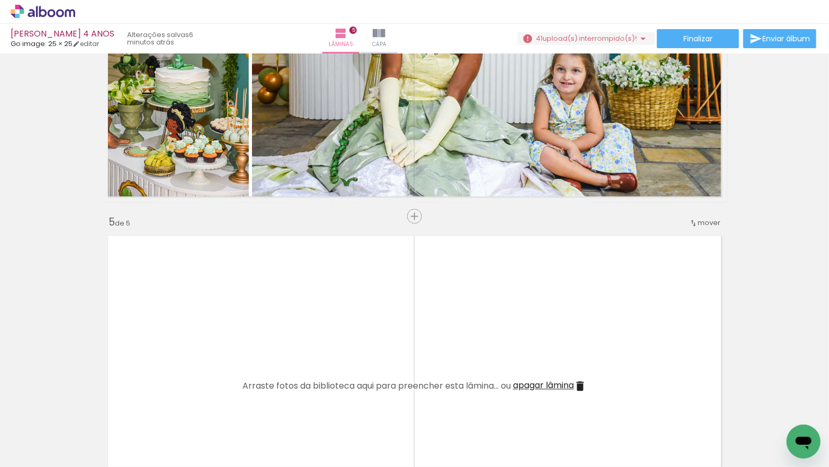
scroll to position [0, 511]
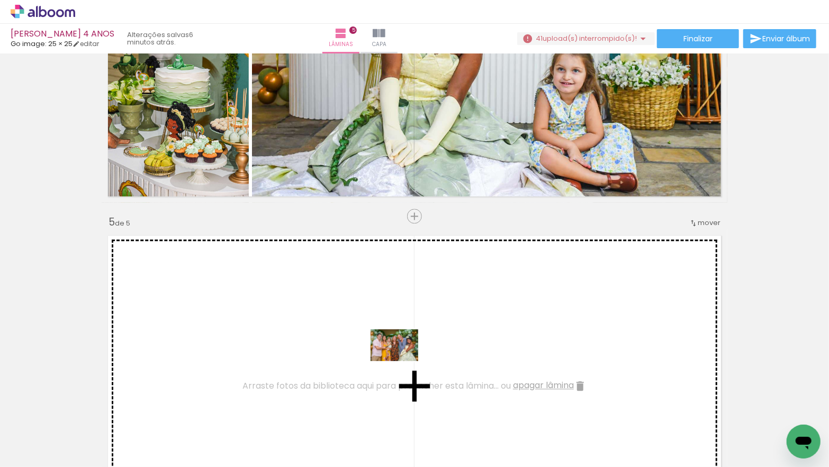
drag, startPoint x: 437, startPoint y: 437, endPoint x: 402, endPoint y: 361, distance: 83.6
click at [402, 361] on quentale-workspace at bounding box center [414, 233] width 829 height 467
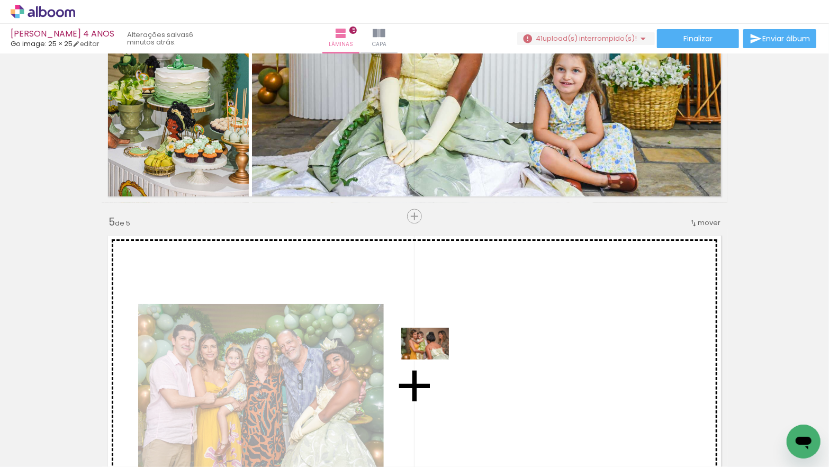
drag, startPoint x: 433, startPoint y: 406, endPoint x: 433, endPoint y: 359, distance: 47.1
click at [433, 359] on quentale-workspace at bounding box center [414, 233] width 829 height 467
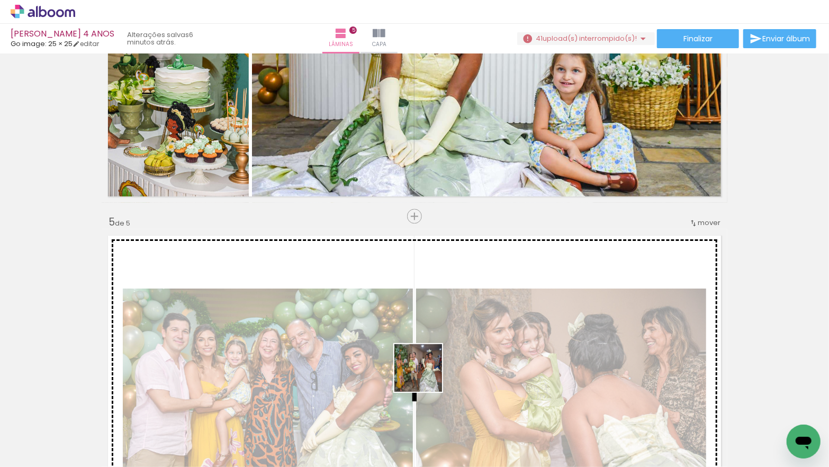
drag, startPoint x: 429, startPoint y: 383, endPoint x: 424, endPoint y: 369, distance: 15.1
click at [424, 369] on quentale-workspace at bounding box center [414, 233] width 829 height 467
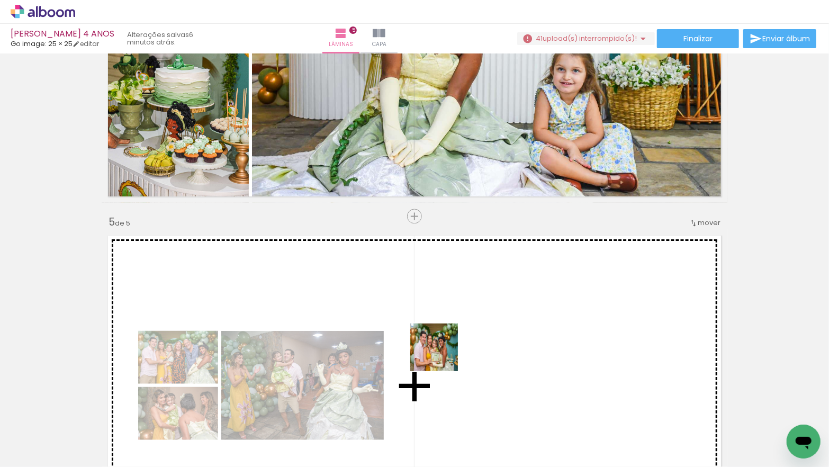
drag, startPoint x: 442, startPoint y: 364, endPoint x: 444, endPoint y: 354, distance: 10.1
click at [442, 353] on quentale-workspace at bounding box center [414, 233] width 829 height 467
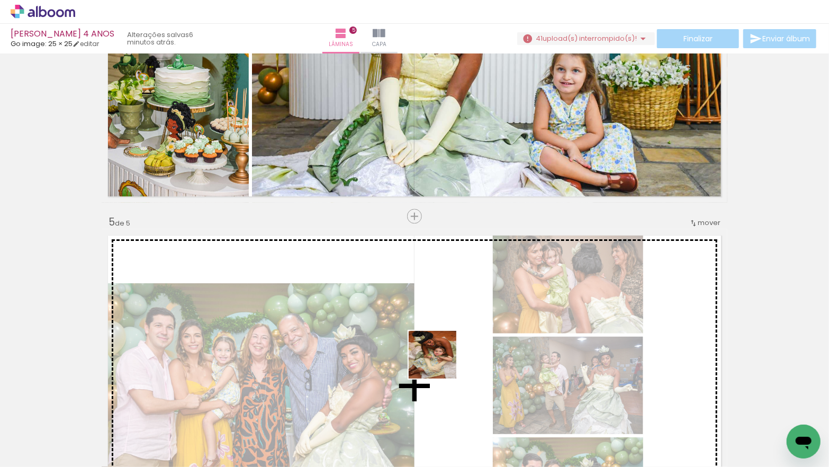
drag, startPoint x: 397, startPoint y: 402, endPoint x: 456, endPoint y: 350, distance: 78.8
click at [457, 350] on quentale-workspace at bounding box center [414, 233] width 829 height 467
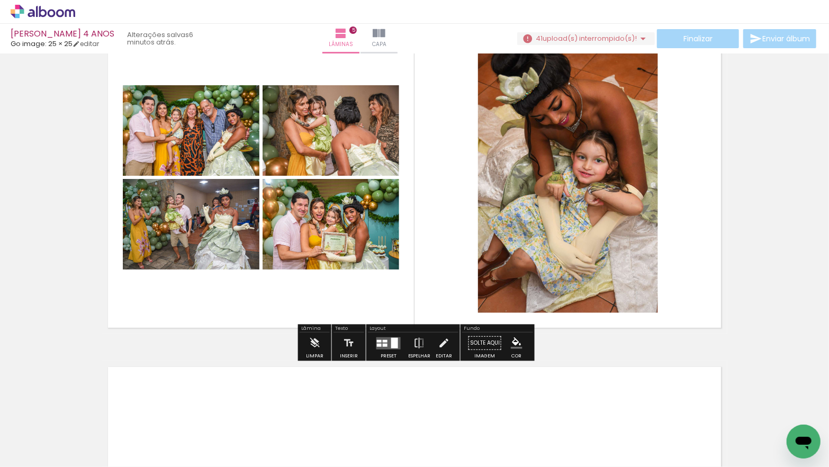
scroll to position [1428, 0]
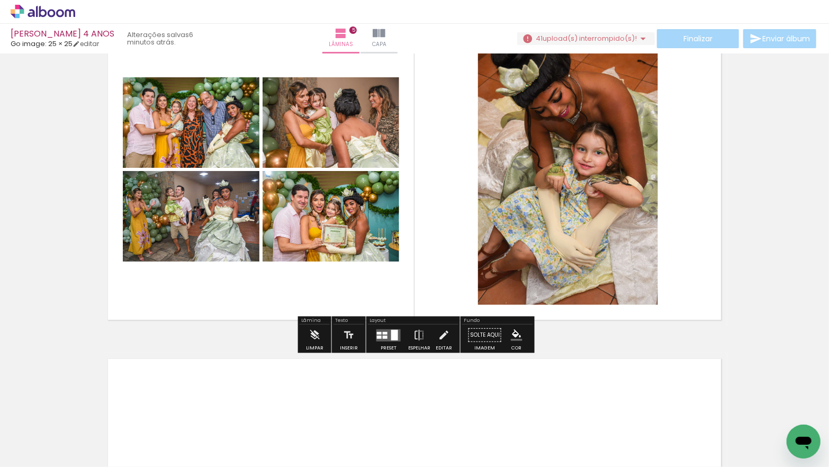
click at [391, 336] on div at bounding box center [394, 334] width 7 height 11
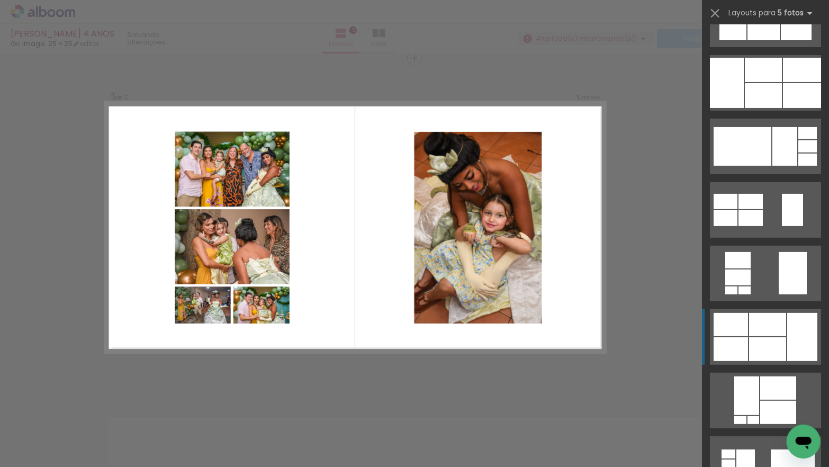
scroll to position [197, 0]
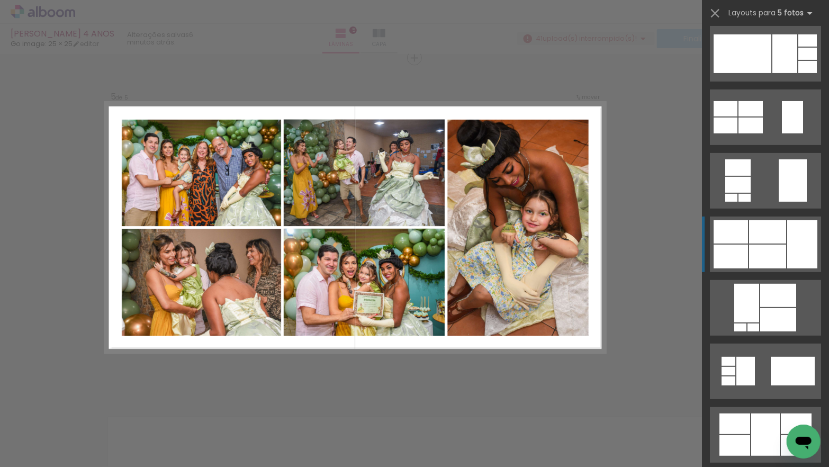
click at [760, 229] on div at bounding box center [767, 231] width 37 height 23
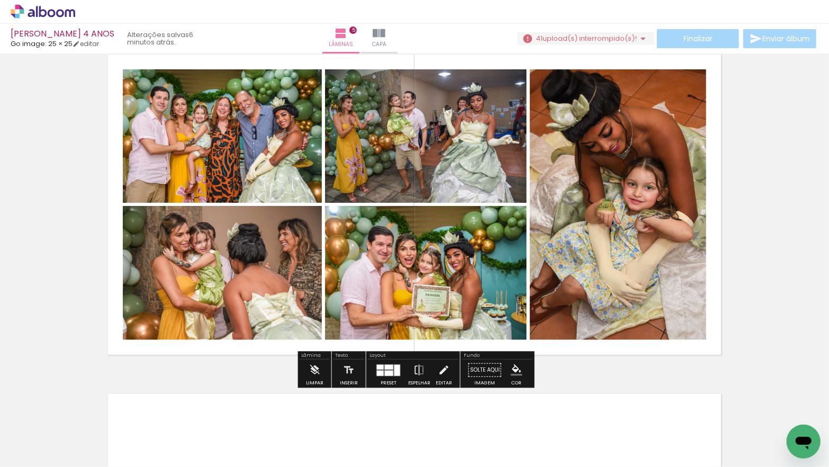
scroll to position [1400, 0]
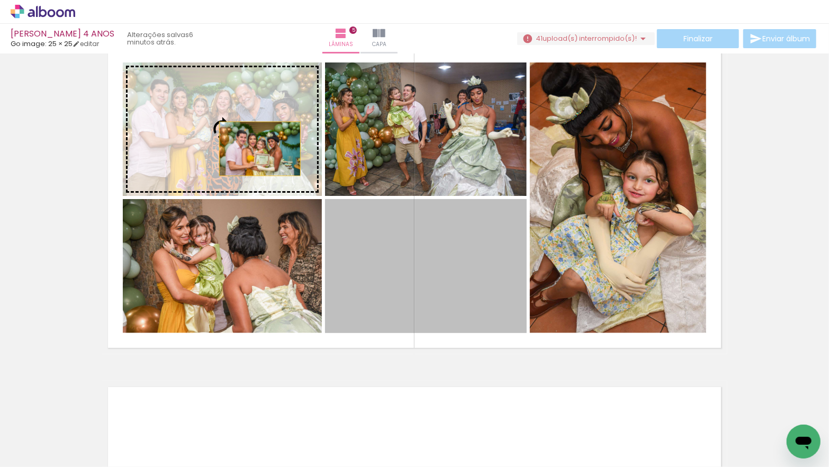
drag, startPoint x: 433, startPoint y: 242, endPoint x: 259, endPoint y: 147, distance: 198.7
click at [0, 0] on slot at bounding box center [0, 0] width 0 height 0
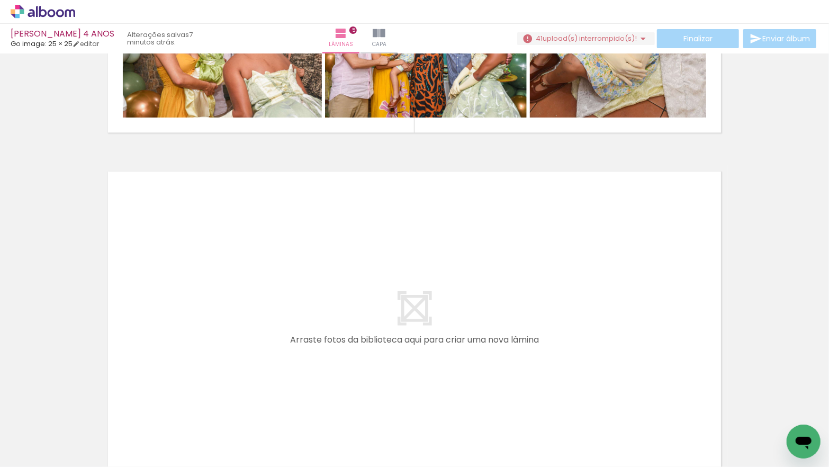
scroll to position [0, 4]
drag, startPoint x: 158, startPoint y: 430, endPoint x: 177, endPoint y: 365, distance: 68.2
click at [177, 365] on quentale-workspace at bounding box center [414, 233] width 829 height 467
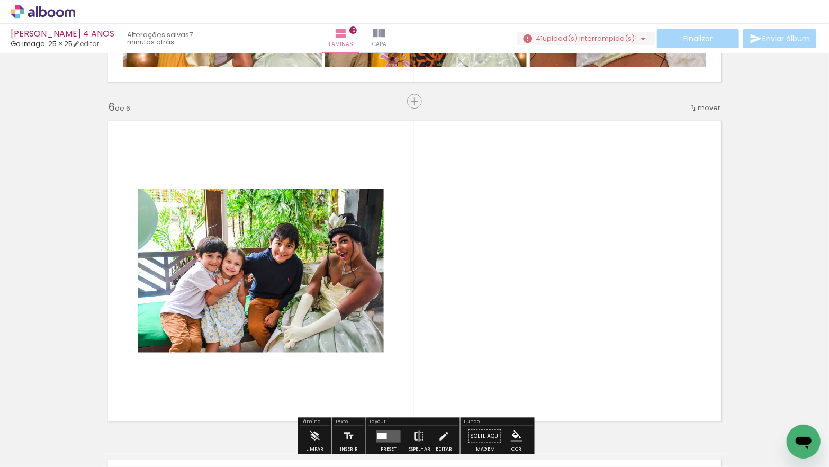
scroll to position [1710, 0]
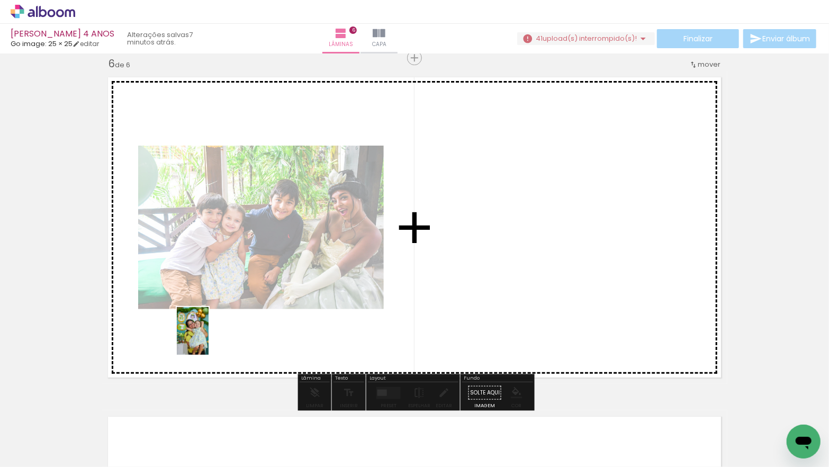
drag, startPoint x: 193, startPoint y: 356, endPoint x: 209, endPoint y: 339, distance: 22.9
click at [209, 339] on quentale-workspace at bounding box center [414, 233] width 829 height 467
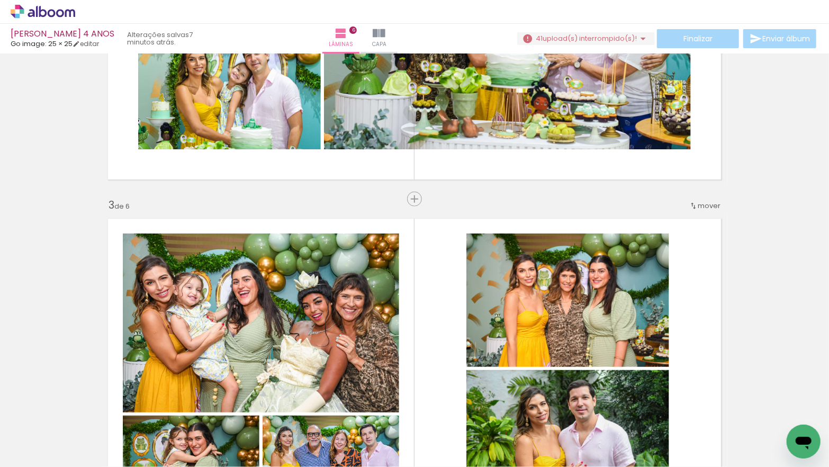
scroll to position [490, 0]
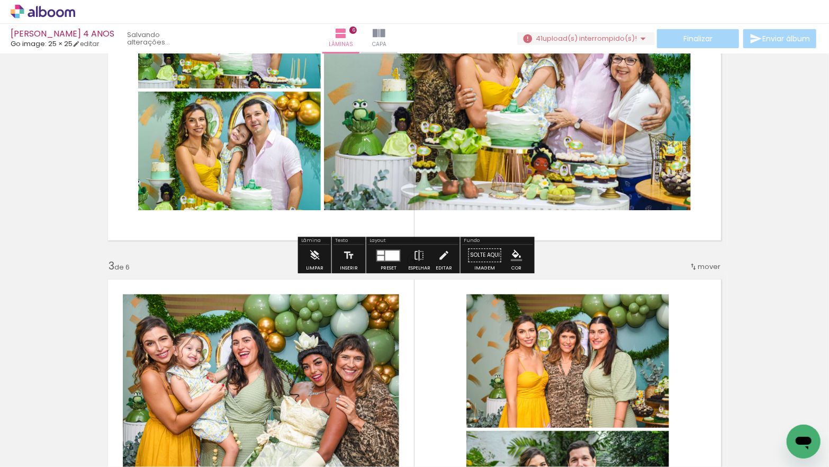
click at [618, 41] on span "upload(s) interrompido(s)!" at bounding box center [590, 38] width 94 height 10
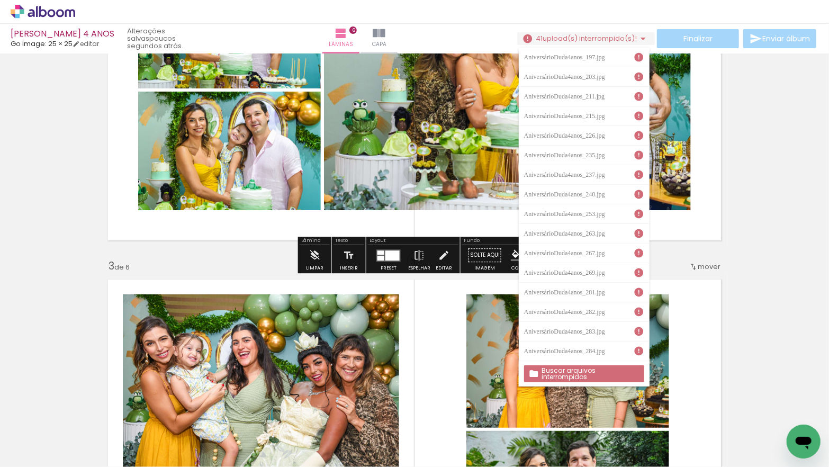
click at [0, 0] on slot "Buscar arquivos interrompidos" at bounding box center [0, 0] width 0 height 0
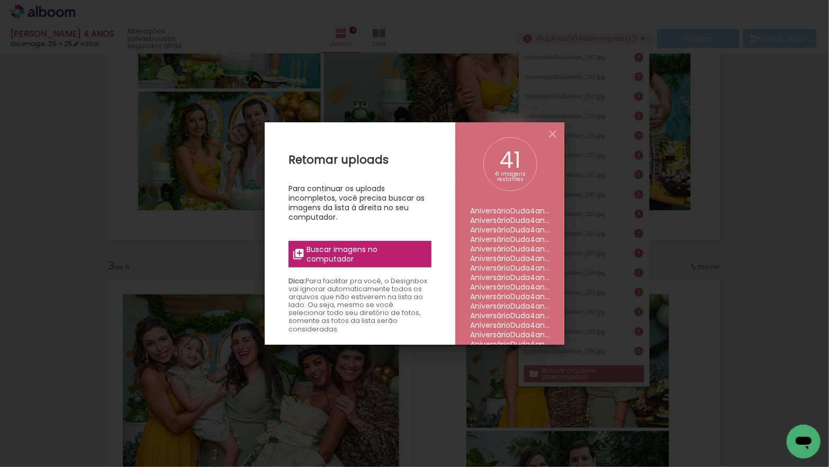
click at [358, 251] on span "Buscar imagens no computador" at bounding box center [366, 254] width 118 height 19
click at [0, 0] on input "file" at bounding box center [0, 0] width 0 height 0
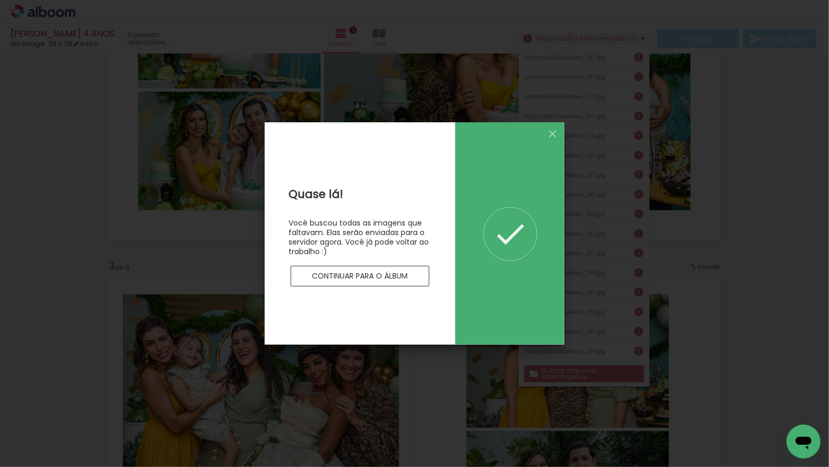
click at [319, 253] on div "Você buscou todas as imagens que faltavam. Elas serão enviadas para o servidor …" at bounding box center [359, 237] width 143 height 38
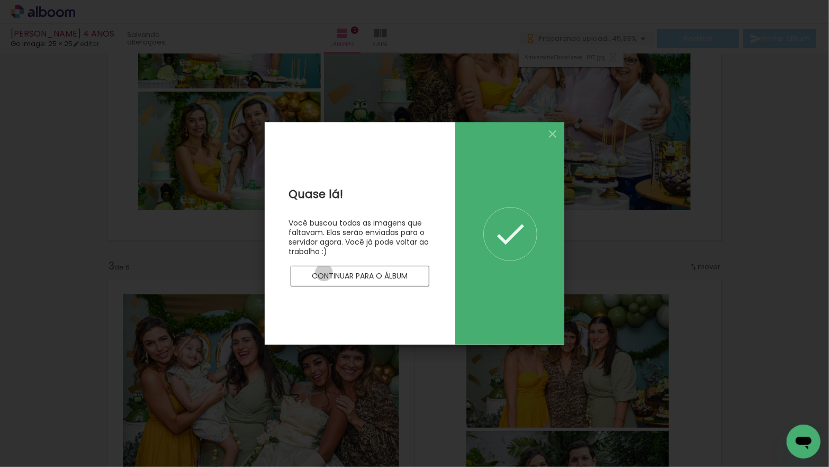
click at [0, 0] on slot "Continuar para o álbum" at bounding box center [0, 0] width 0 height 0
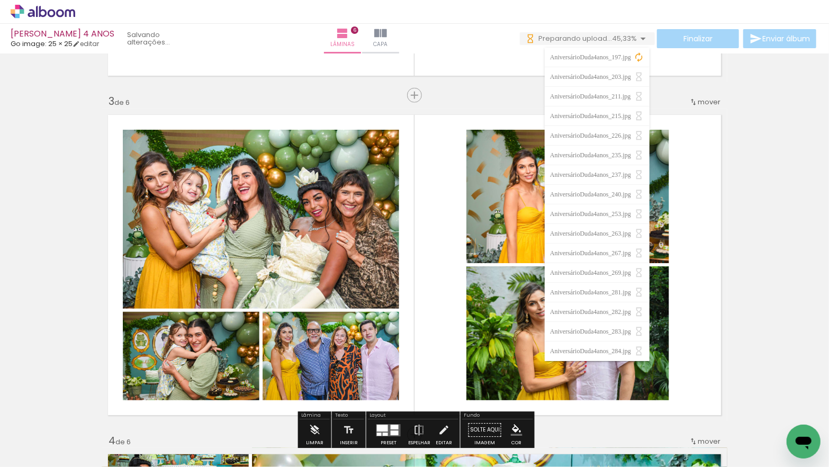
click at [700, 102] on span "mover" at bounding box center [709, 102] width 23 height 10
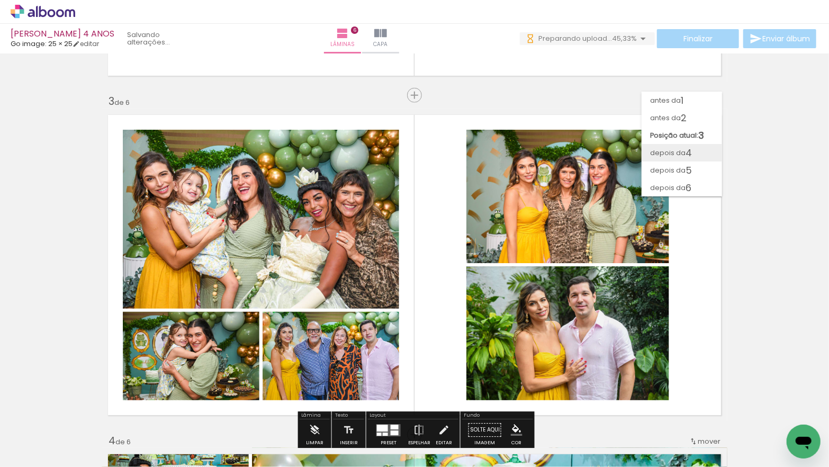
click at [685, 151] on span "4" at bounding box center [688, 152] width 6 height 17
